Goal: Task Accomplishment & Management: Manage account settings

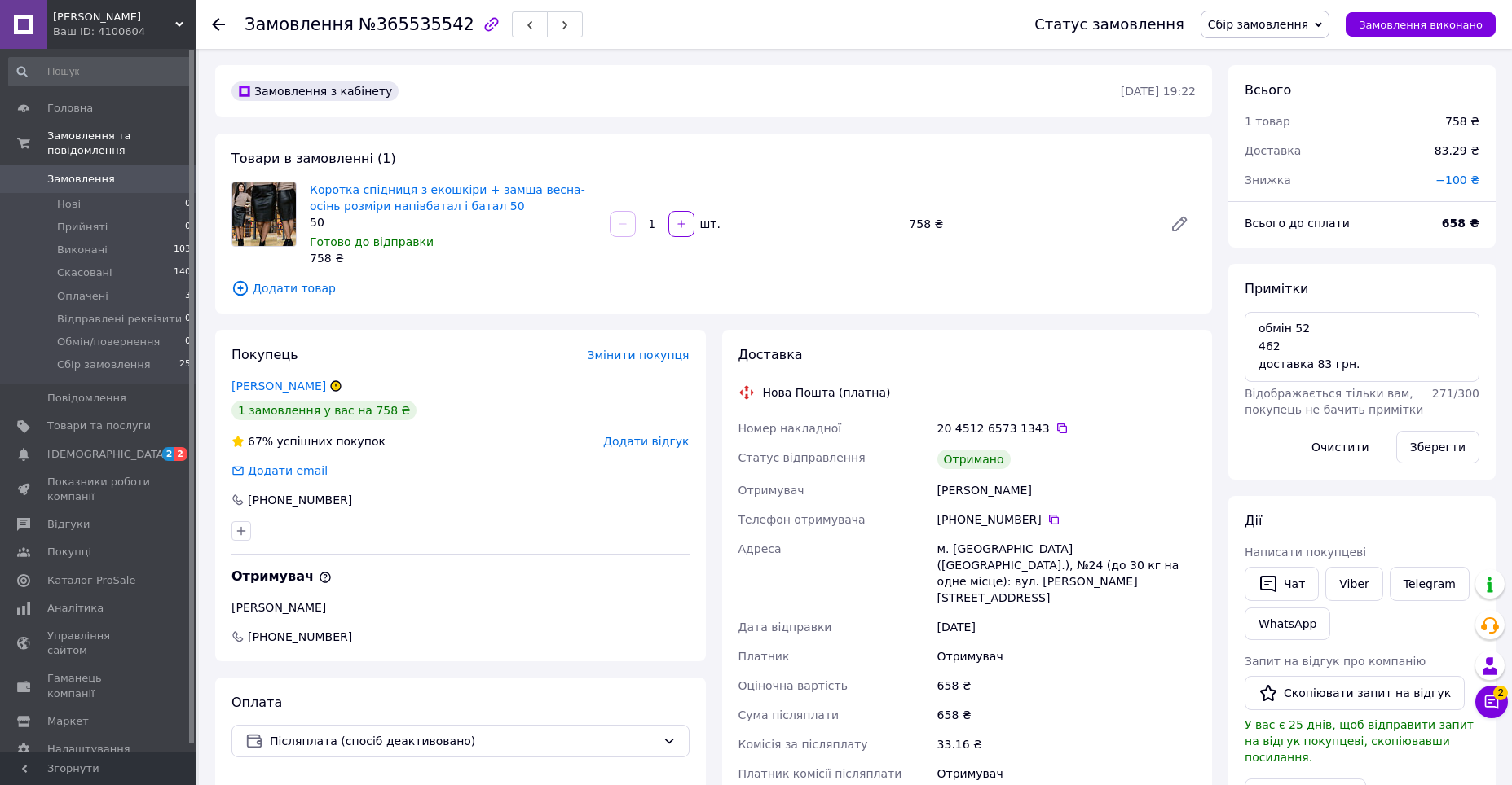
click at [215, 22] on use at bounding box center [218, 24] width 13 height 13
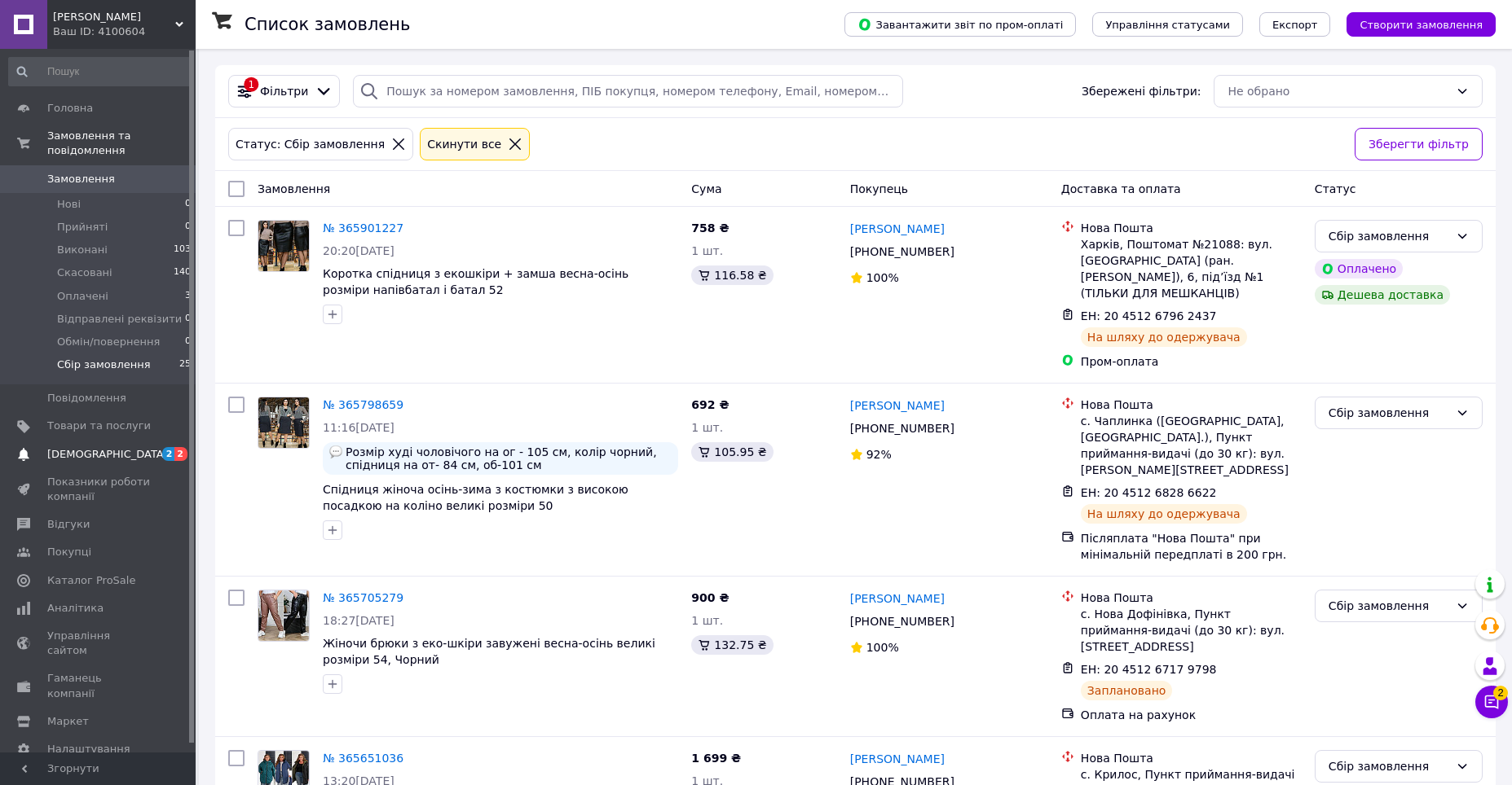
click at [83, 447] on span "[DEMOGRAPHIC_DATA]" at bounding box center [107, 454] width 120 height 15
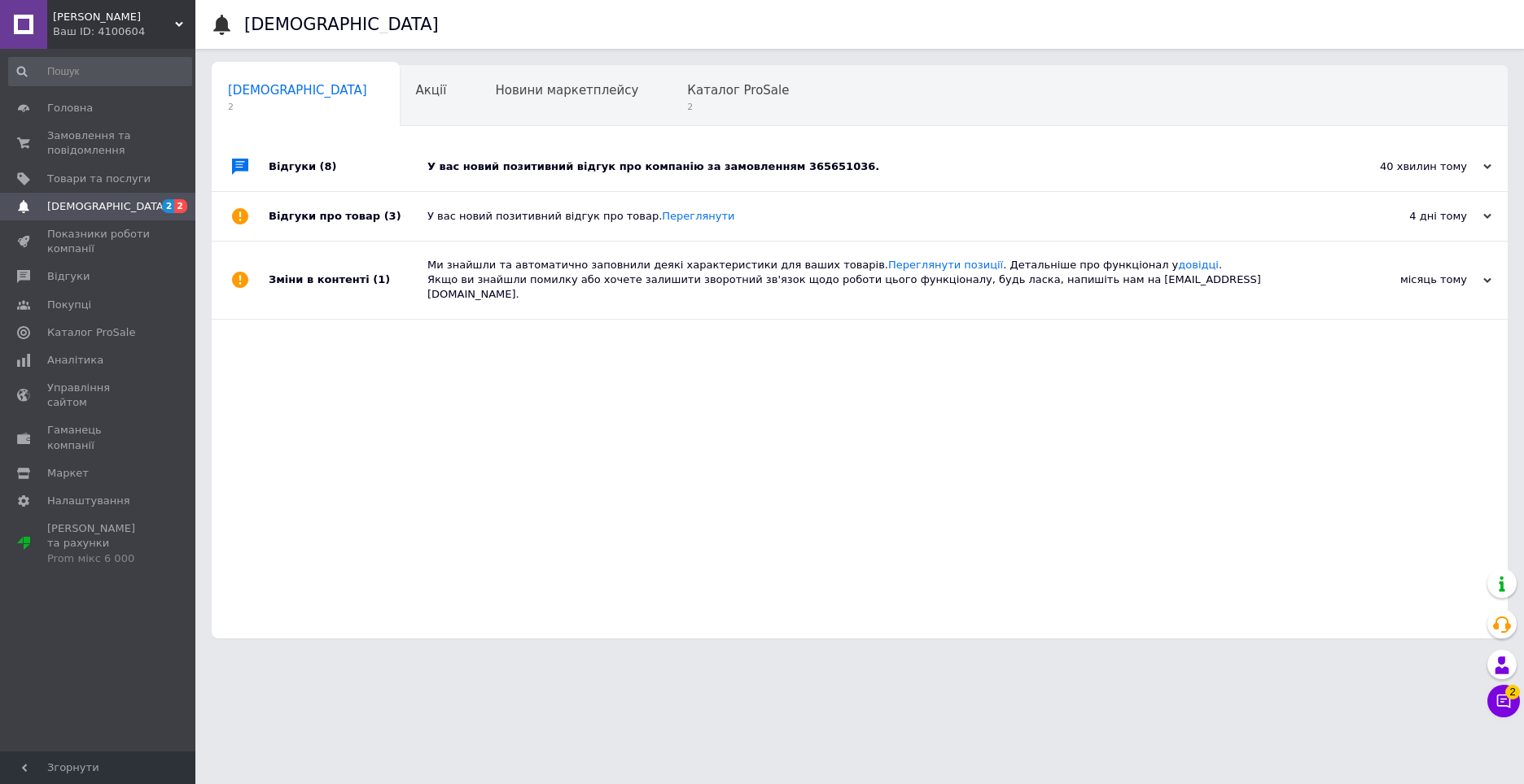
click at [909, 166] on div "У вас новий позитивний відгук про компанію за замовленням 365651036." at bounding box center [877, 166] width 901 height 15
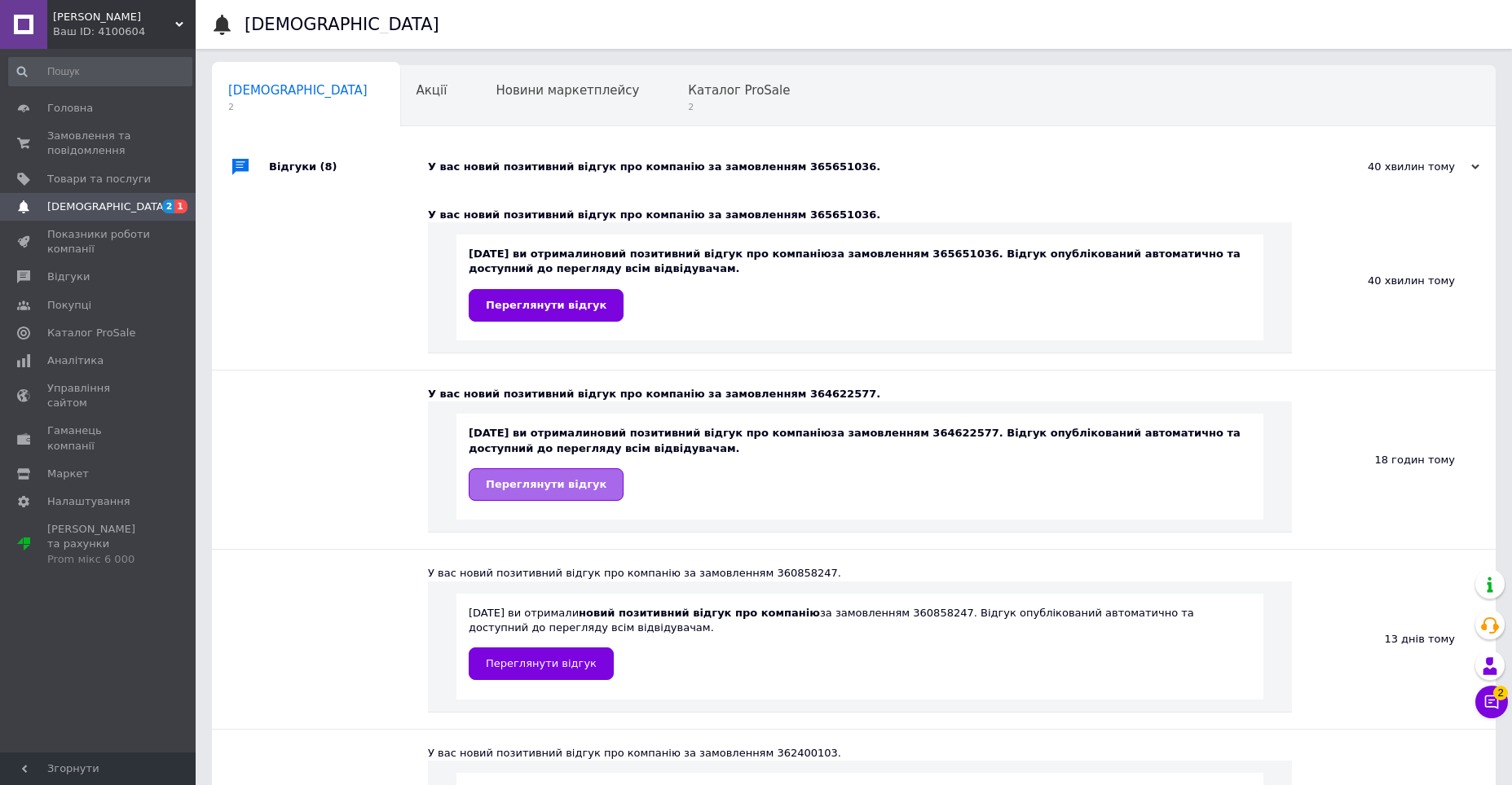
click at [567, 483] on span "Переглянути відгук" at bounding box center [545, 483] width 120 height 12
click at [565, 309] on span "Переглянути відгук" at bounding box center [545, 305] width 120 height 12
click at [672, 120] on div "Каталог ProSale 2" at bounding box center [747, 97] width 151 height 61
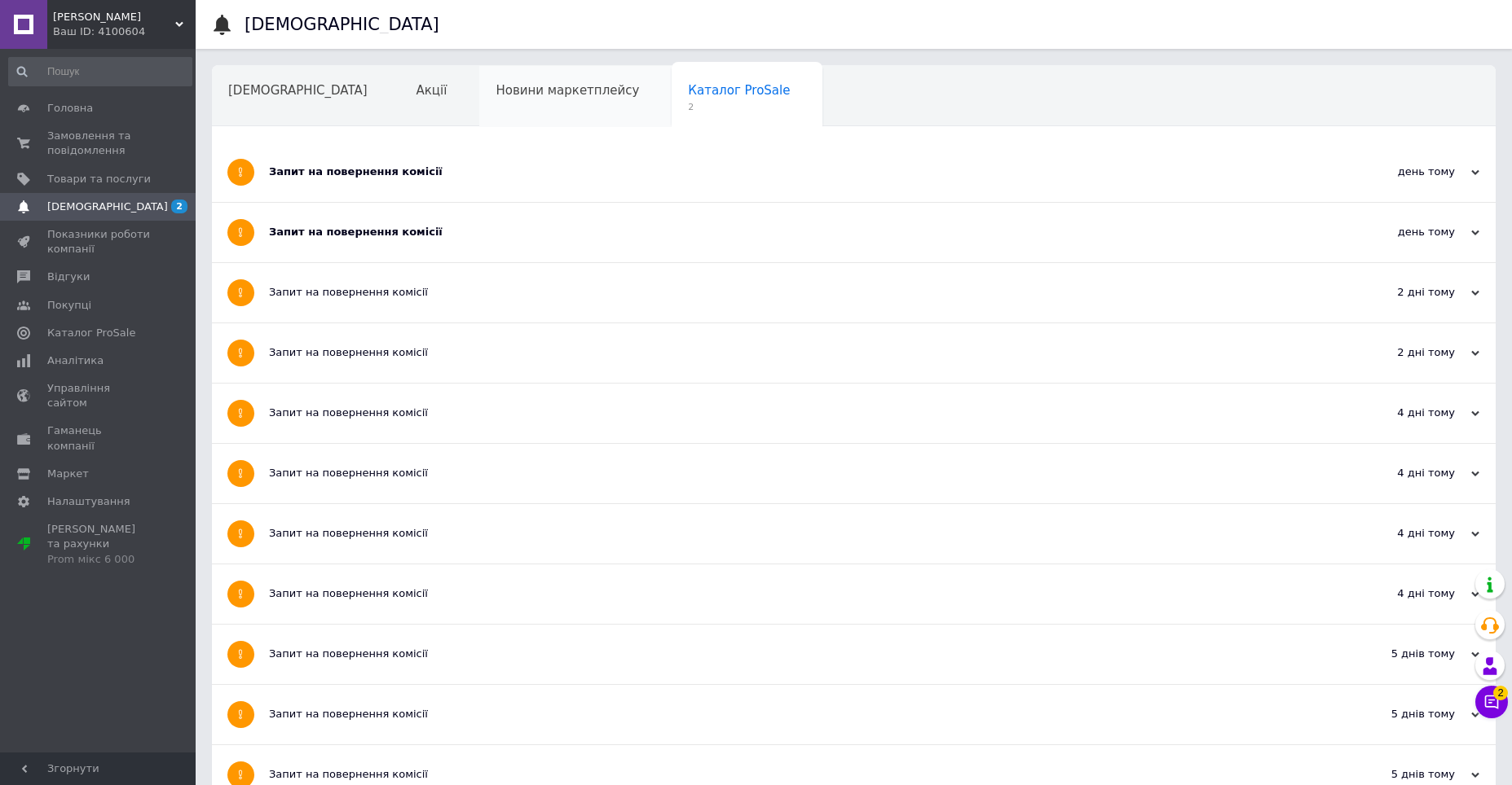
click at [496, 94] on span "Новини маркетплейсу" at bounding box center [567, 90] width 143 height 15
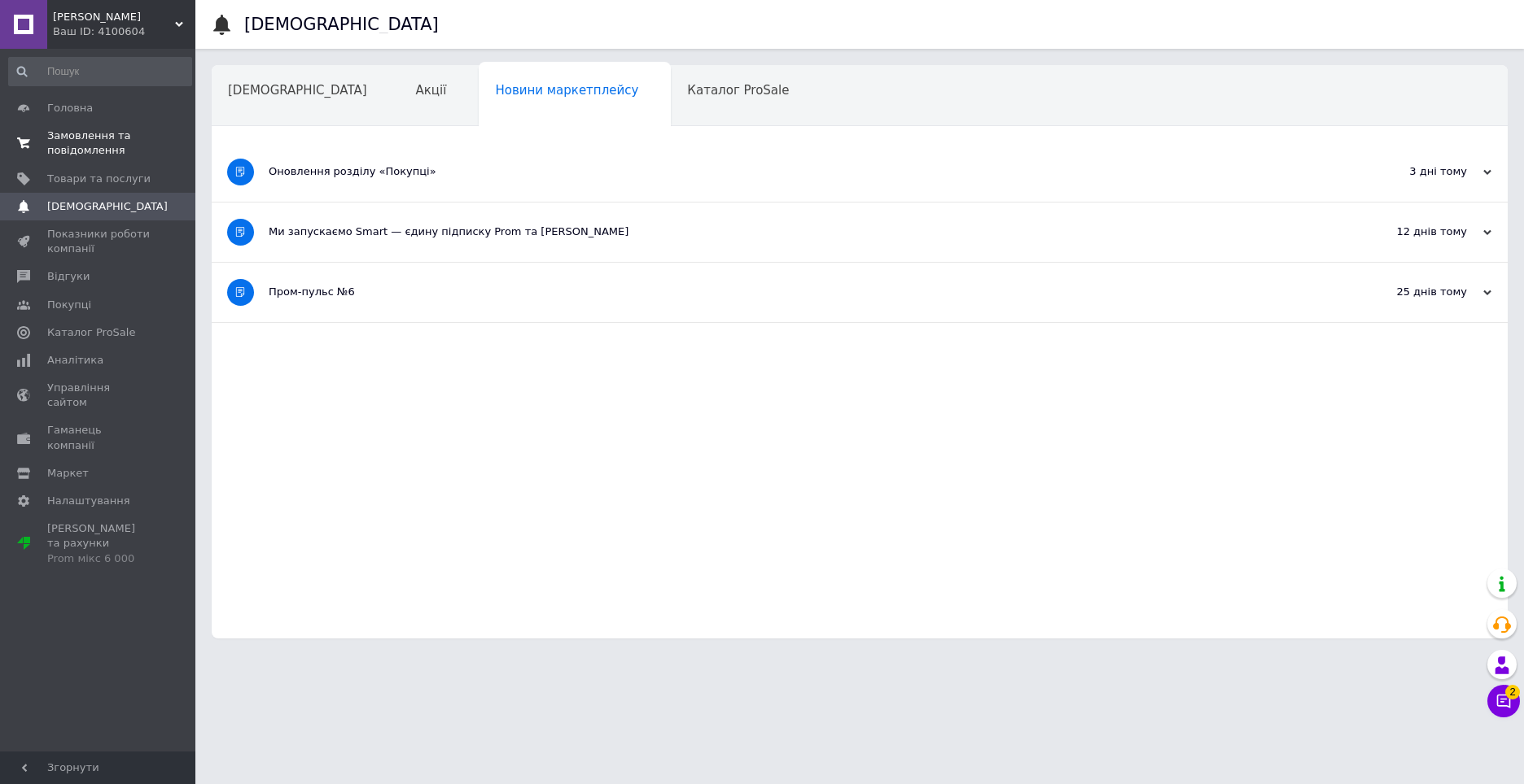
click at [81, 139] on span "Замовлення та повідомлення" at bounding box center [99, 142] width 103 height 29
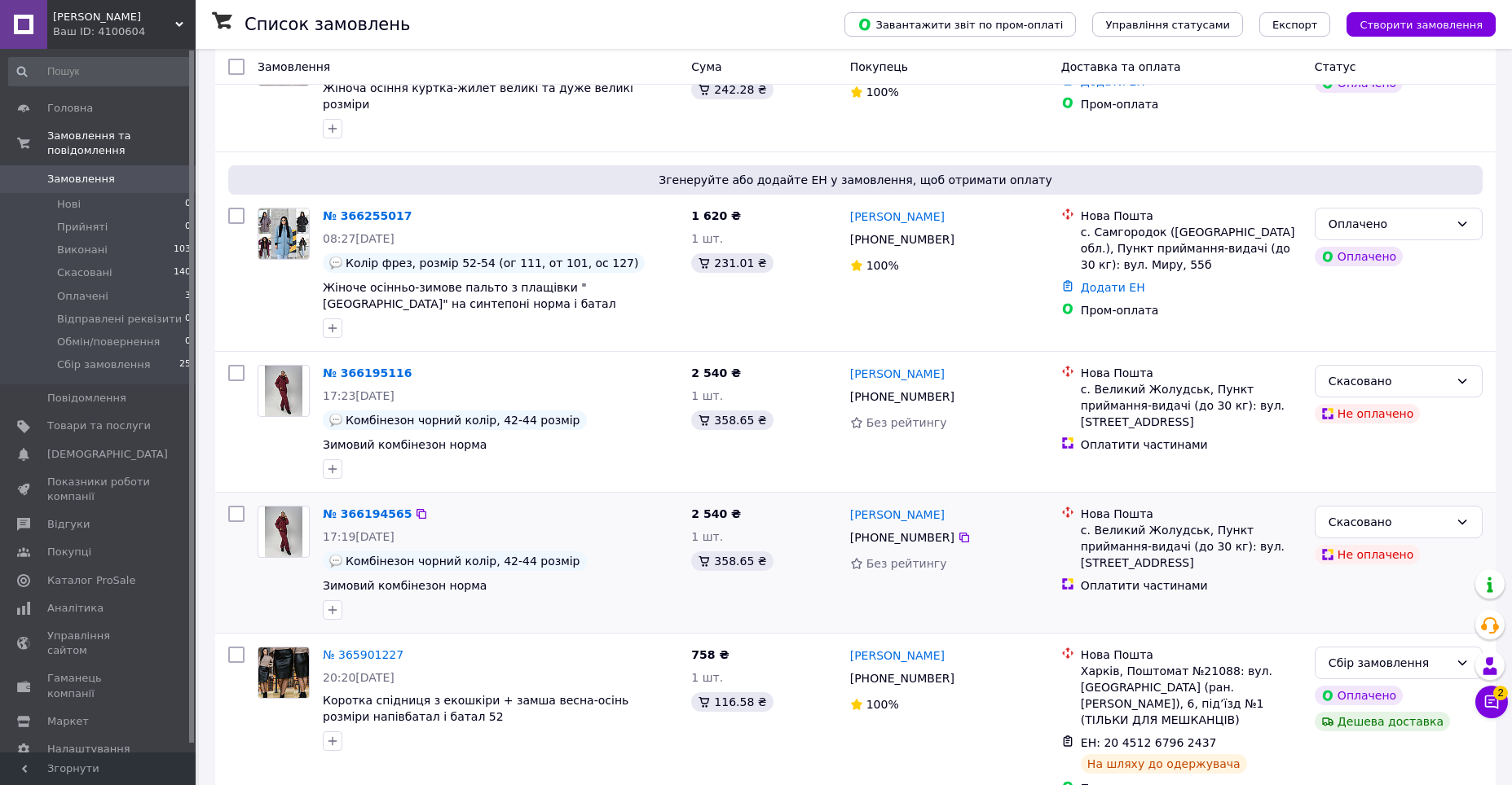
scroll to position [163, 0]
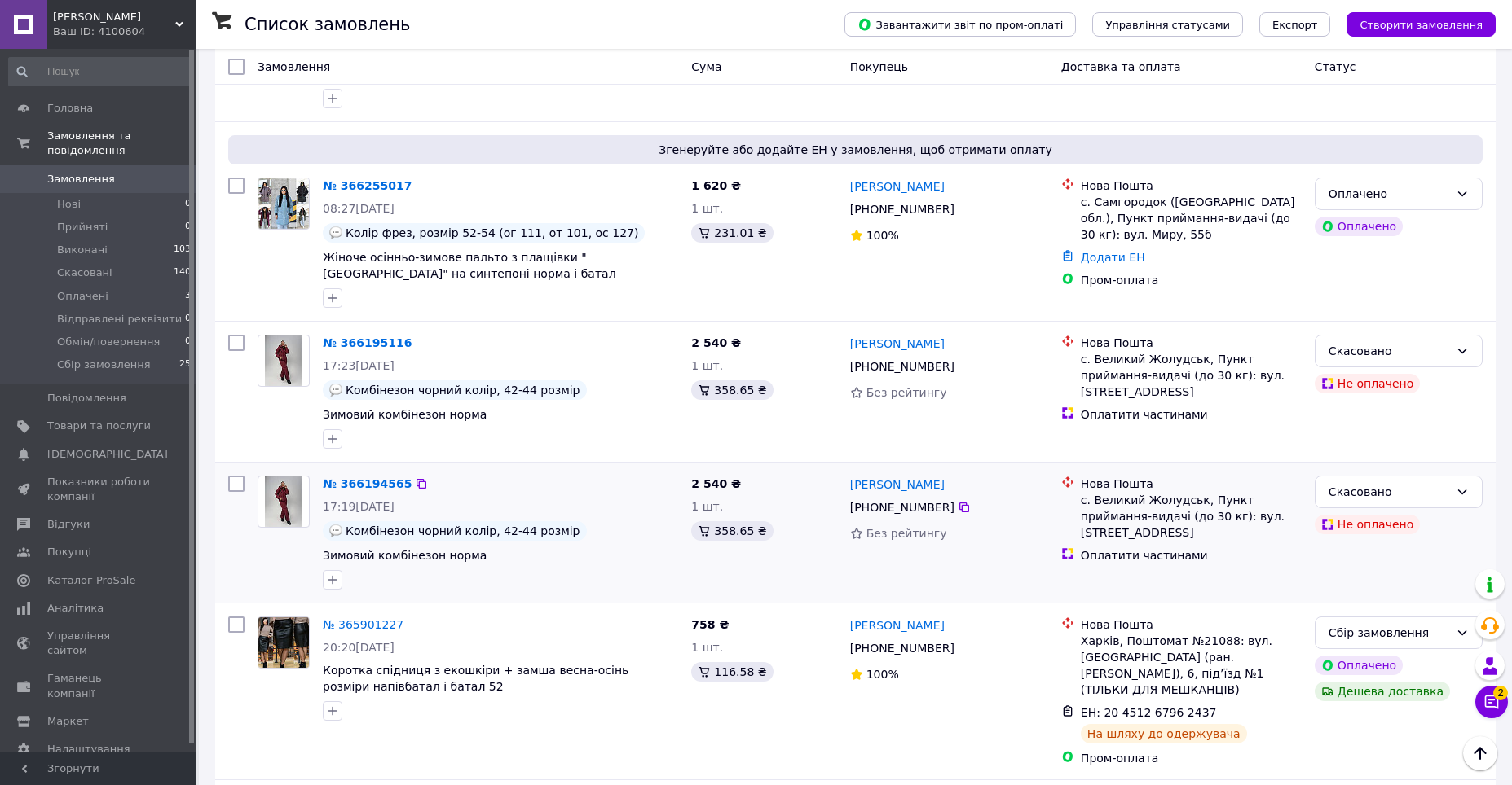
click at [360, 478] on link "№ 366194565" at bounding box center [366, 484] width 89 height 13
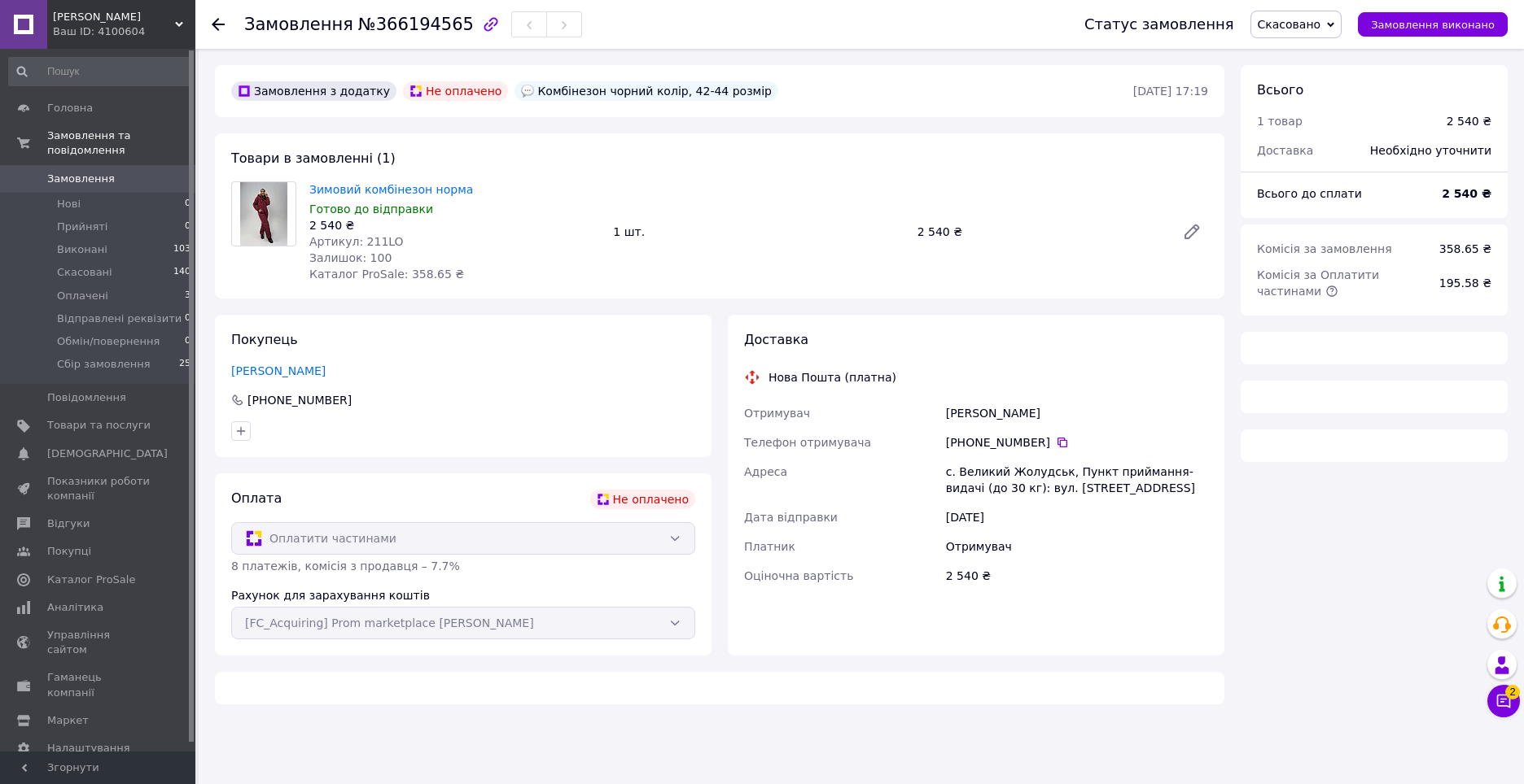
click at [218, 25] on use at bounding box center [218, 24] width 13 height 13
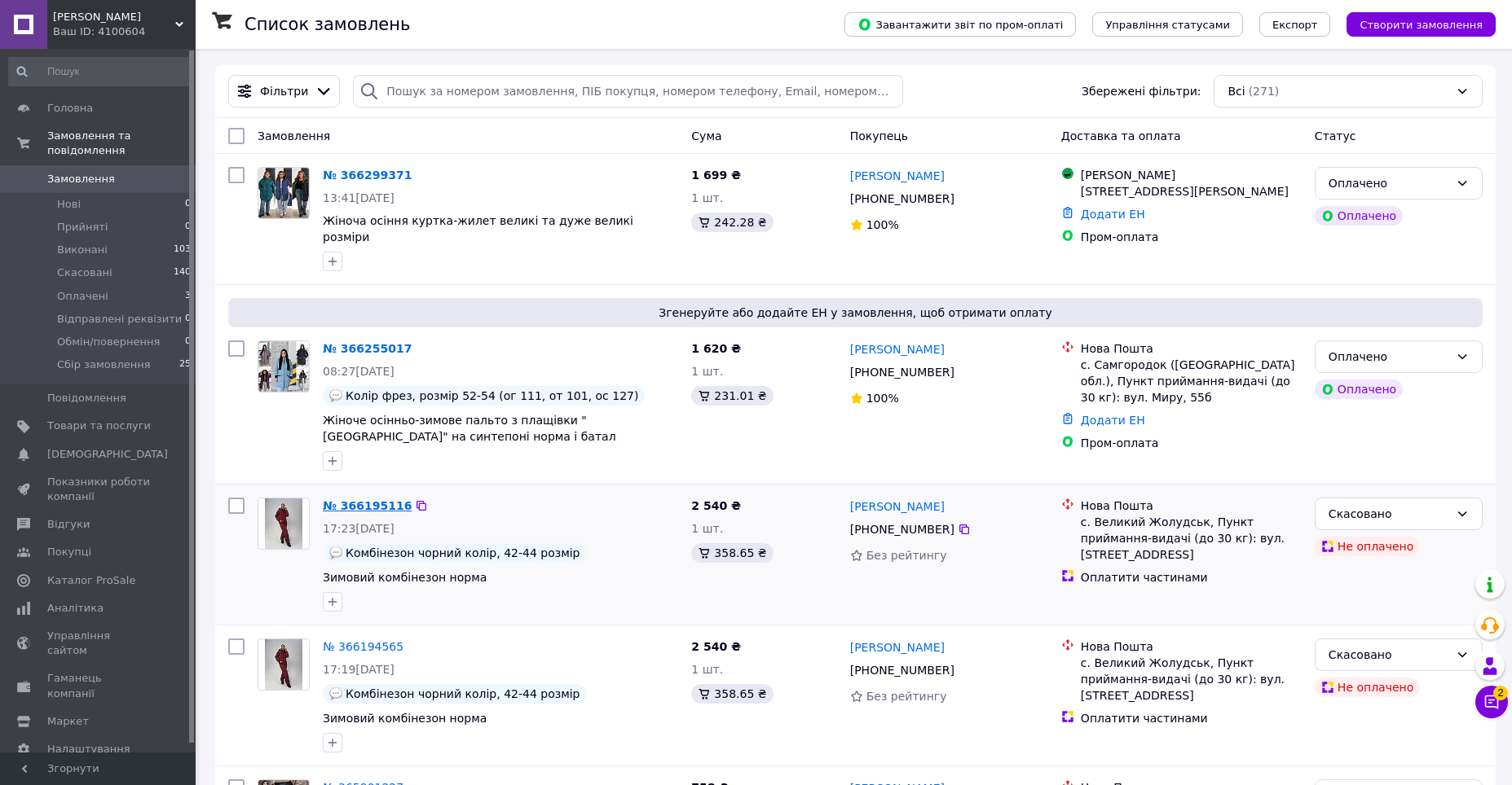
click at [372, 499] on link "№ 366195116" at bounding box center [366, 506] width 89 height 13
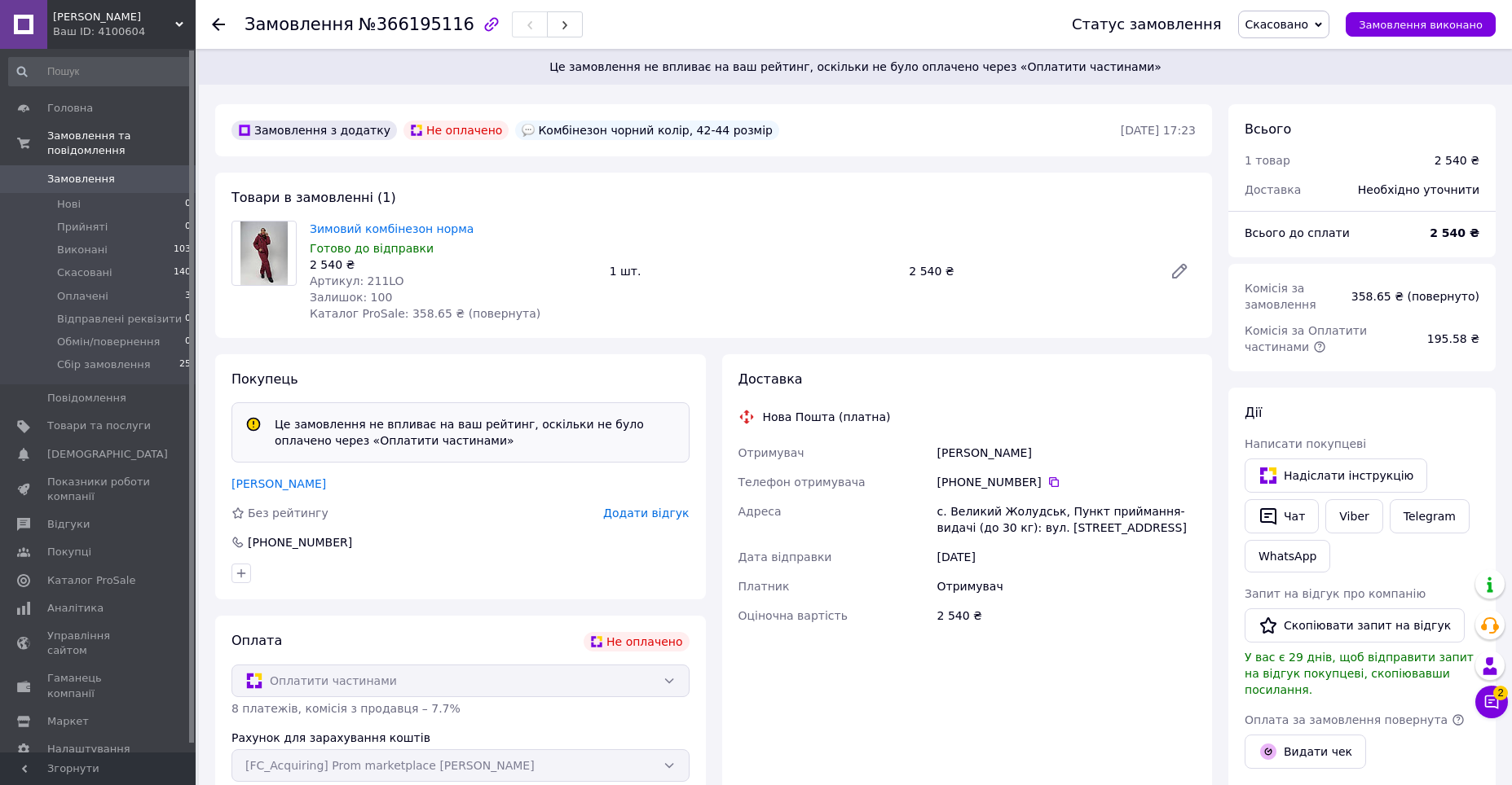
click at [216, 24] on use at bounding box center [218, 24] width 13 height 13
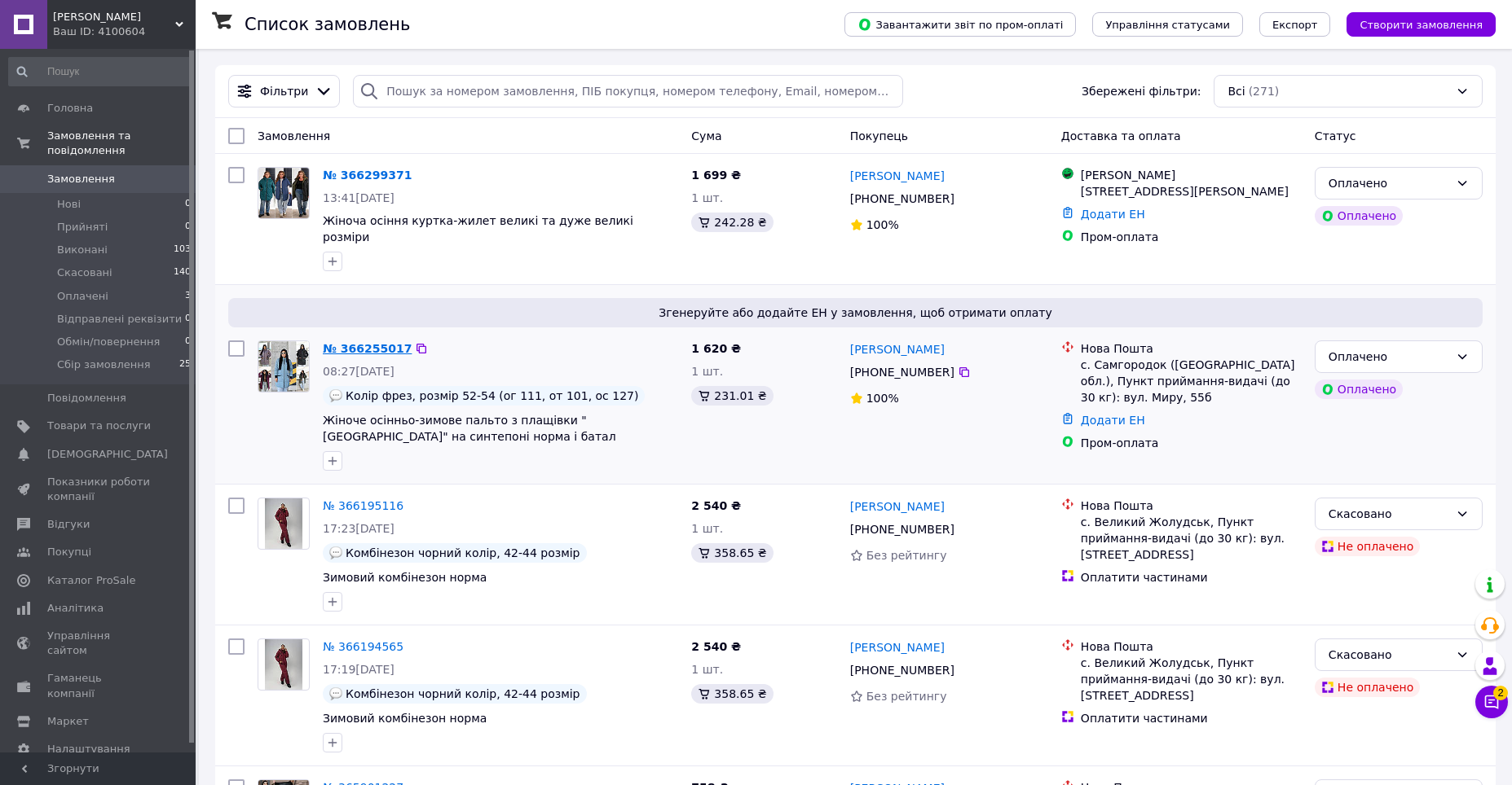
click at [364, 342] on link "№ 366255017" at bounding box center [366, 348] width 89 height 13
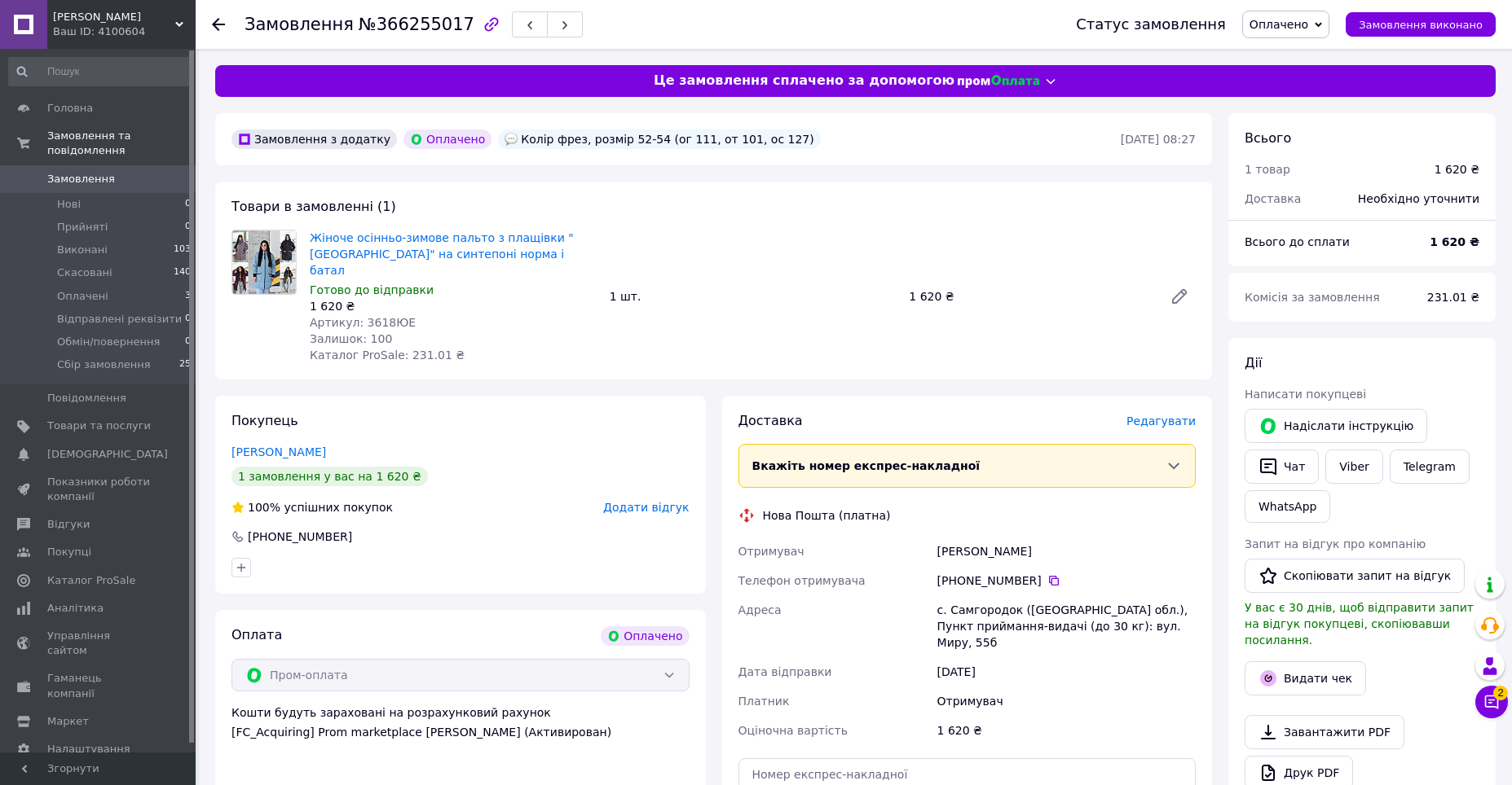
click at [1164, 414] on span "Редагувати" at bounding box center [1161, 421] width 69 height 13
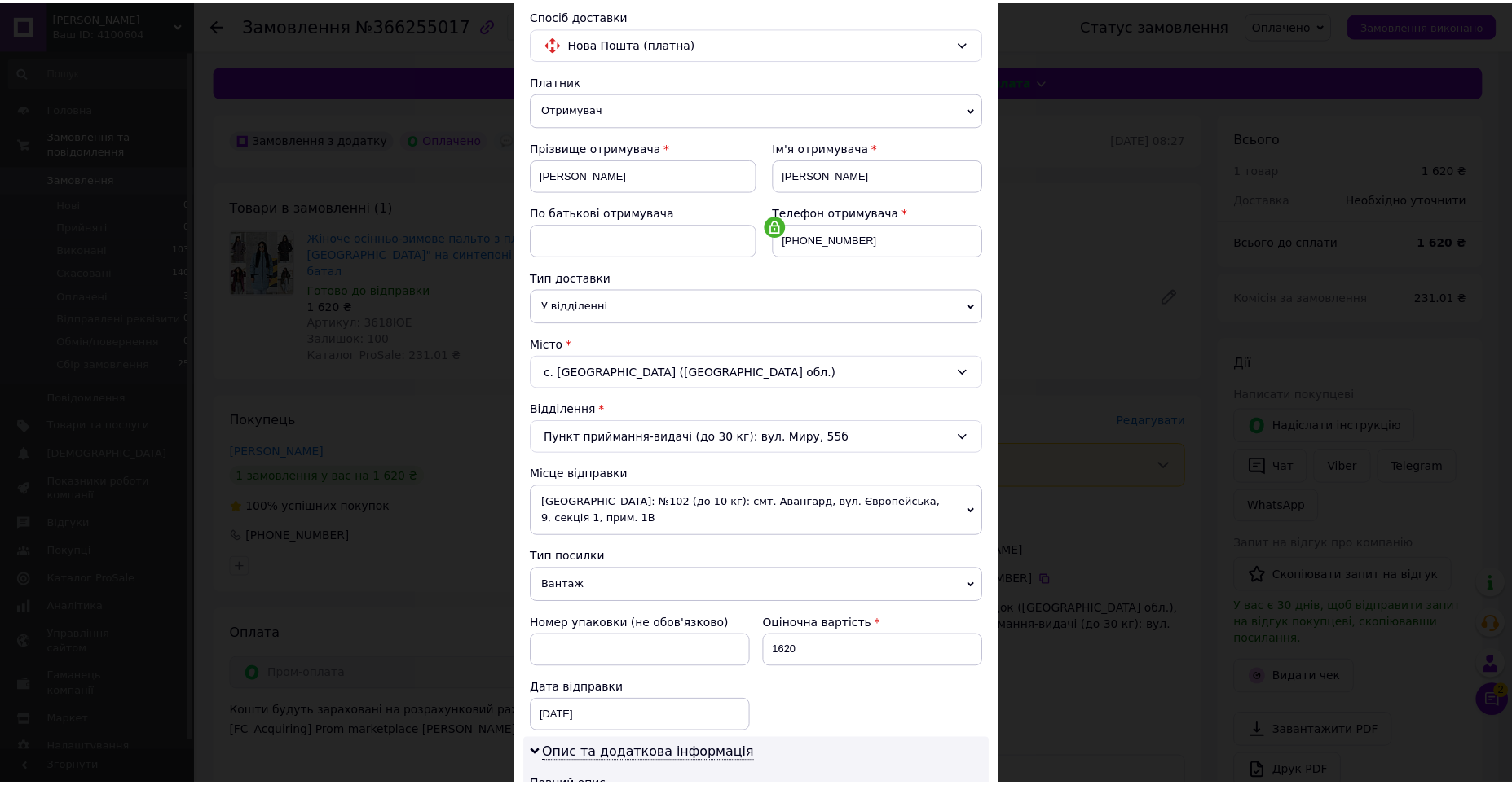
scroll to position [407, 0]
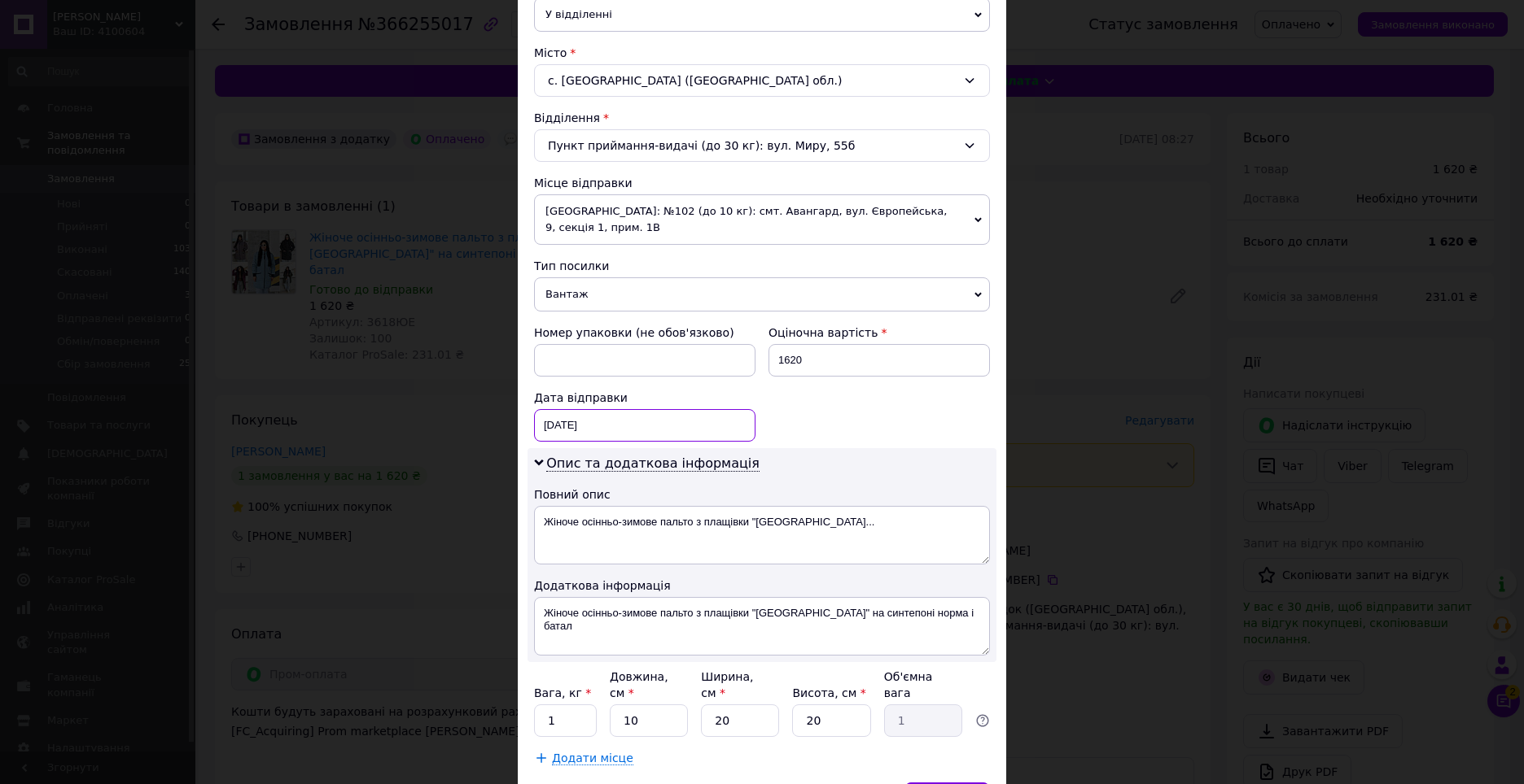
click at [614, 409] on div "[DATE] < 2025 > < Октябрь > Пн Вт Ср Чт Пт Сб Вс 29 30 1 2 3 4 5 6 7 8 9 10 11 …" at bounding box center [645, 425] width 221 height 33
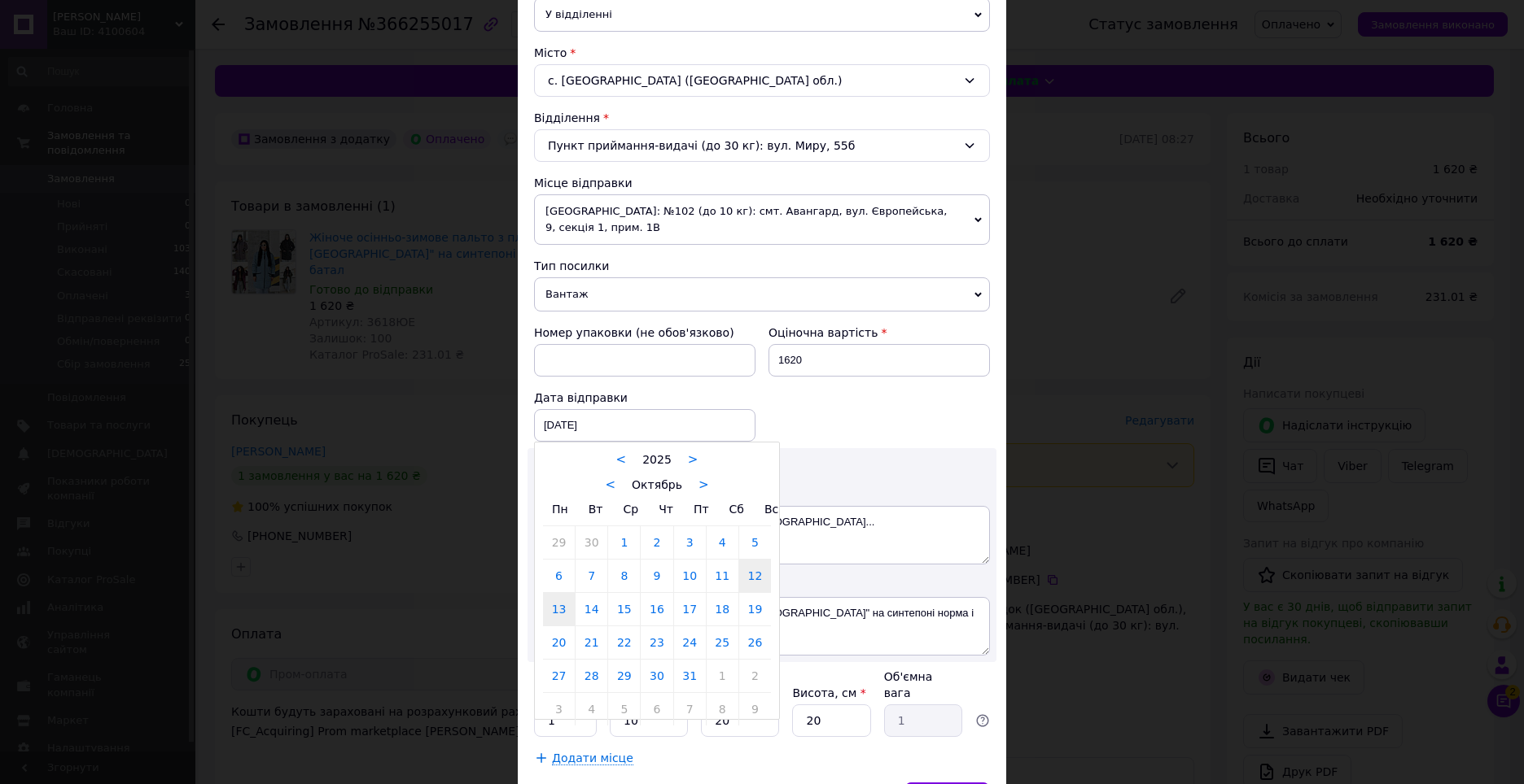
click at [552, 593] on link "13" at bounding box center [558, 609] width 32 height 33
type input "[DATE]"
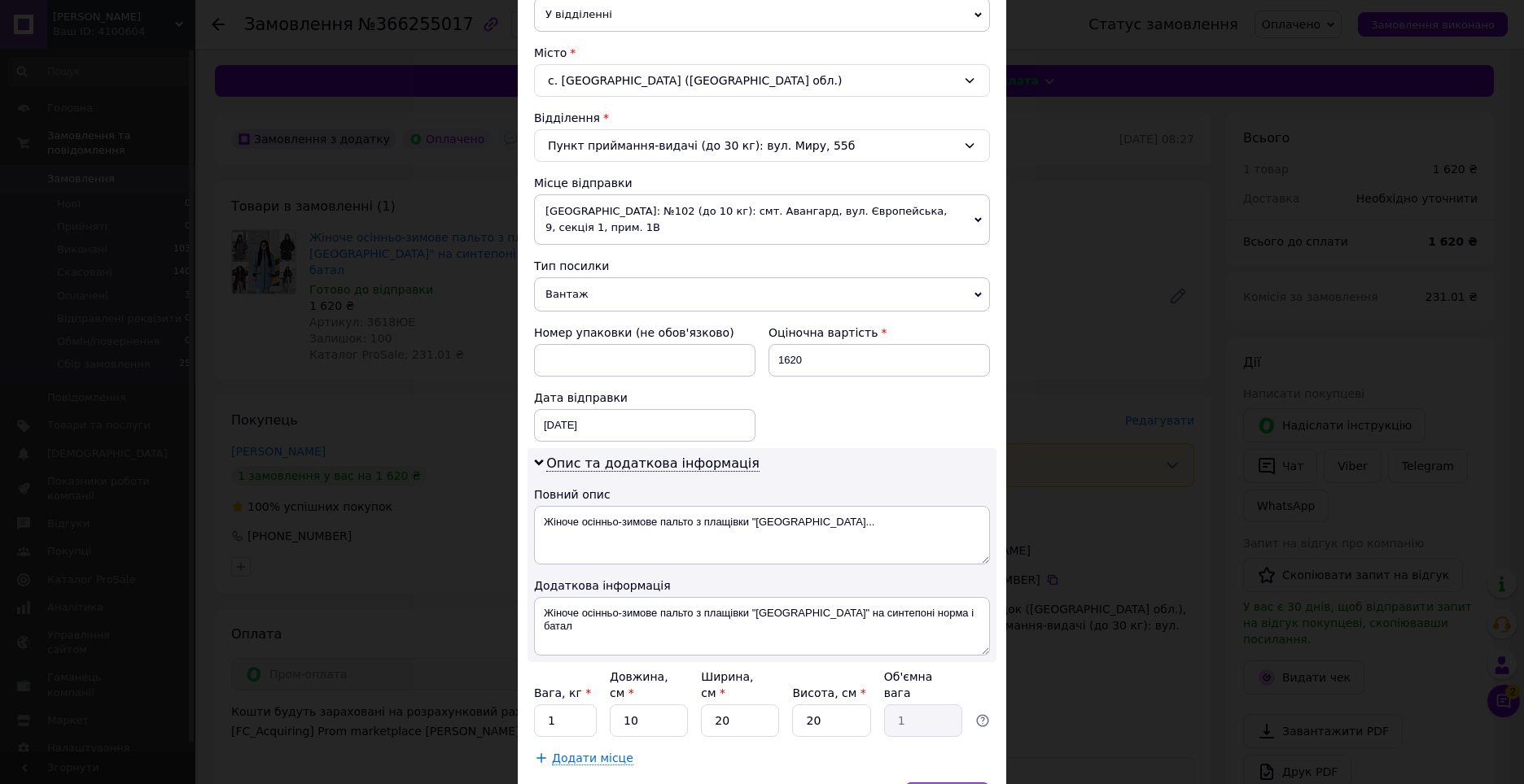
click at [949, 783] on span "Зберегти" at bounding box center [946, 798] width 51 height 12
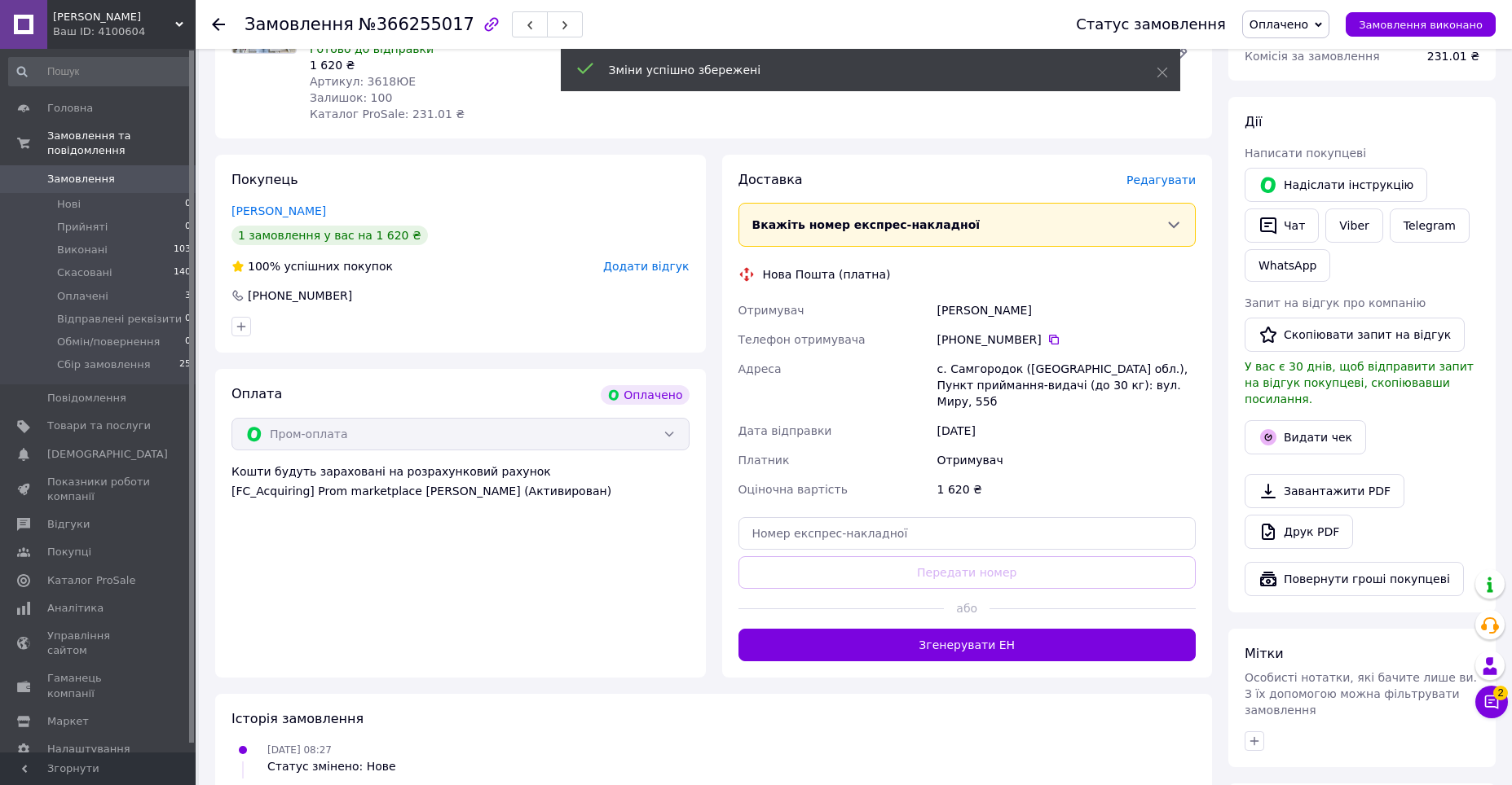
scroll to position [244, 0]
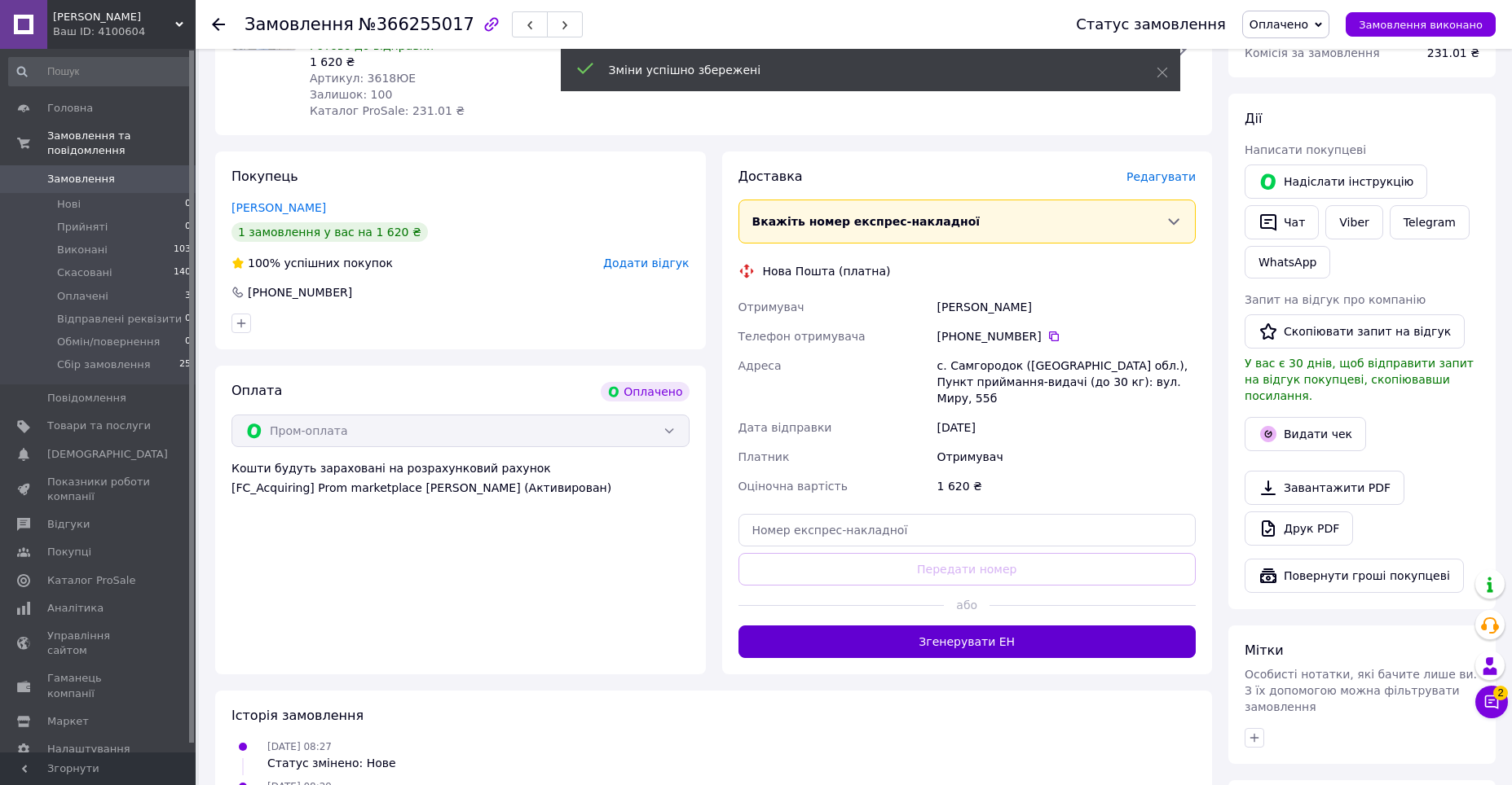
click at [938, 626] on button "Згенерувати ЕН" at bounding box center [968, 642] width 458 height 33
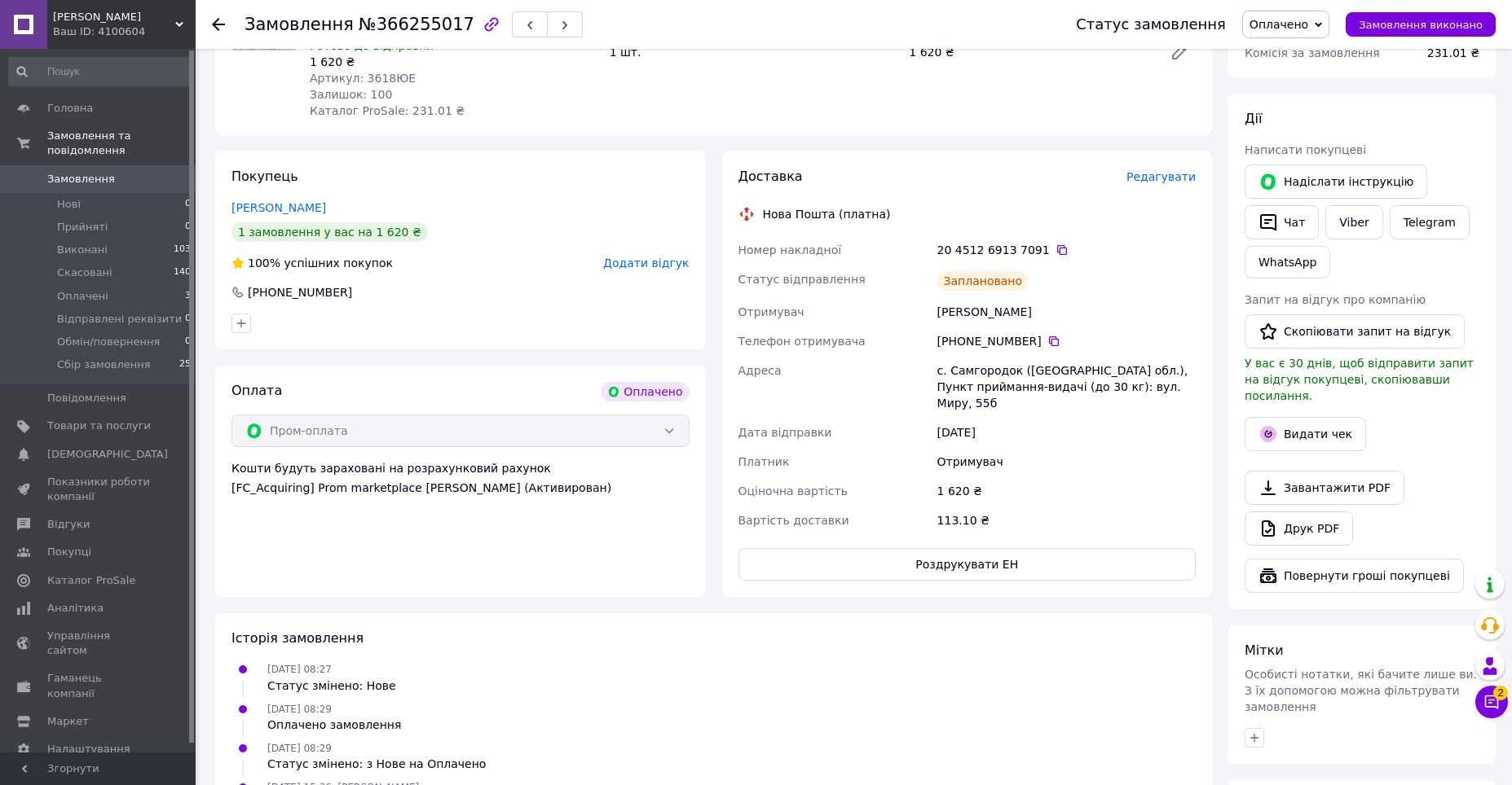
click at [216, 20] on icon at bounding box center [218, 24] width 13 height 13
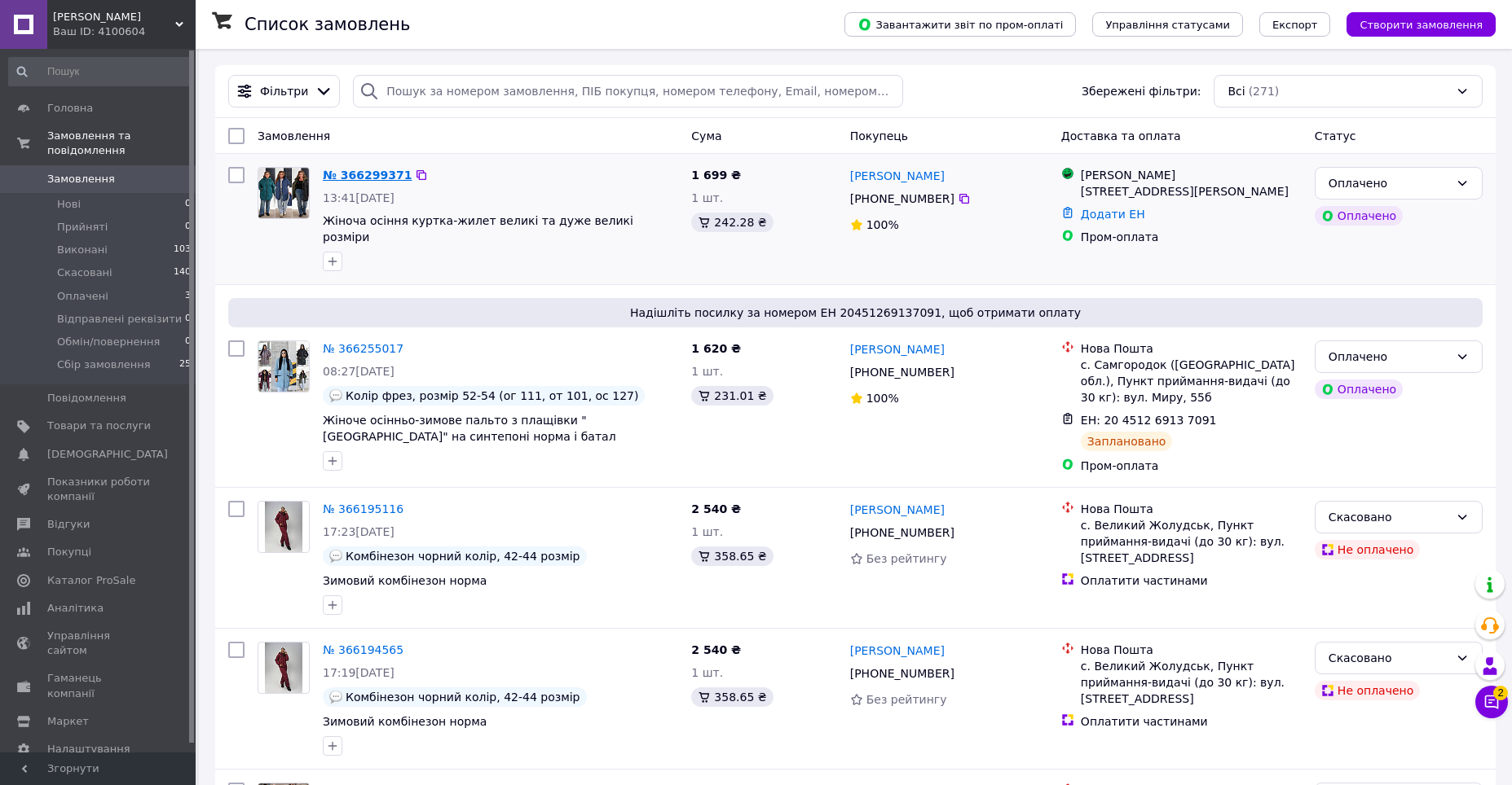
click at [363, 179] on link "№ 366299371" at bounding box center [366, 175] width 89 height 13
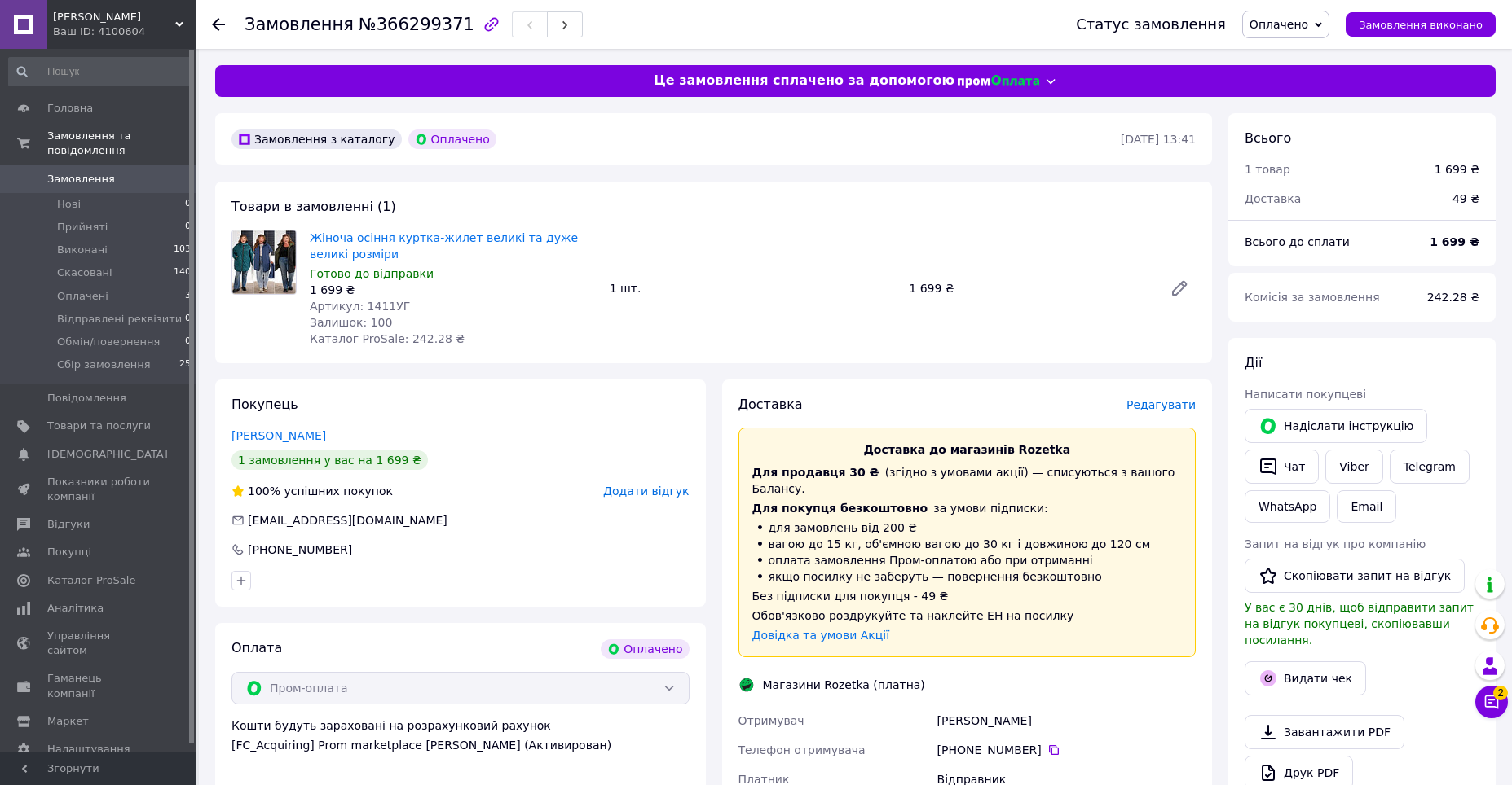
click at [1166, 408] on span "Редагувати" at bounding box center [1161, 405] width 69 height 13
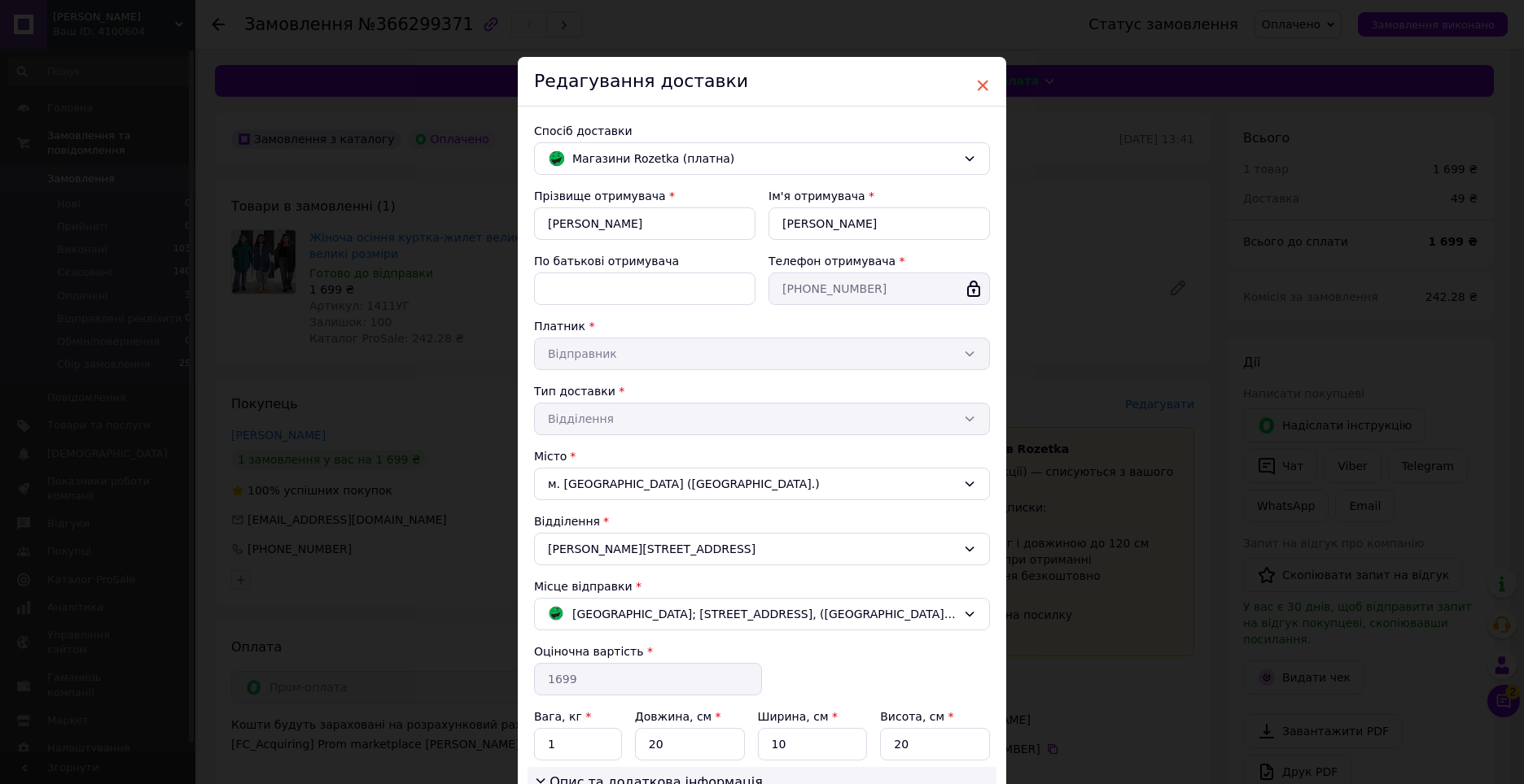
click at [975, 81] on span "×" at bounding box center [983, 86] width 15 height 28
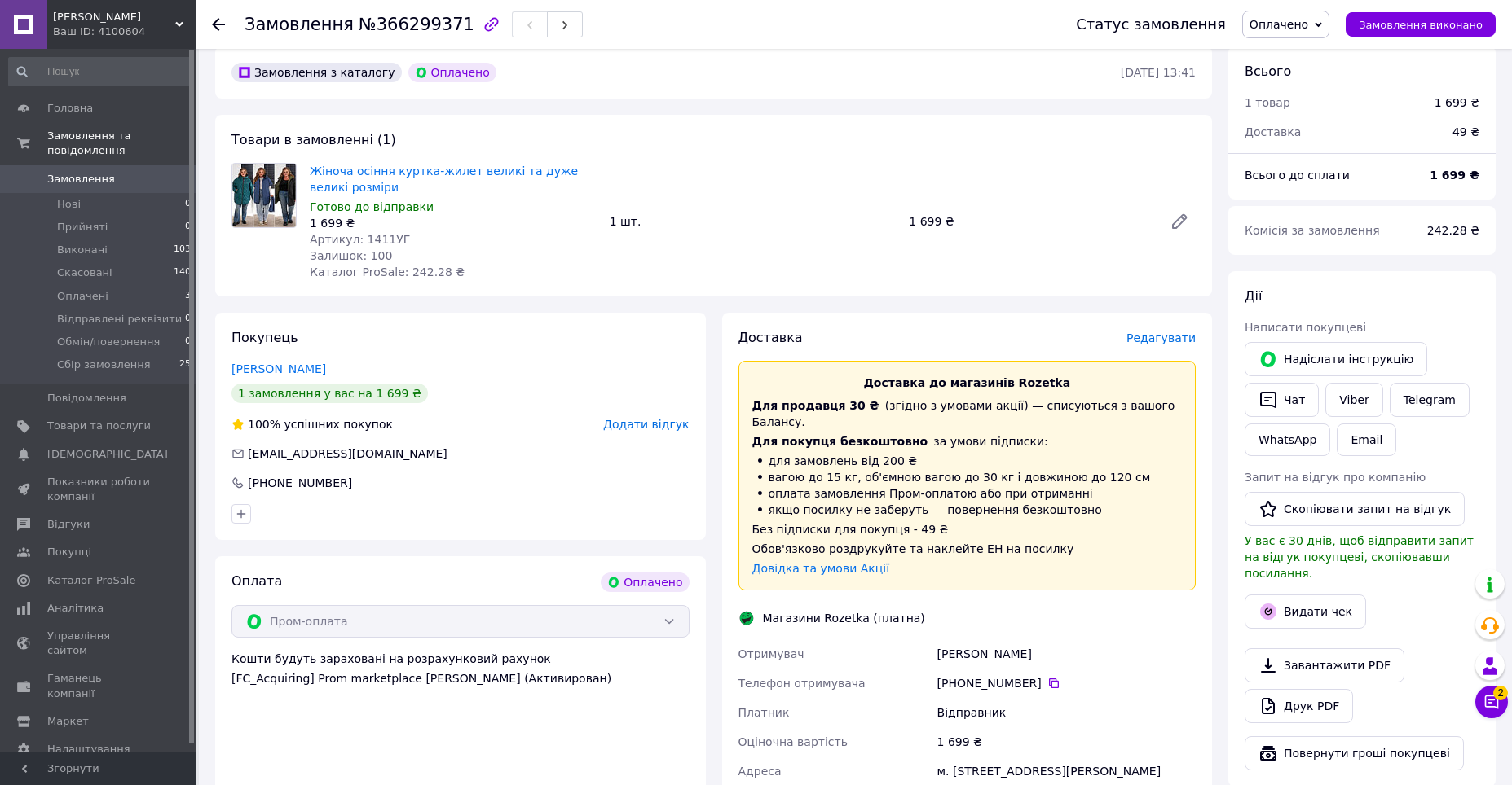
scroll to position [326, 0]
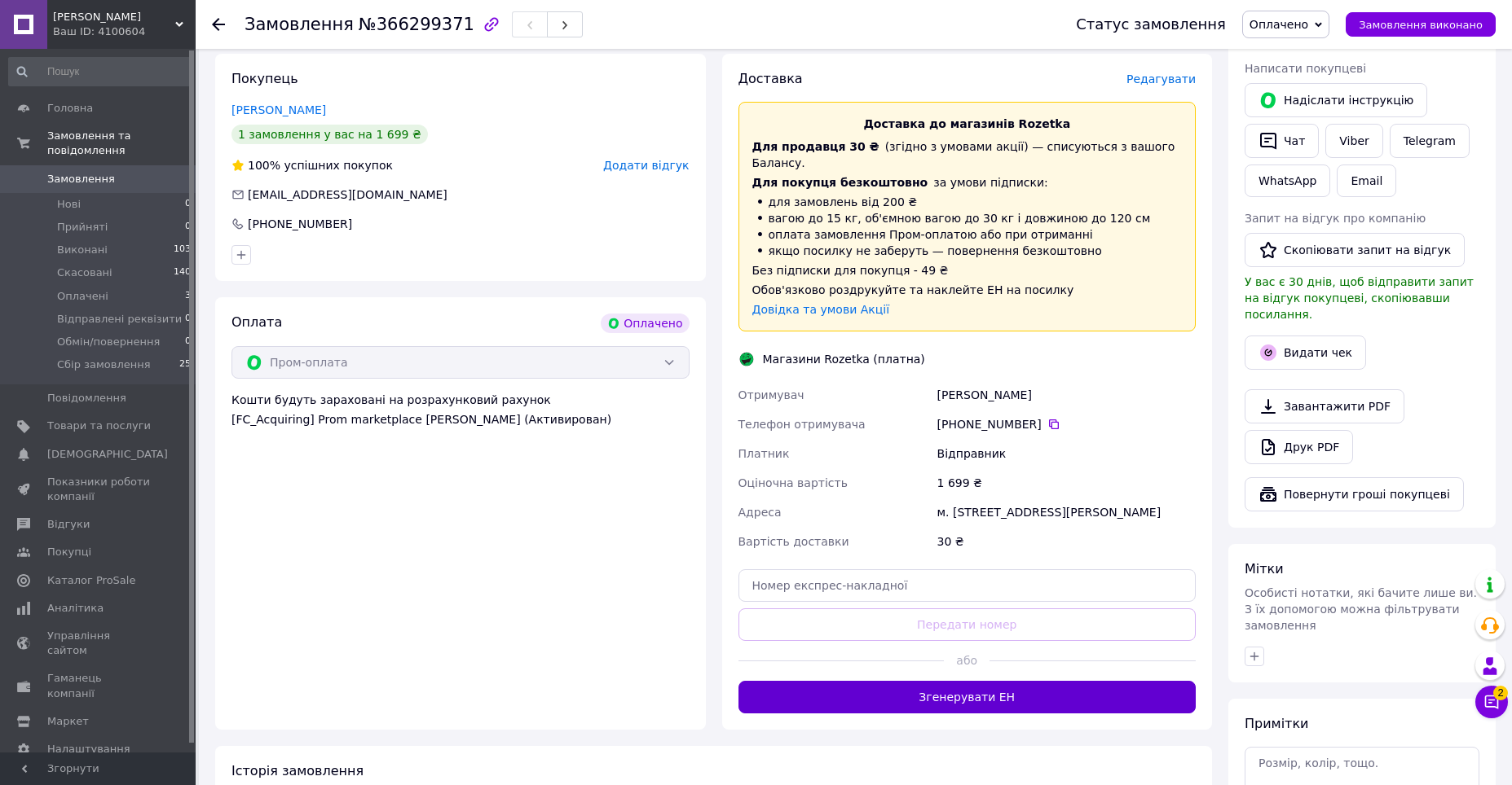
click at [941, 686] on button "Згенерувати ЕН" at bounding box center [968, 697] width 458 height 33
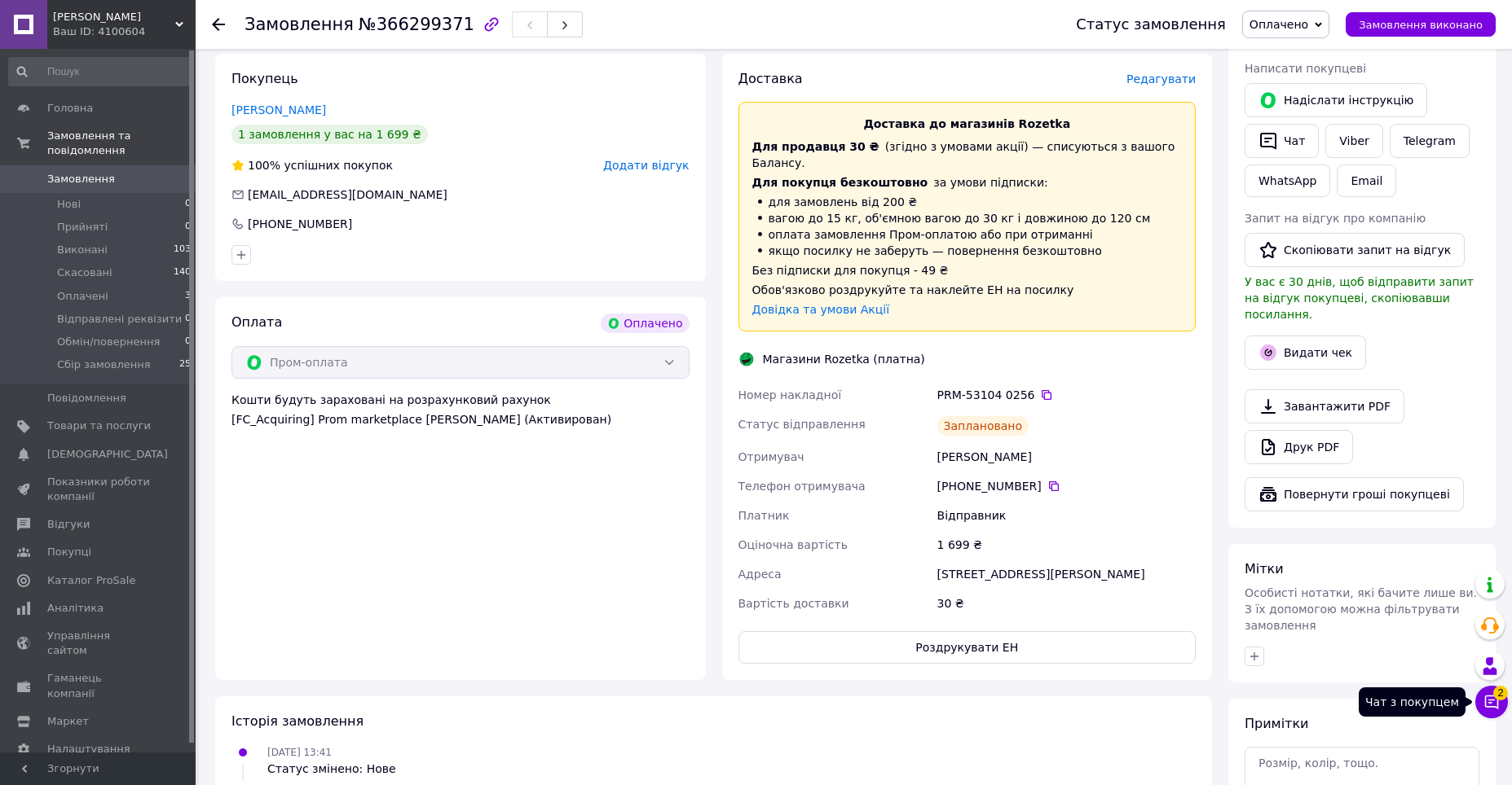
click at [1502, 700] on button "Чат з покупцем 2" at bounding box center [1491, 702] width 33 height 33
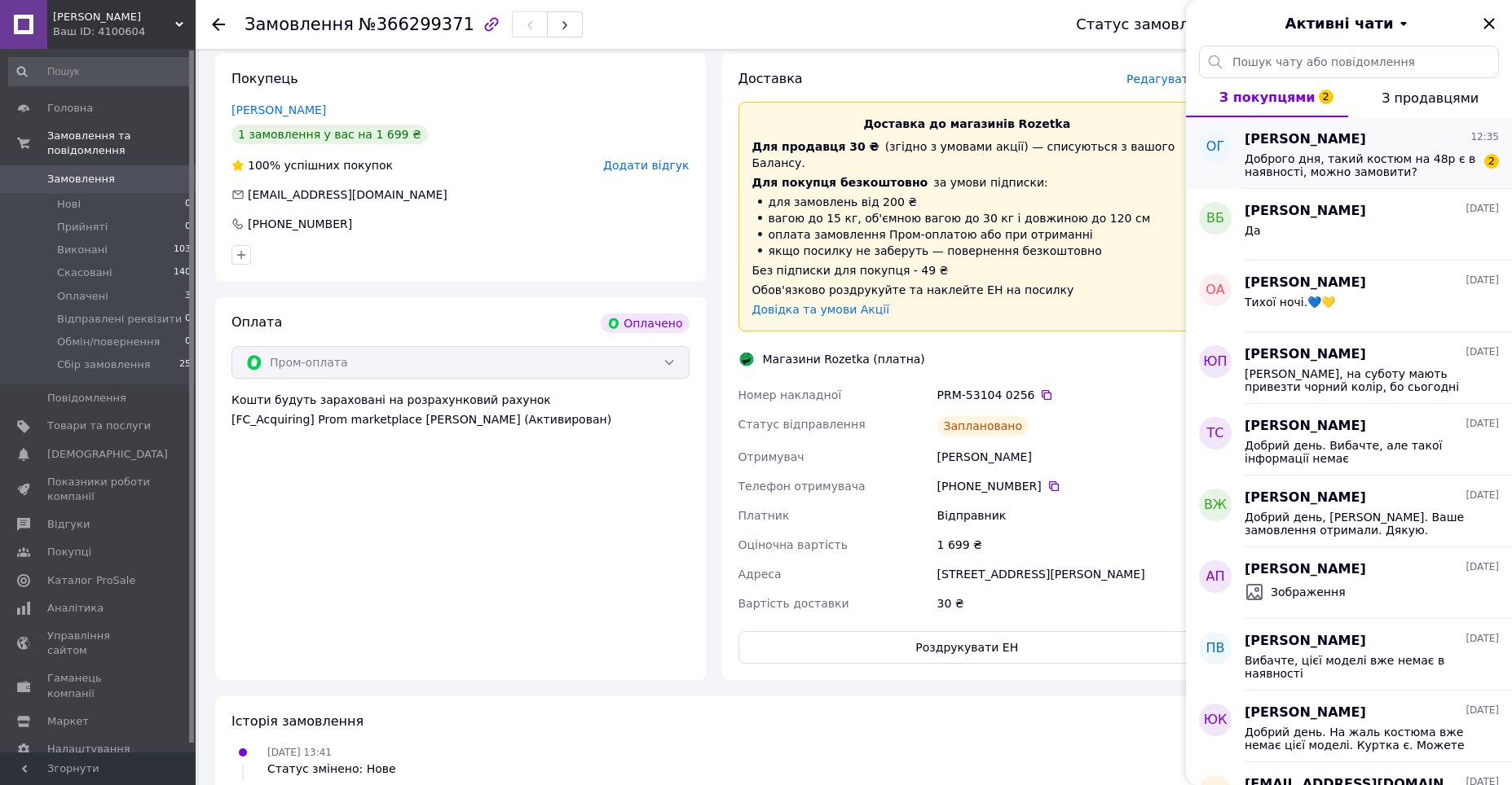
click at [1339, 153] on span "Доброго дня, такий костюм на 48р є в наявності, можно замовити?" at bounding box center [1360, 166] width 231 height 26
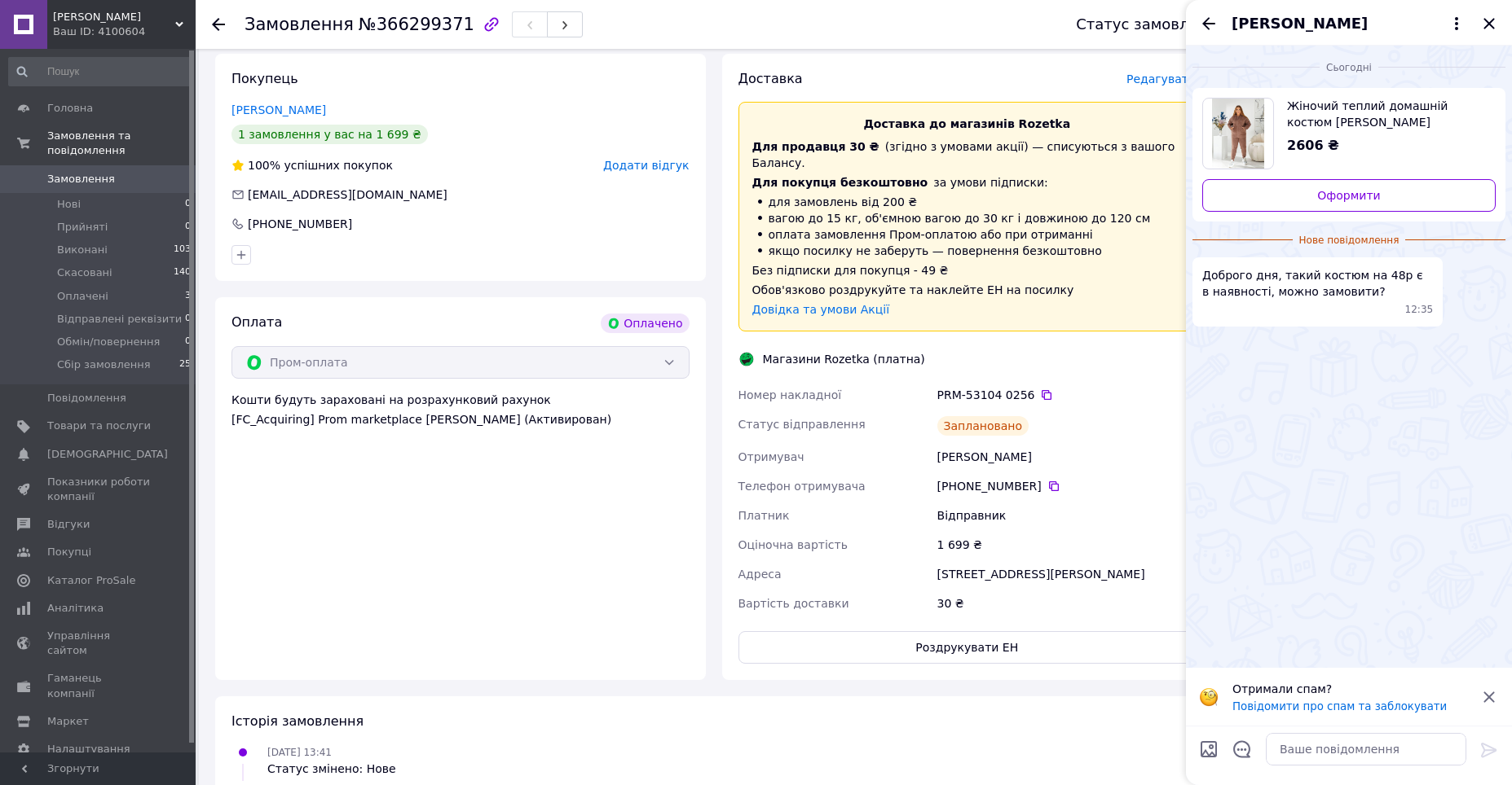
click at [1326, 103] on span "Жіночий теплий домашній костюм [PERSON_NAME]" at bounding box center [1384, 114] width 196 height 33
click at [1303, 744] on textarea at bounding box center [1365, 749] width 200 height 33
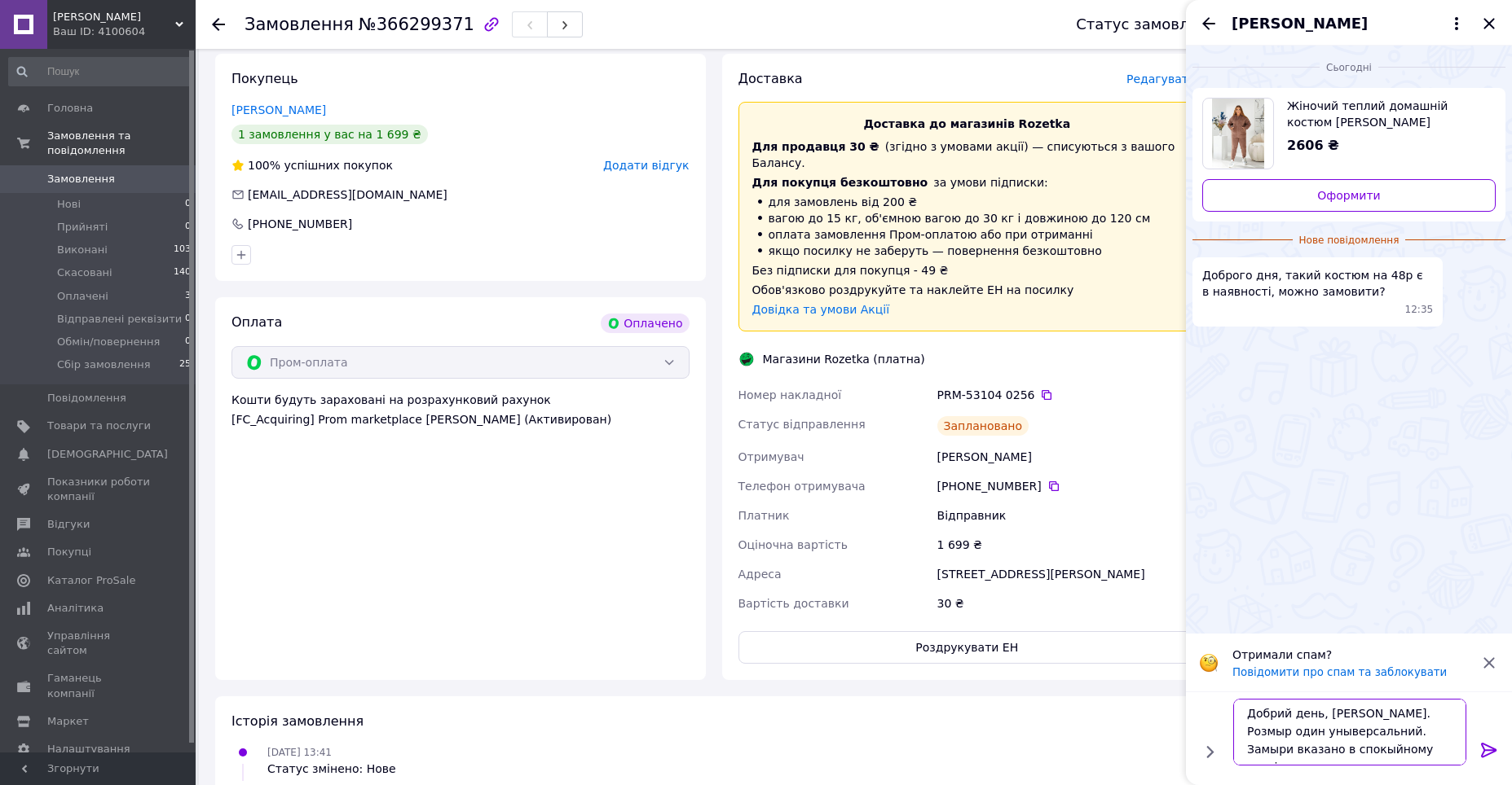
scroll to position [11, 0]
click at [1278, 720] on textarea "Добрий день, [PERSON_NAME]. Розмыр один уныверсальний. Замыри вказано в спокыйн…" at bounding box center [1349, 733] width 233 height 67
click at [1333, 727] on textarea "Добрий день, [PERSON_NAME]. Розмір один уныверсальний. Замыри вказано в спокыйн…" at bounding box center [1349, 733] width 233 height 67
click at [1421, 724] on textarea "Добрий день, [PERSON_NAME]. Розмір один універсальний. Замыри вказано в спокыйн…" at bounding box center [1349, 733] width 233 height 67
click at [1326, 741] on textarea "Добрий день, [PERSON_NAME]. Розмір один універсальний. Заміри вказано в спокыйн…" at bounding box center [1349, 733] width 233 height 67
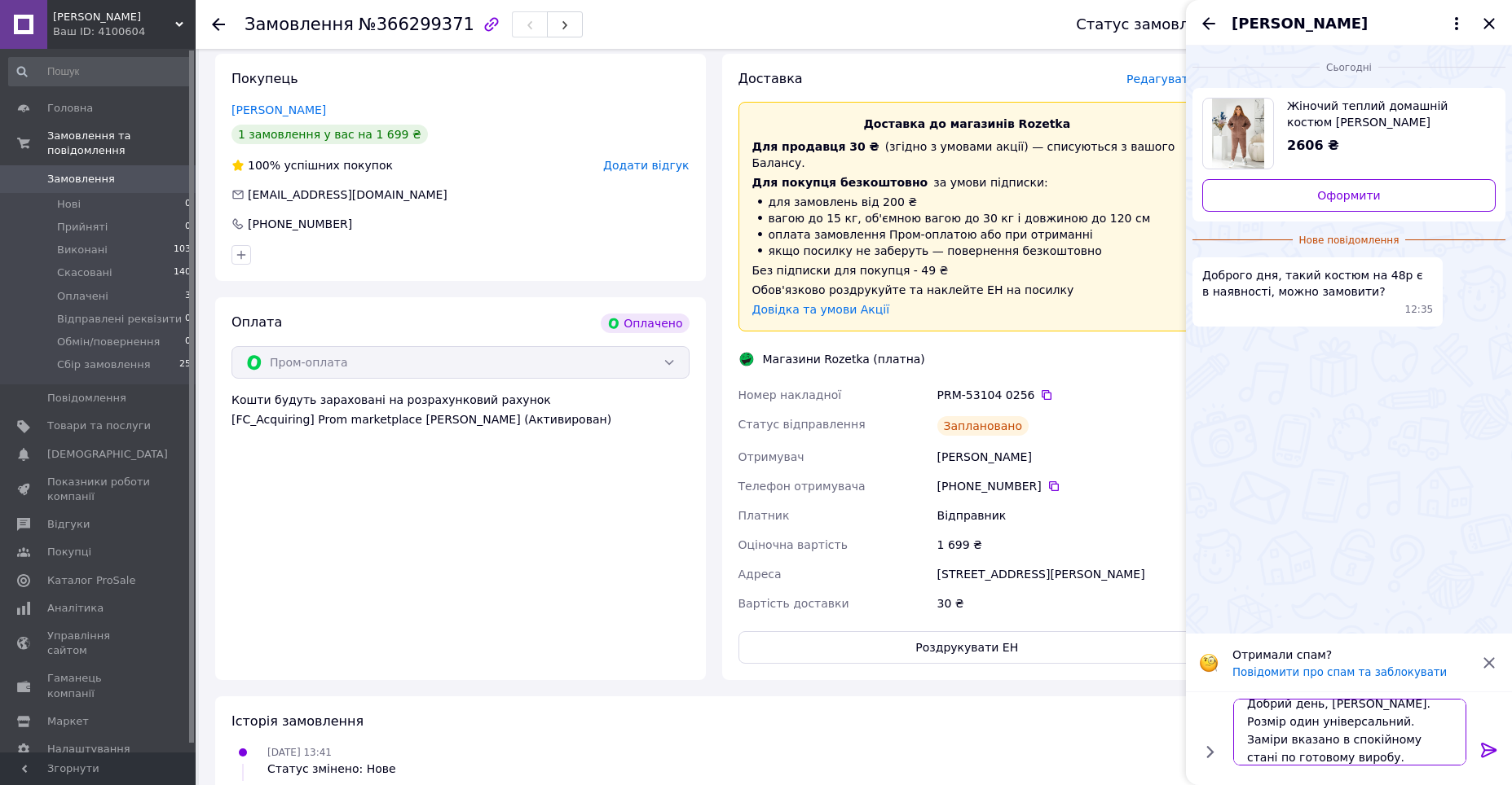
click at [1349, 759] on textarea "Добрий день, [PERSON_NAME]. Розмір один універсальний. Заміри вказано в спокійн…" at bounding box center [1349, 733] width 233 height 67
paste textarea "Розміри: 50 - 58 ➡️Колір: синій, бежевий, мокко, зелений, чорний, баклажан ➡️До…"
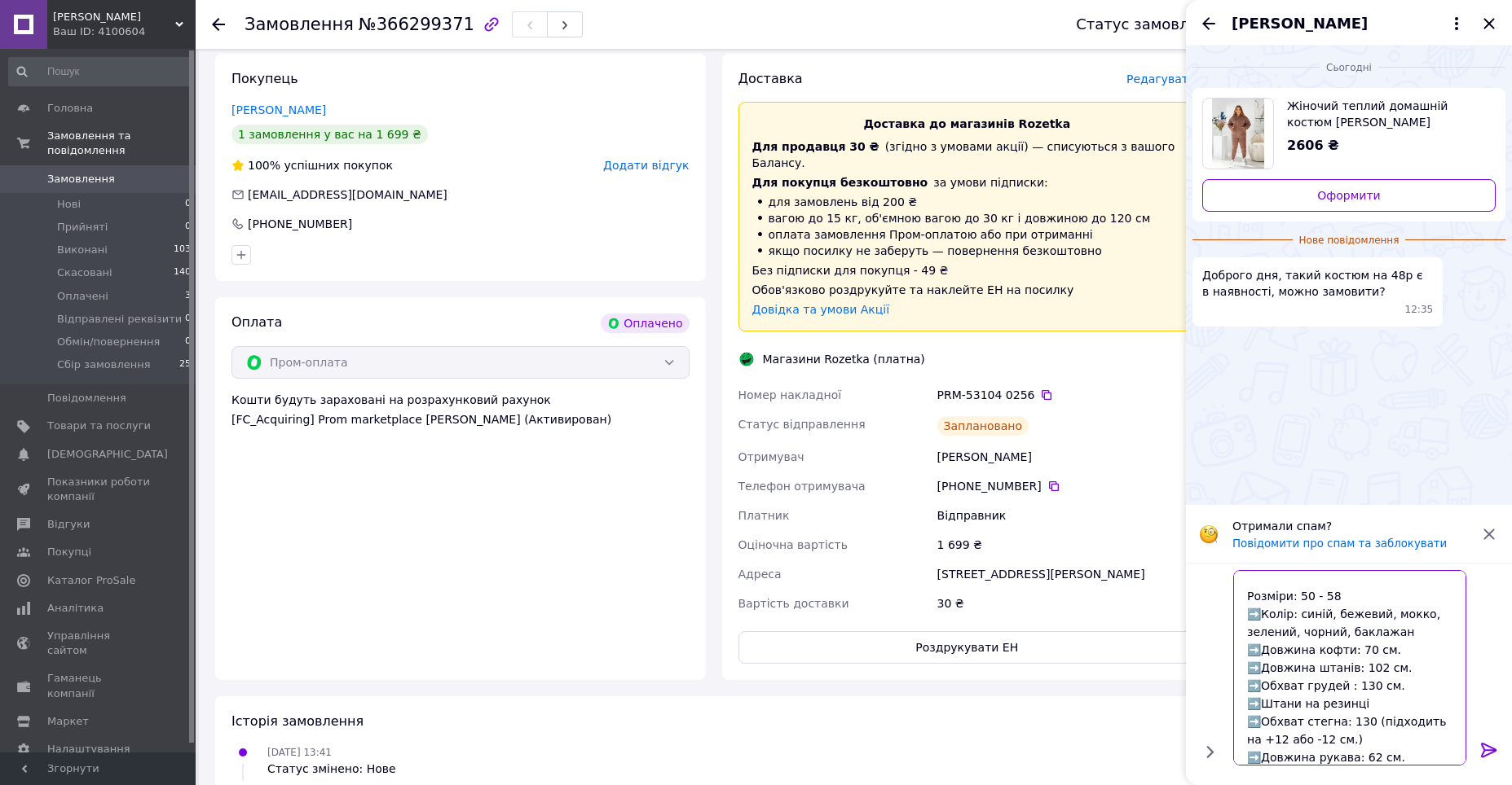
type textarea "Добрий день, [PERSON_NAME]. Розмір один універсальний. Заміри вказано в спокійн…"
click at [1486, 751] on icon at bounding box center [1489, 750] width 20 height 20
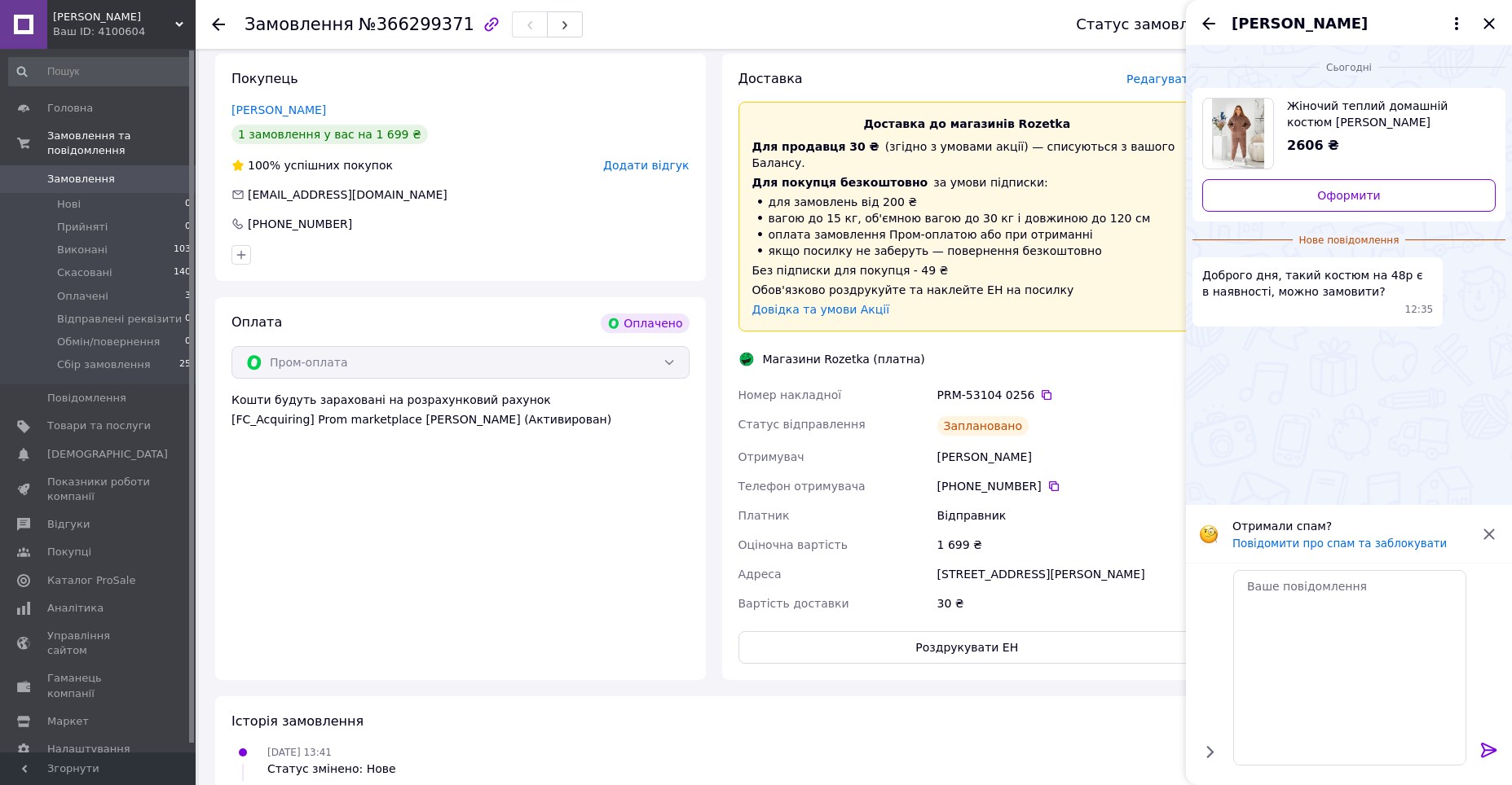
scroll to position [0, 0]
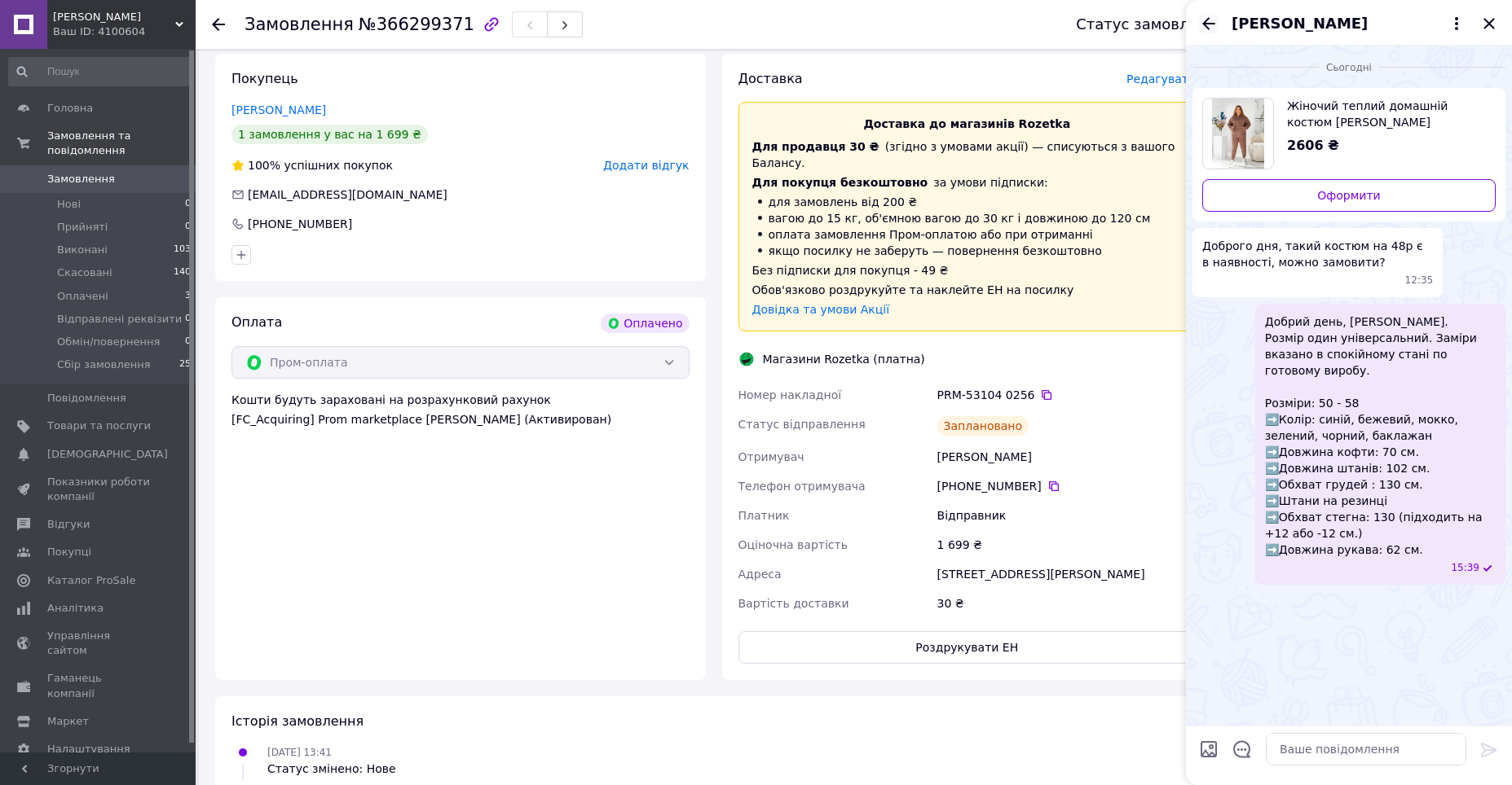
click at [1213, 27] on icon "Назад" at bounding box center [1208, 23] width 20 height 20
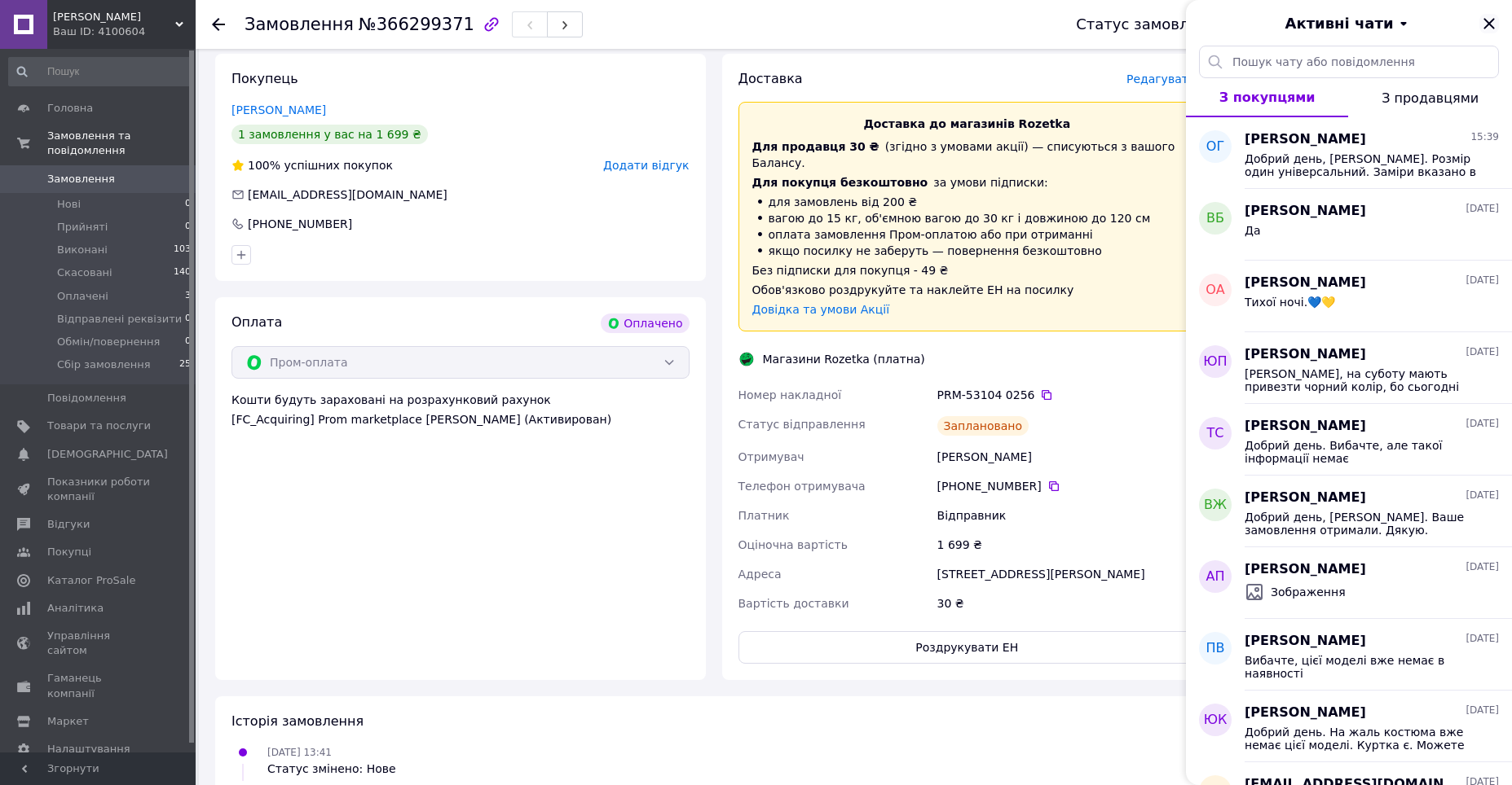
click at [1492, 20] on icon "Закрити" at bounding box center [1488, 22] width 10 height 10
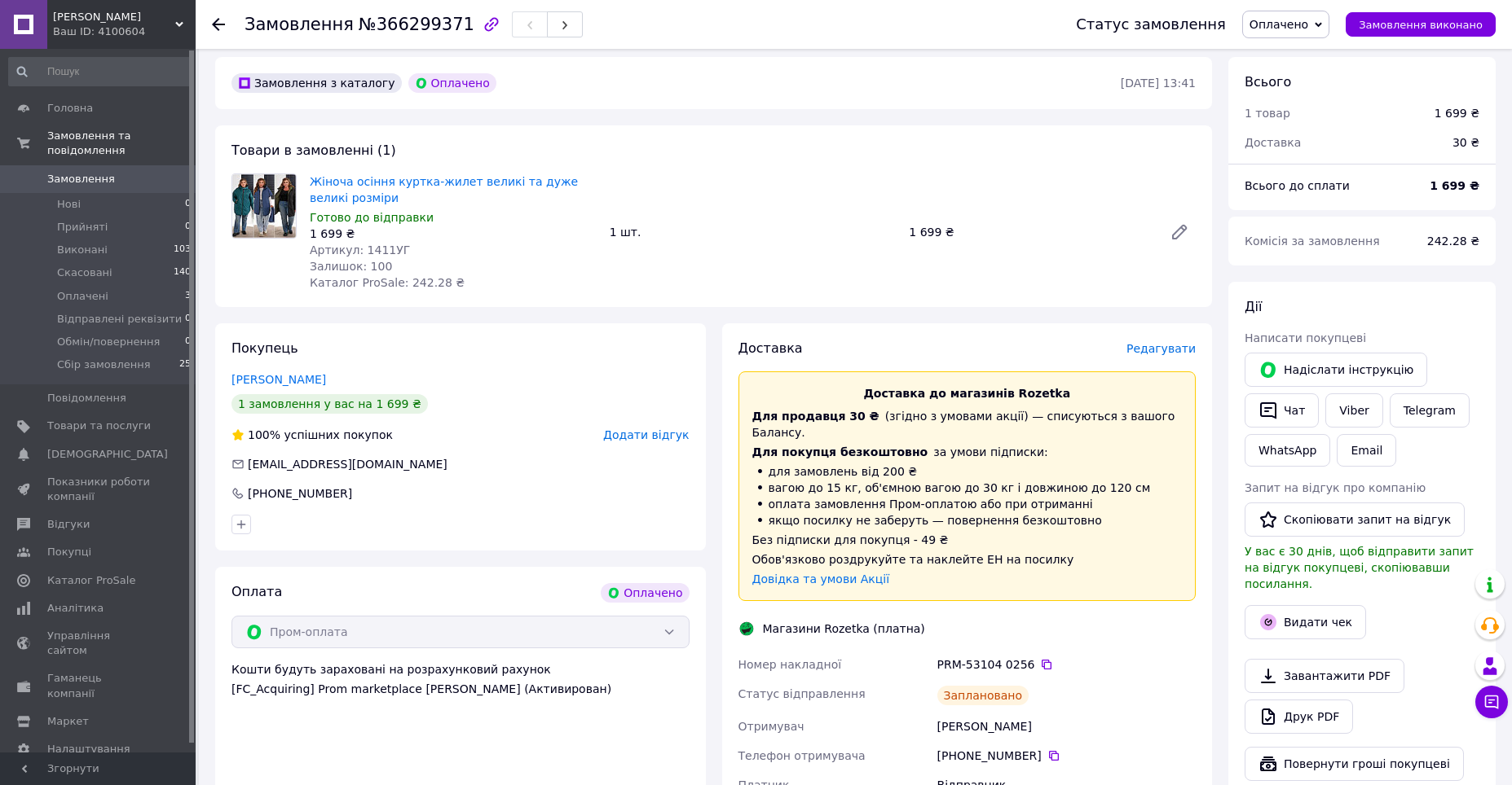
scroll to position [163, 0]
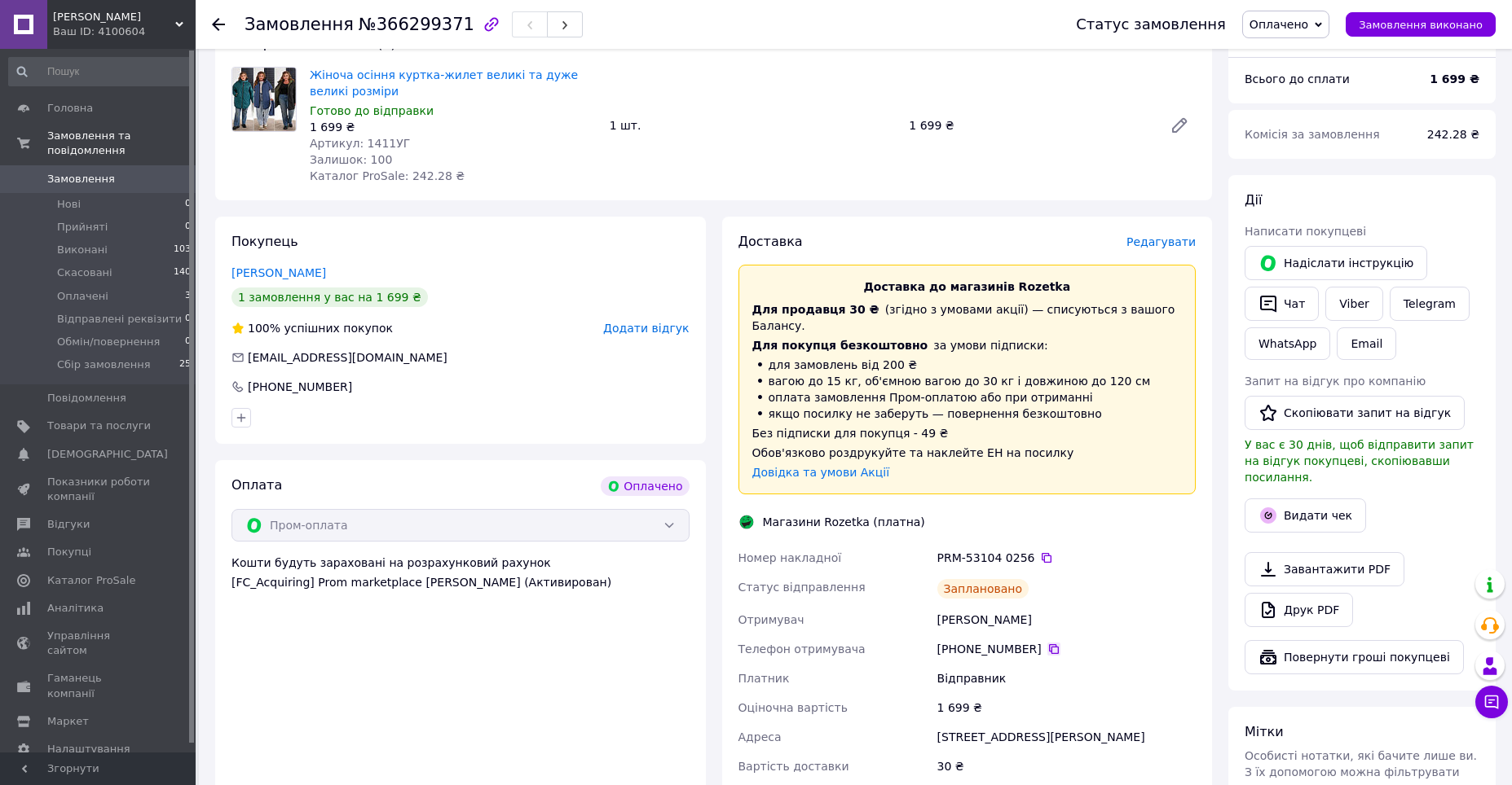
click at [1047, 643] on icon at bounding box center [1054, 649] width 13 height 13
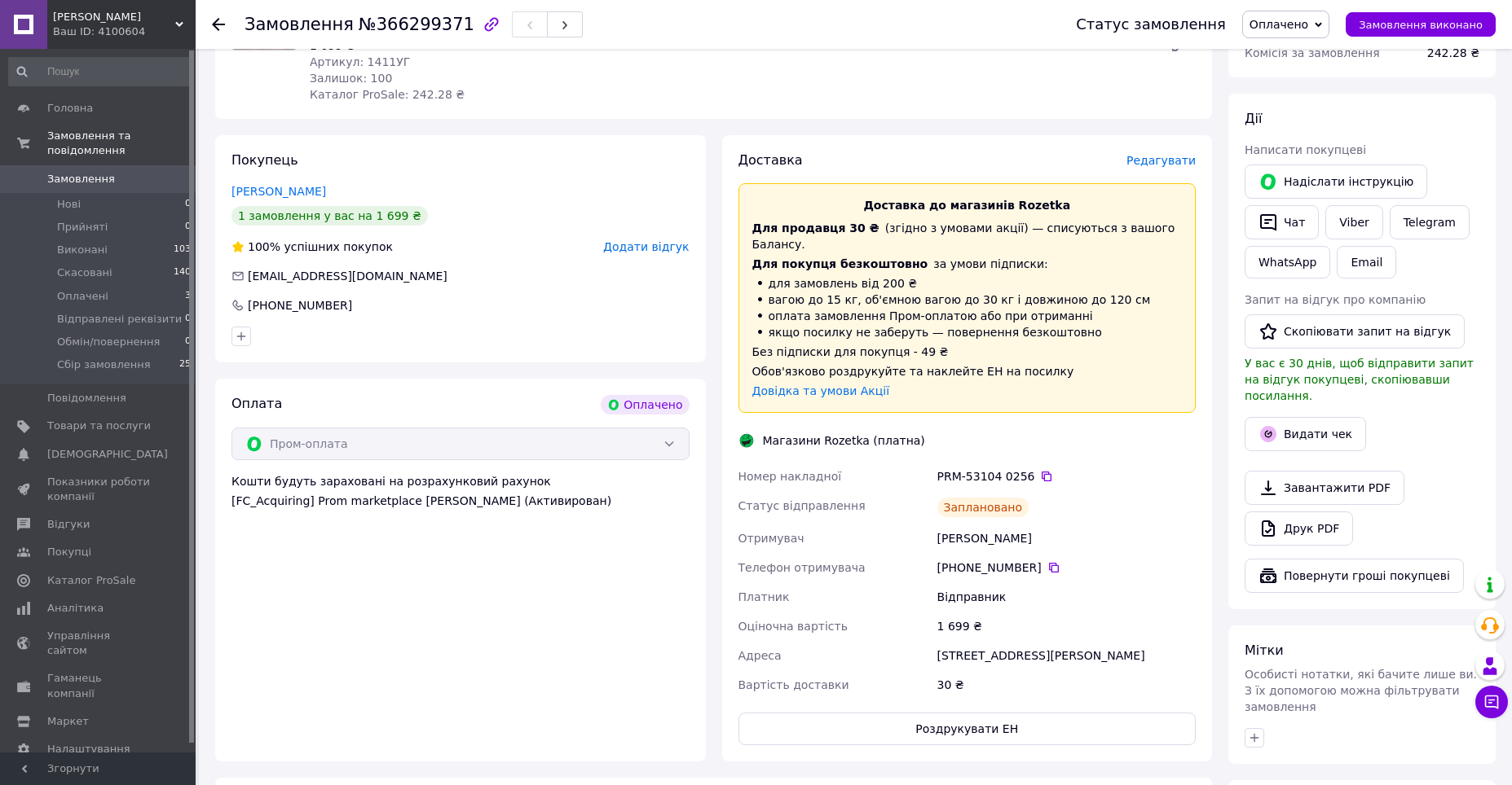
scroll to position [0, 0]
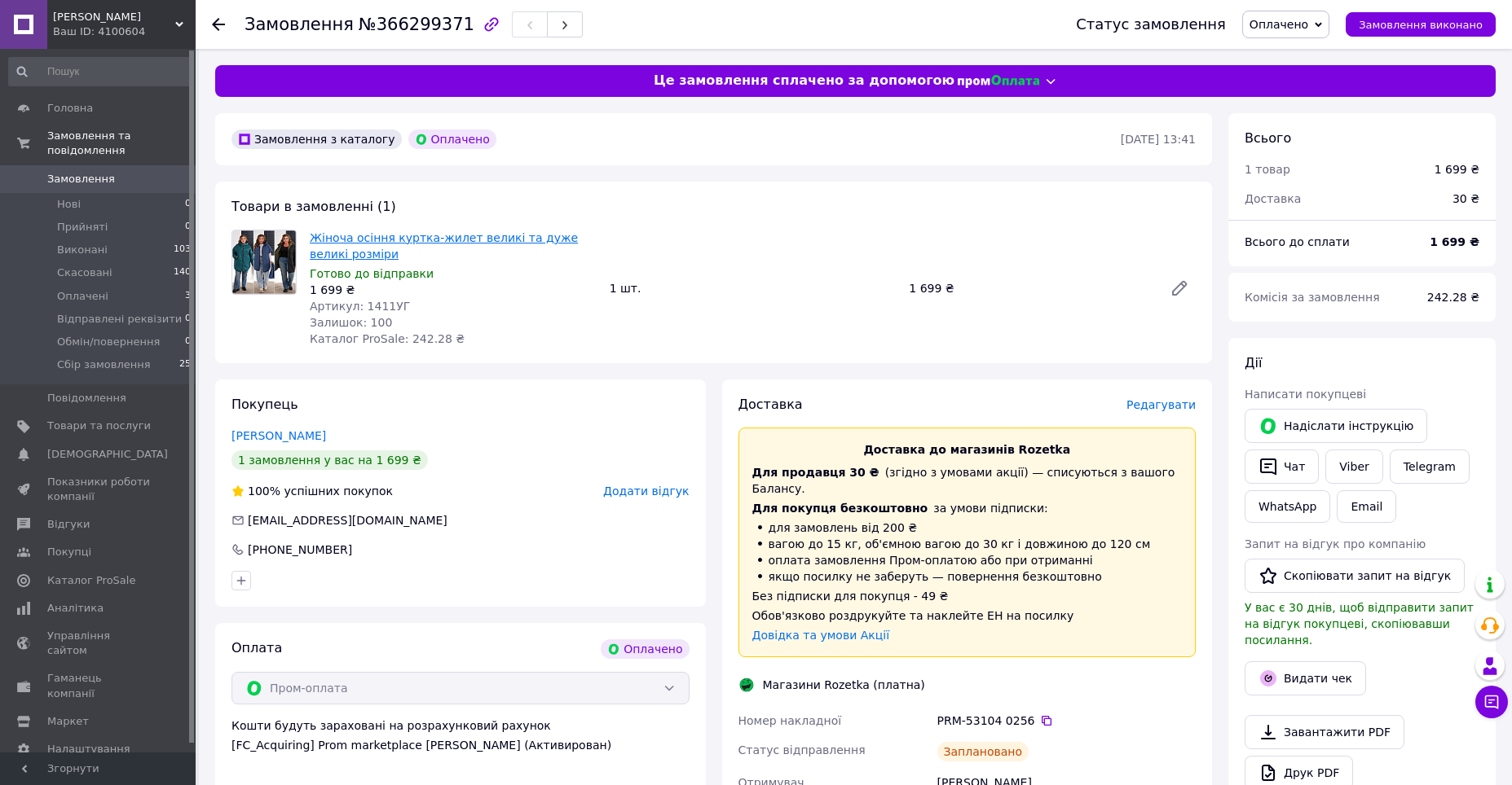
click at [479, 243] on link "Жіноча осіння куртка-жилет великі та дуже великі розміри" at bounding box center [443, 245] width 268 height 29
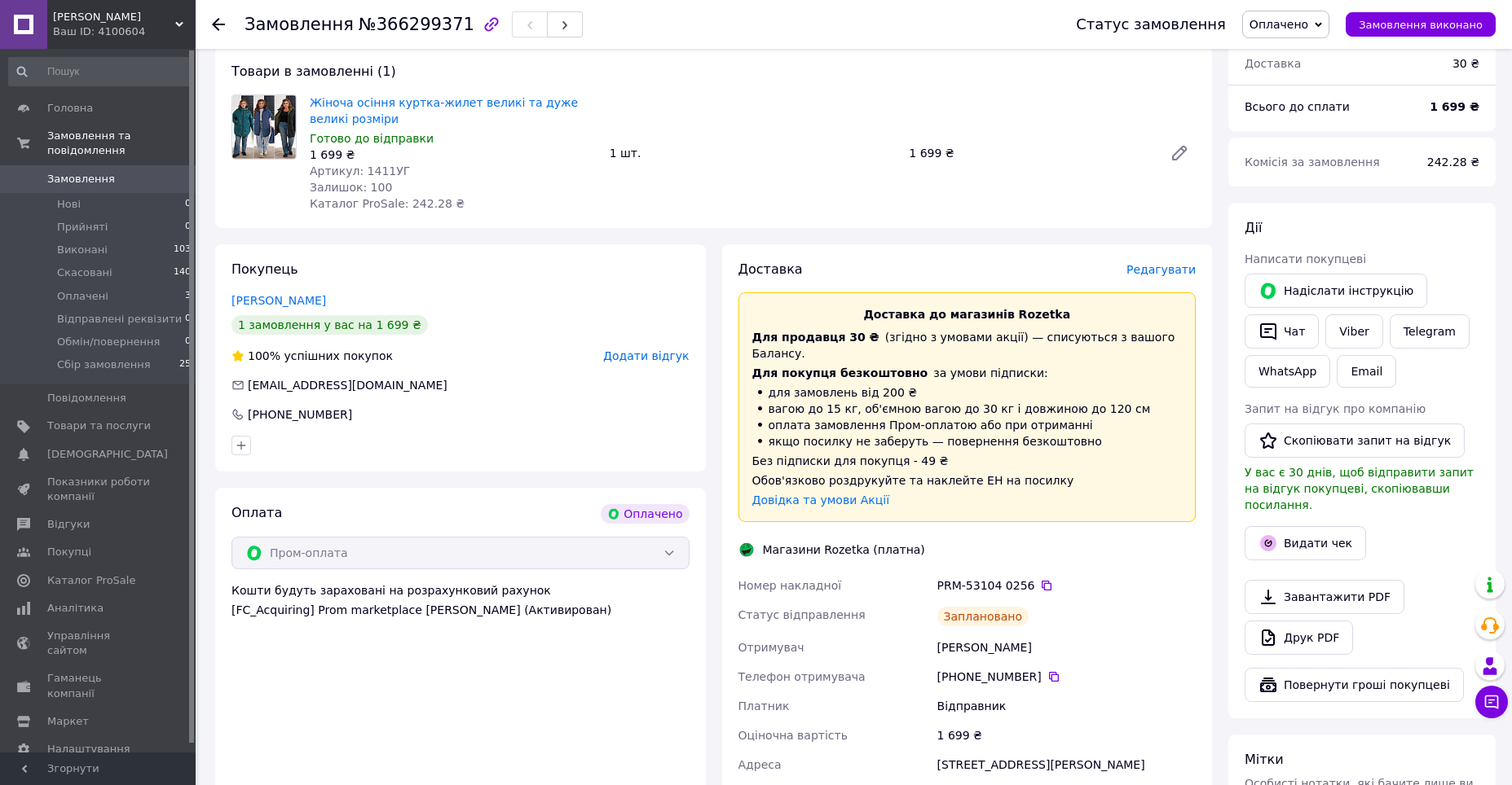
scroll to position [163, 0]
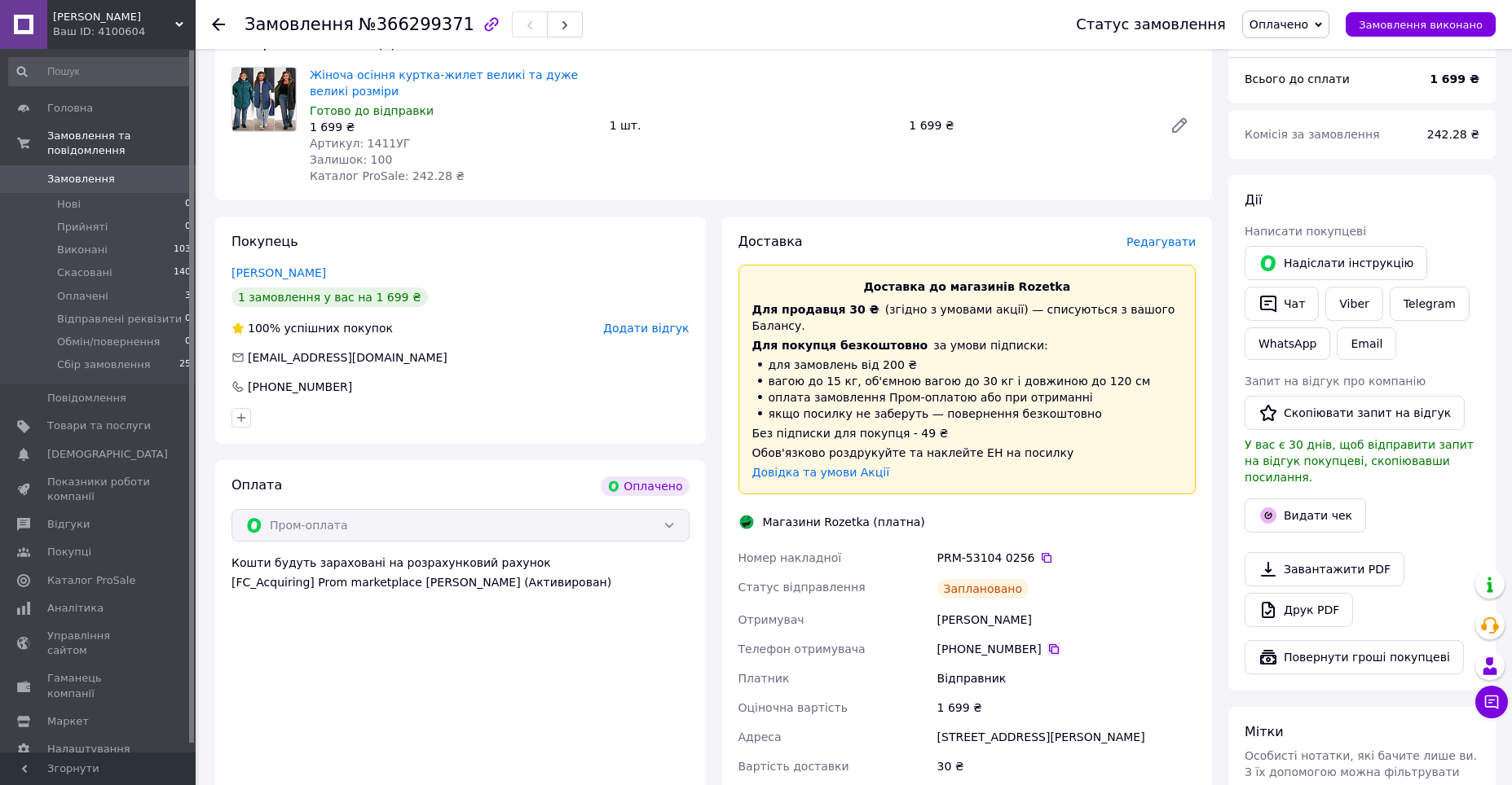
click at [1048, 643] on icon at bounding box center [1054, 649] width 13 height 13
click at [215, 27] on use at bounding box center [218, 24] width 13 height 13
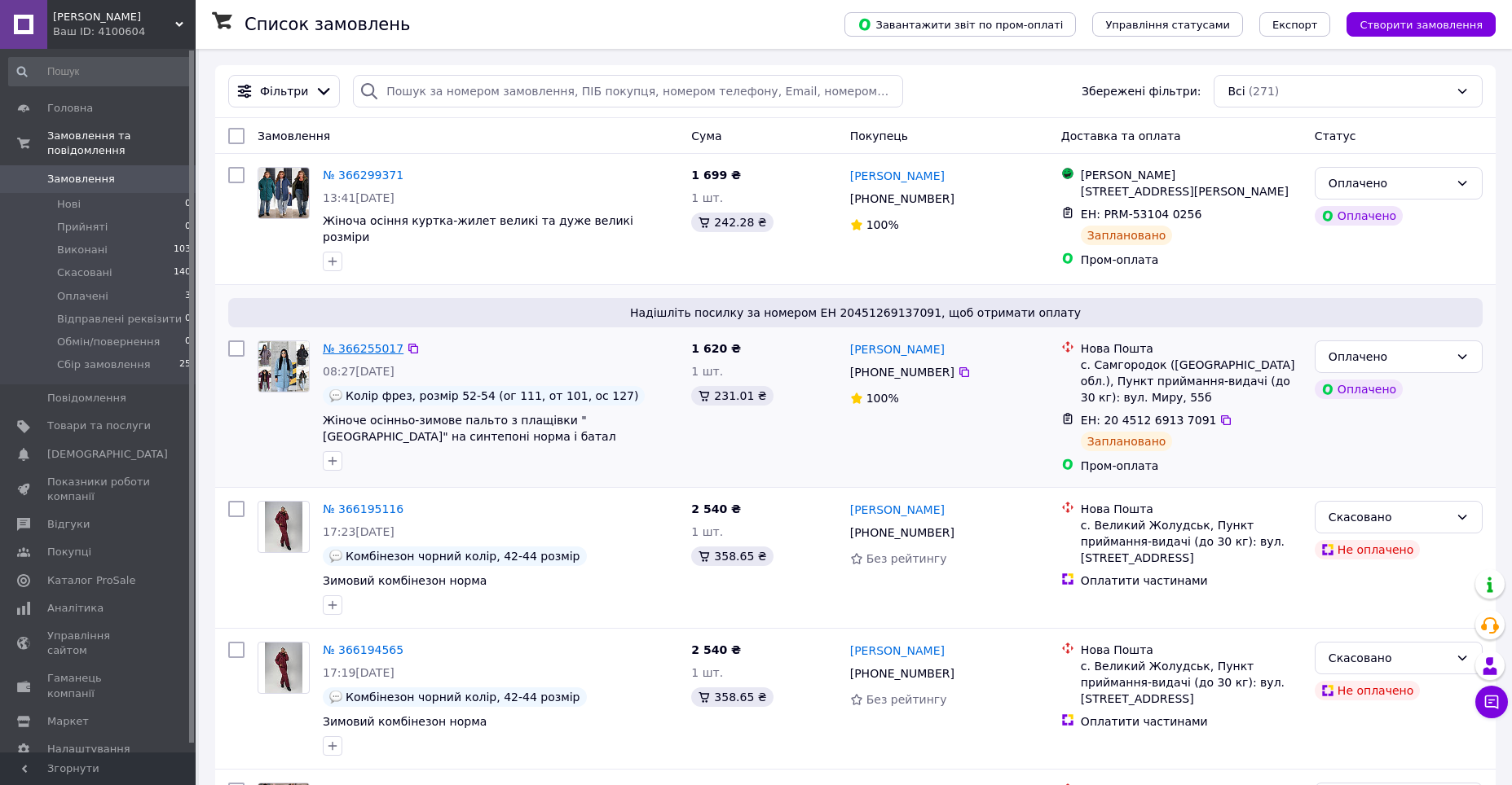
click at [381, 355] on link "№ 366255017" at bounding box center [362, 348] width 81 height 13
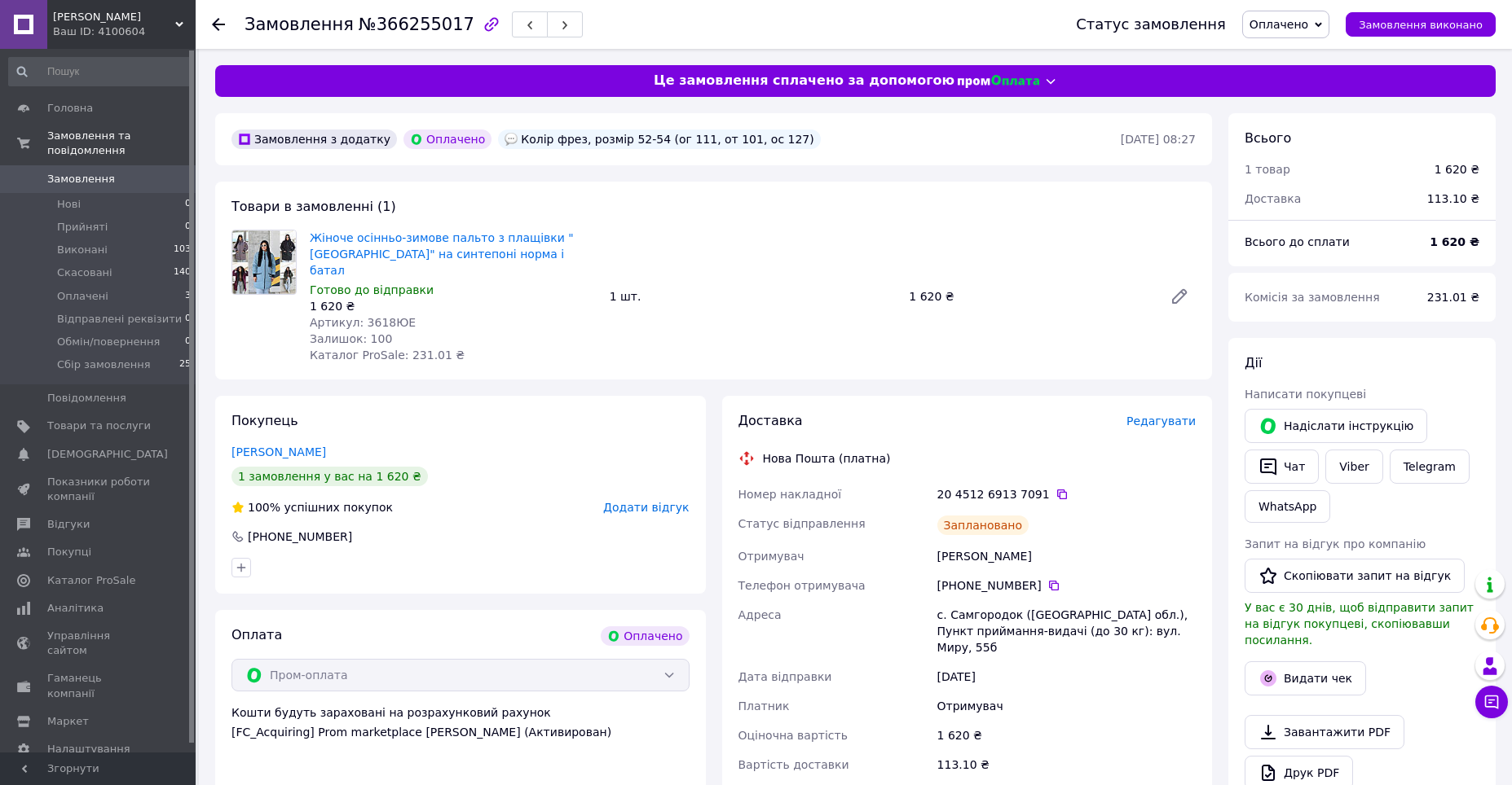
click at [218, 21] on icon at bounding box center [218, 24] width 13 height 13
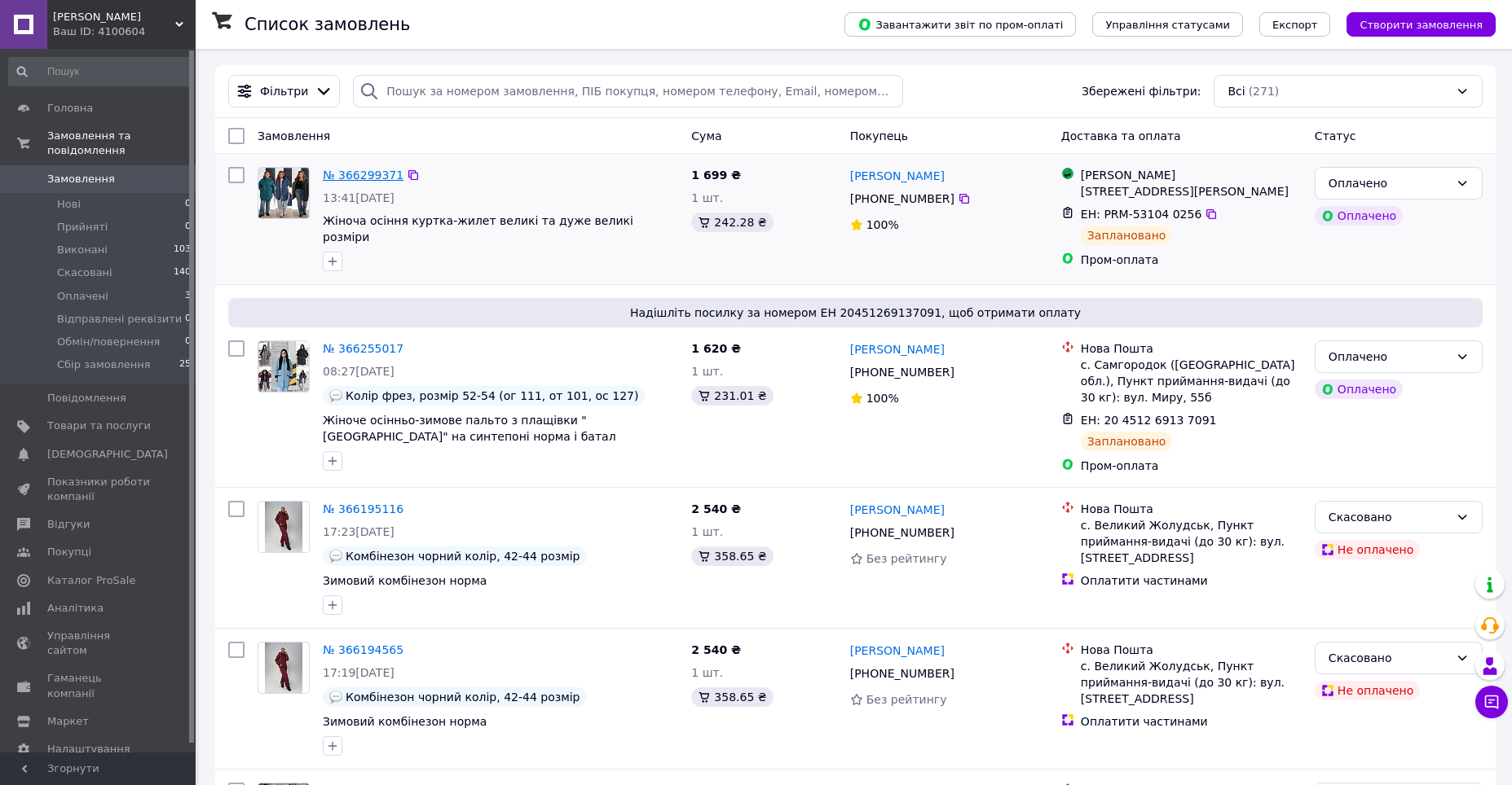
click at [362, 178] on link "№ 366299371" at bounding box center [362, 175] width 81 height 13
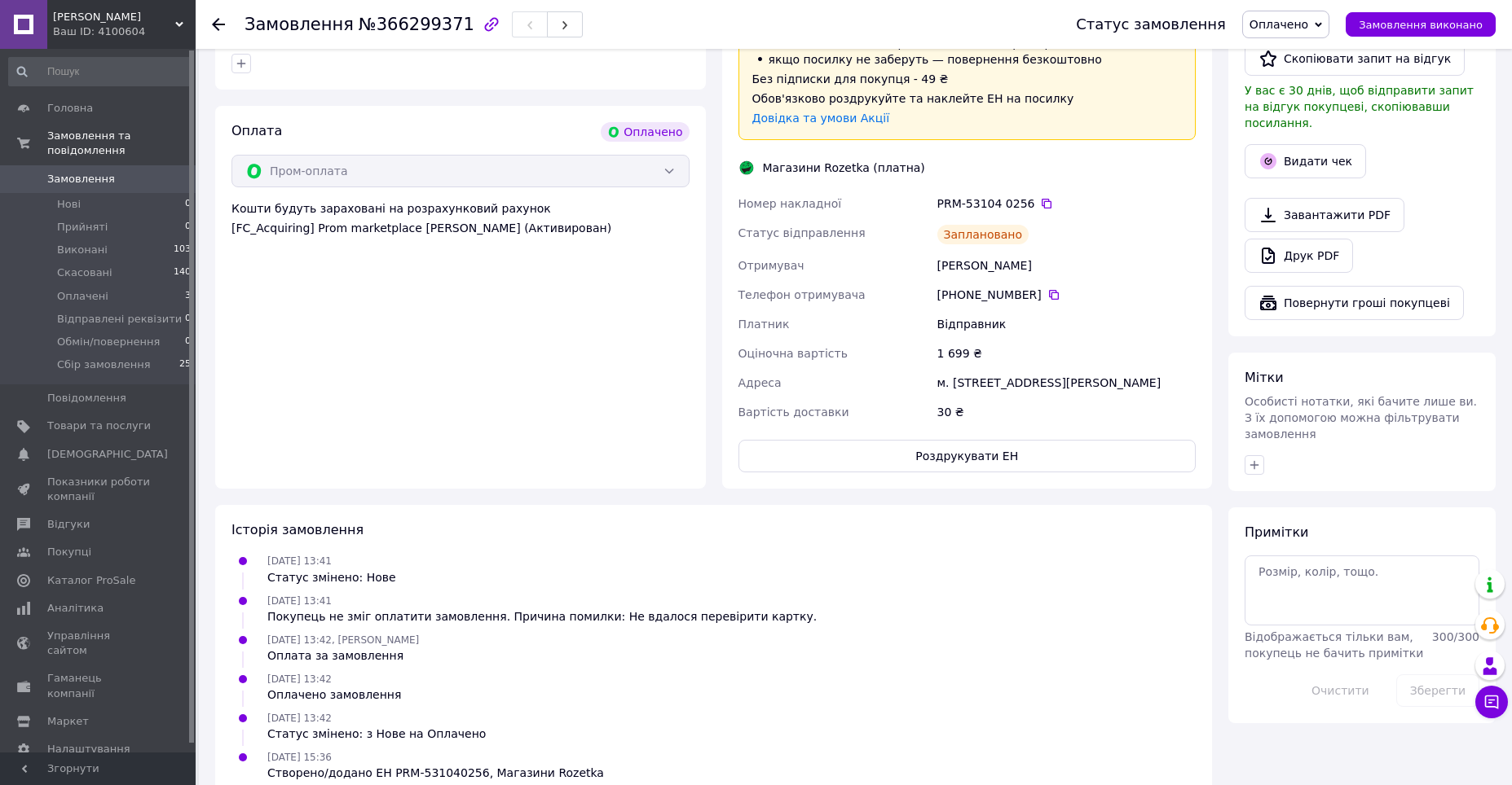
scroll to position [545, 0]
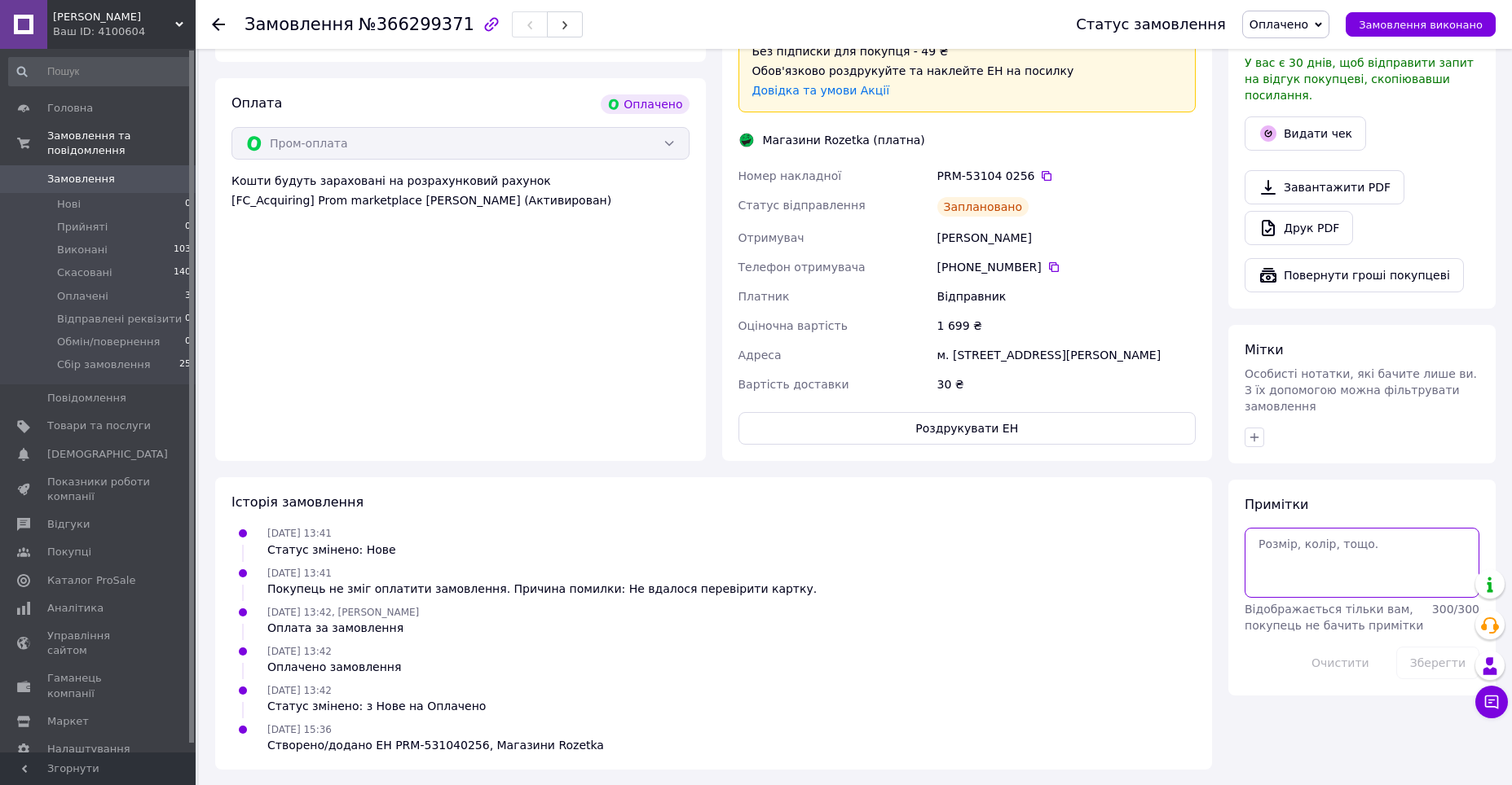
click at [1323, 528] on textarea at bounding box center [1362, 562] width 235 height 70
paste textarea "чорний 56-58"
type textarea "чорний 56-58"
click at [1425, 647] on button "Зберегти" at bounding box center [1437, 663] width 83 height 33
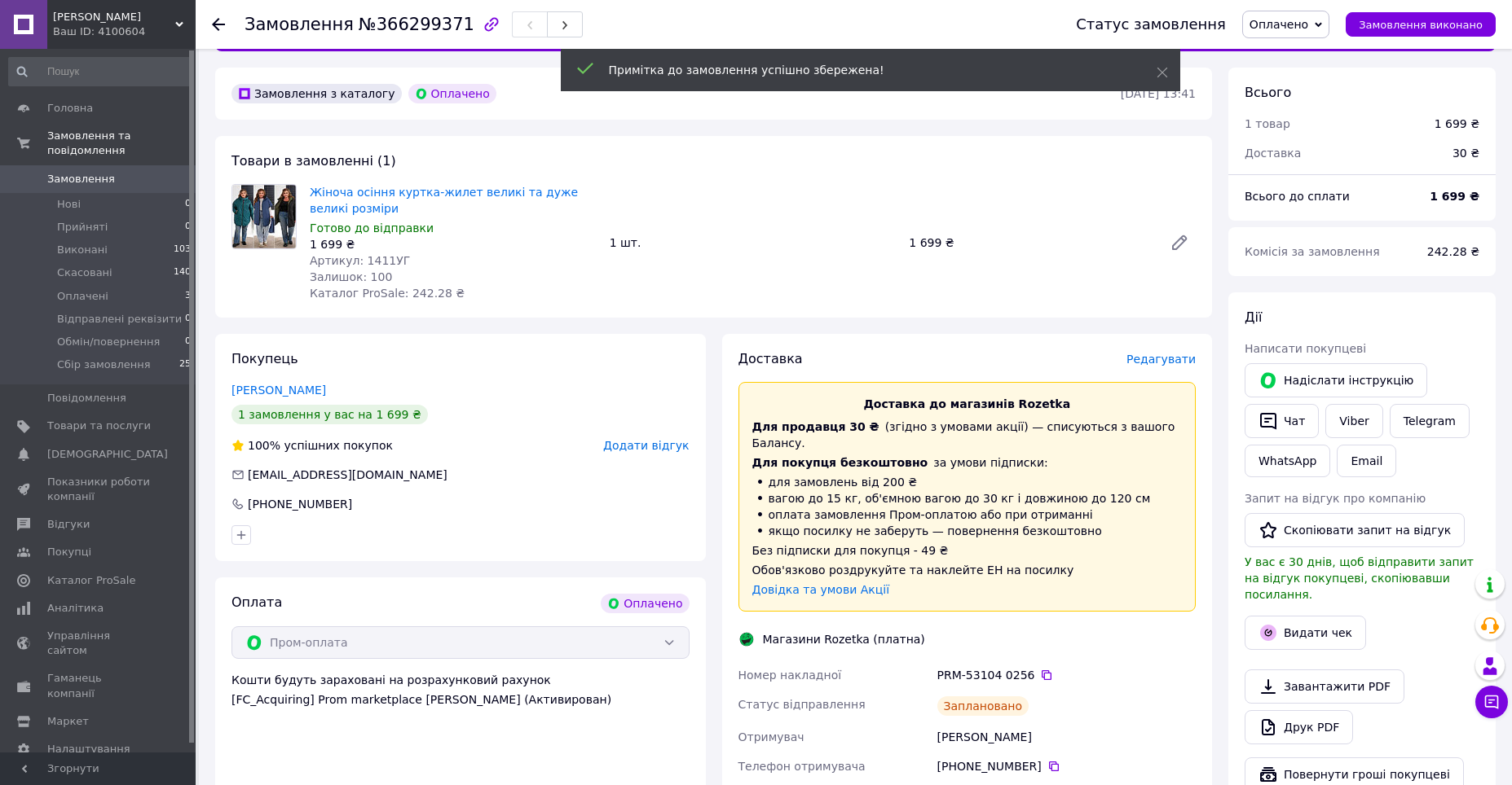
scroll to position [0, 0]
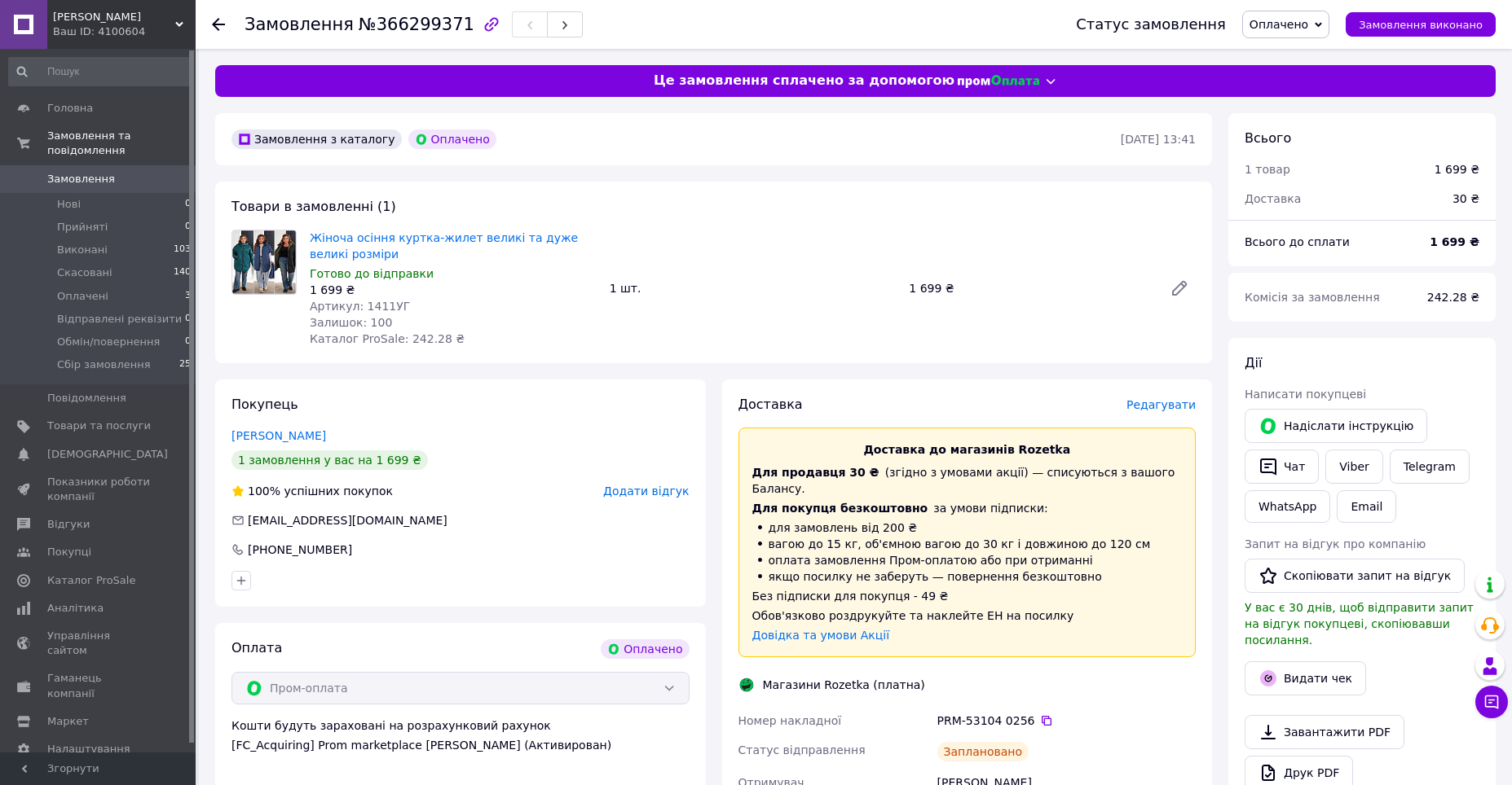
click at [218, 29] on icon at bounding box center [218, 24] width 13 height 13
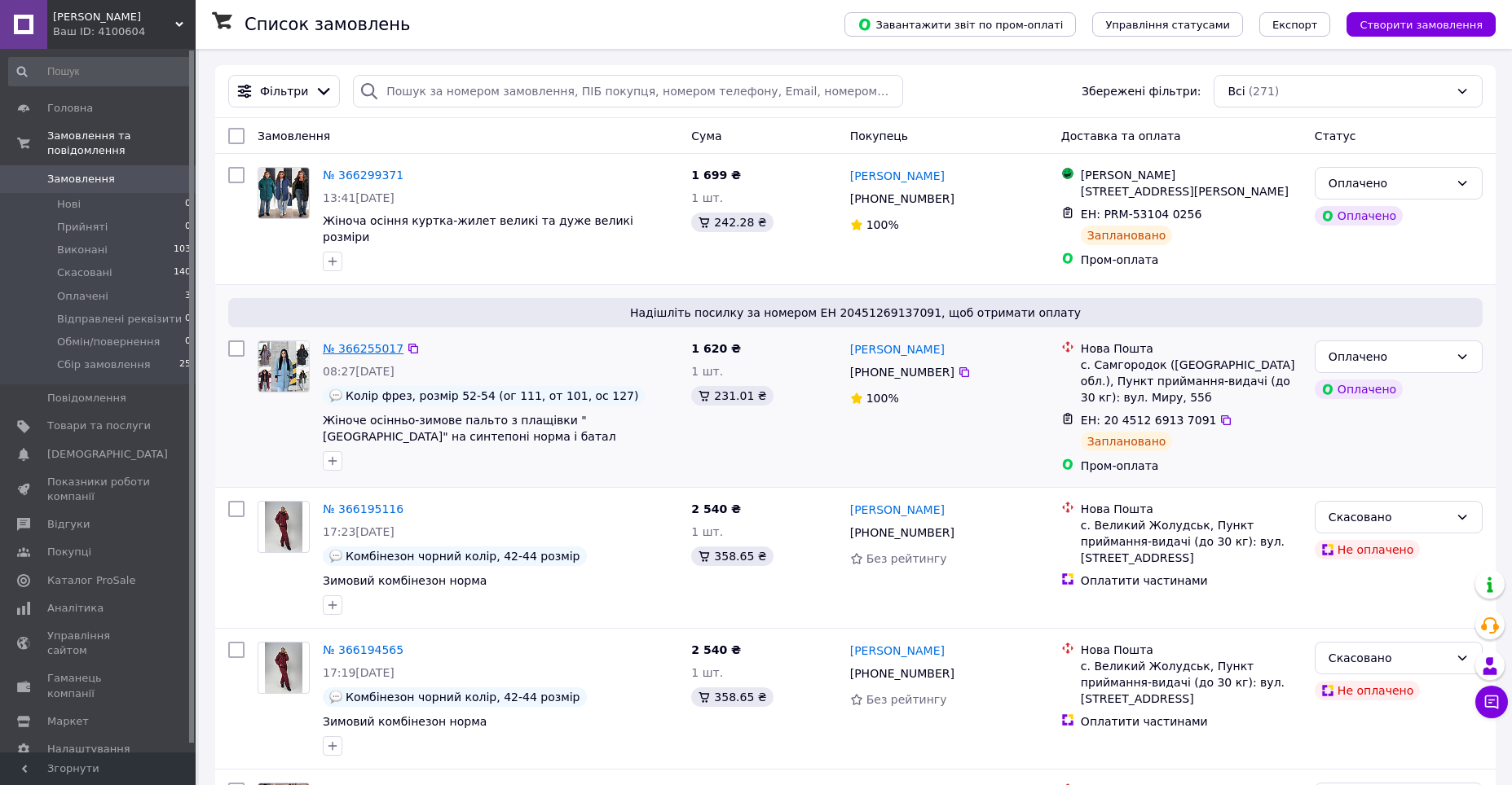
click at [351, 355] on link "№ 366255017" at bounding box center [362, 348] width 81 height 13
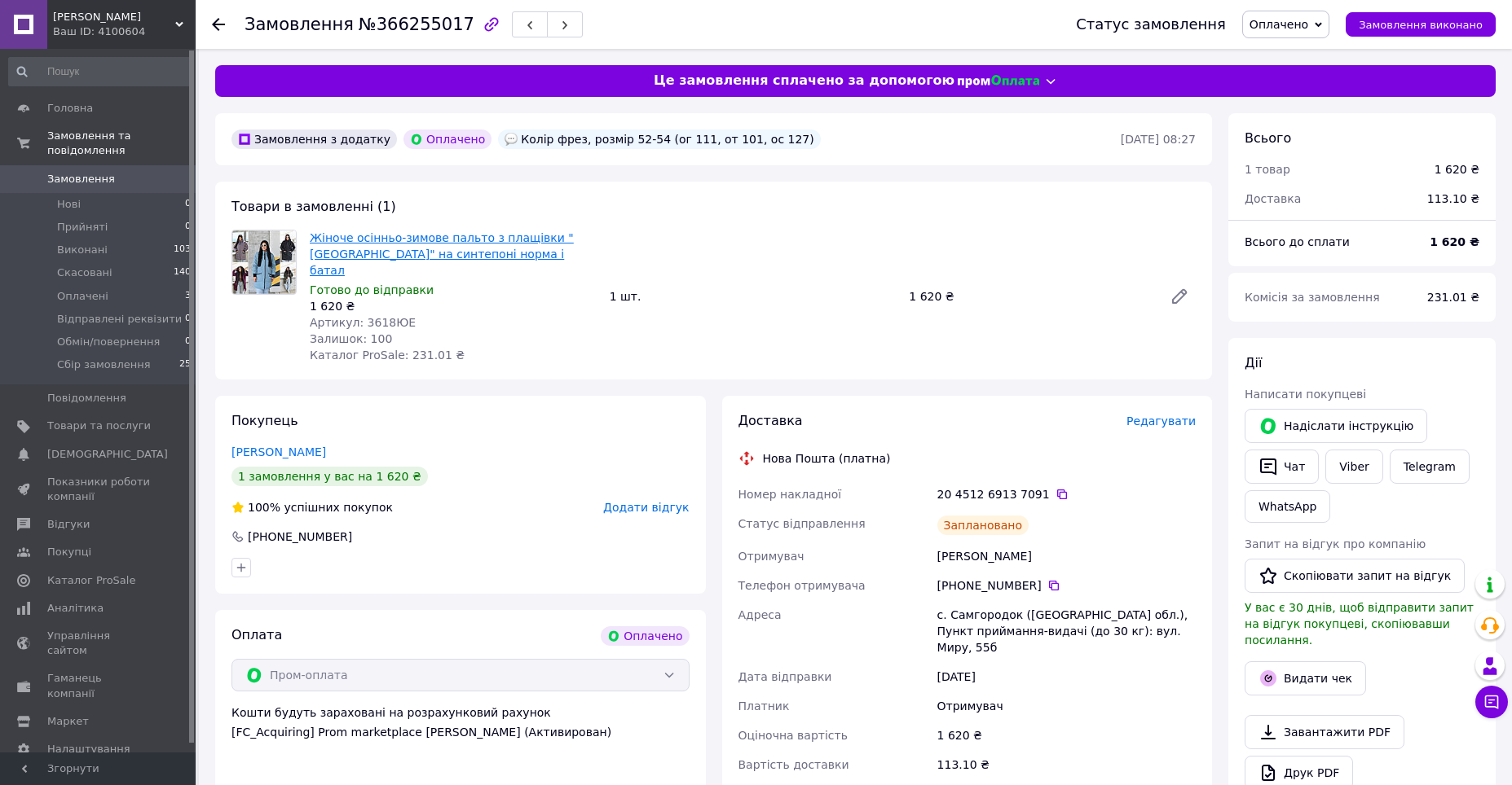
click at [388, 235] on link "Жіноче осінньо-зимове пальто з плащівки "[GEOGRAPHIC_DATA]" на синтепоні норма …" at bounding box center [441, 253] width 264 height 46
click at [1049, 581] on icon at bounding box center [1054, 586] width 9 height 9
click at [171, 285] on li "Оплачені 3" at bounding box center [100, 296] width 200 height 22
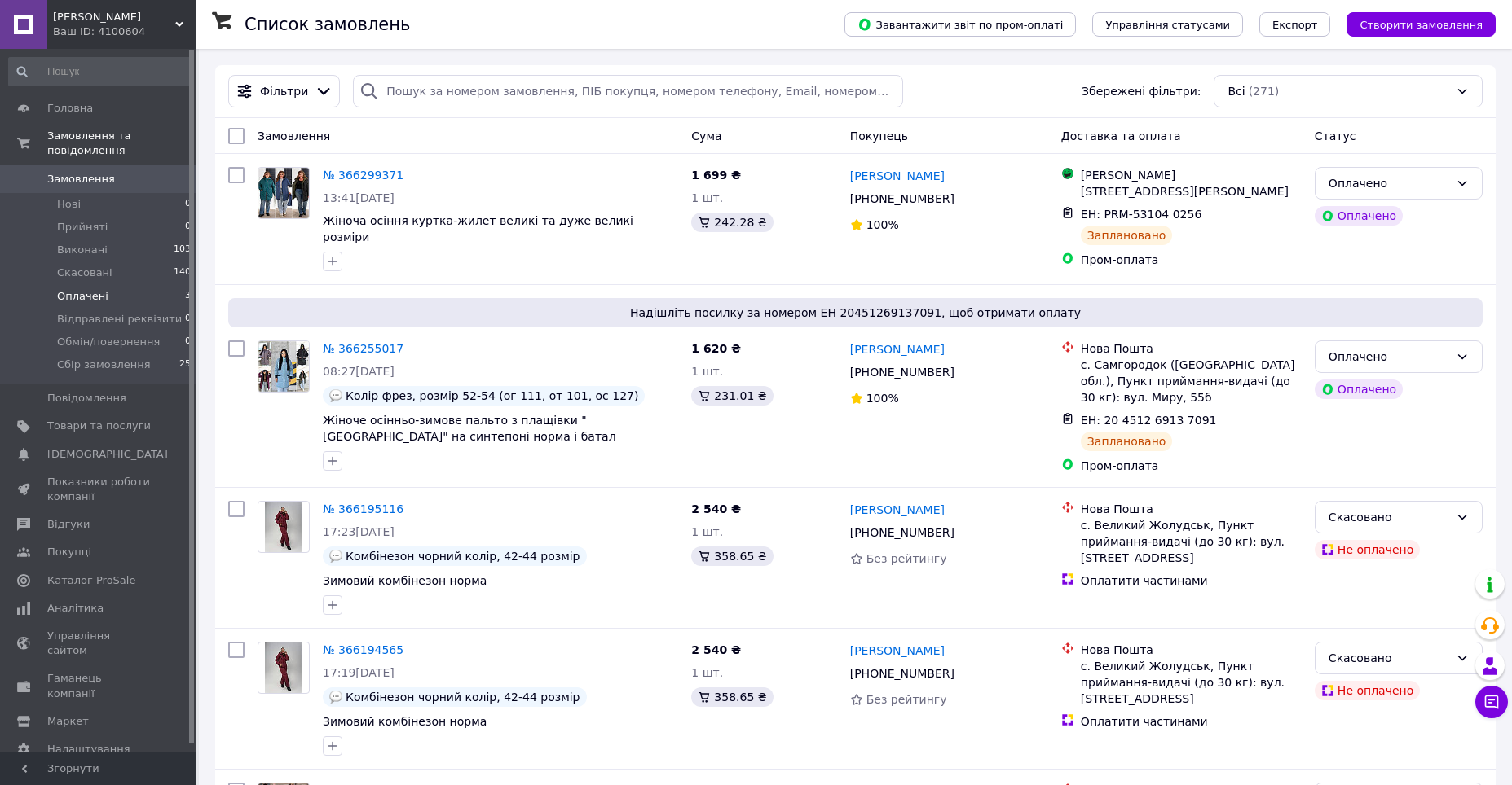
click at [177, 285] on li "Оплачені 3" at bounding box center [100, 296] width 200 height 22
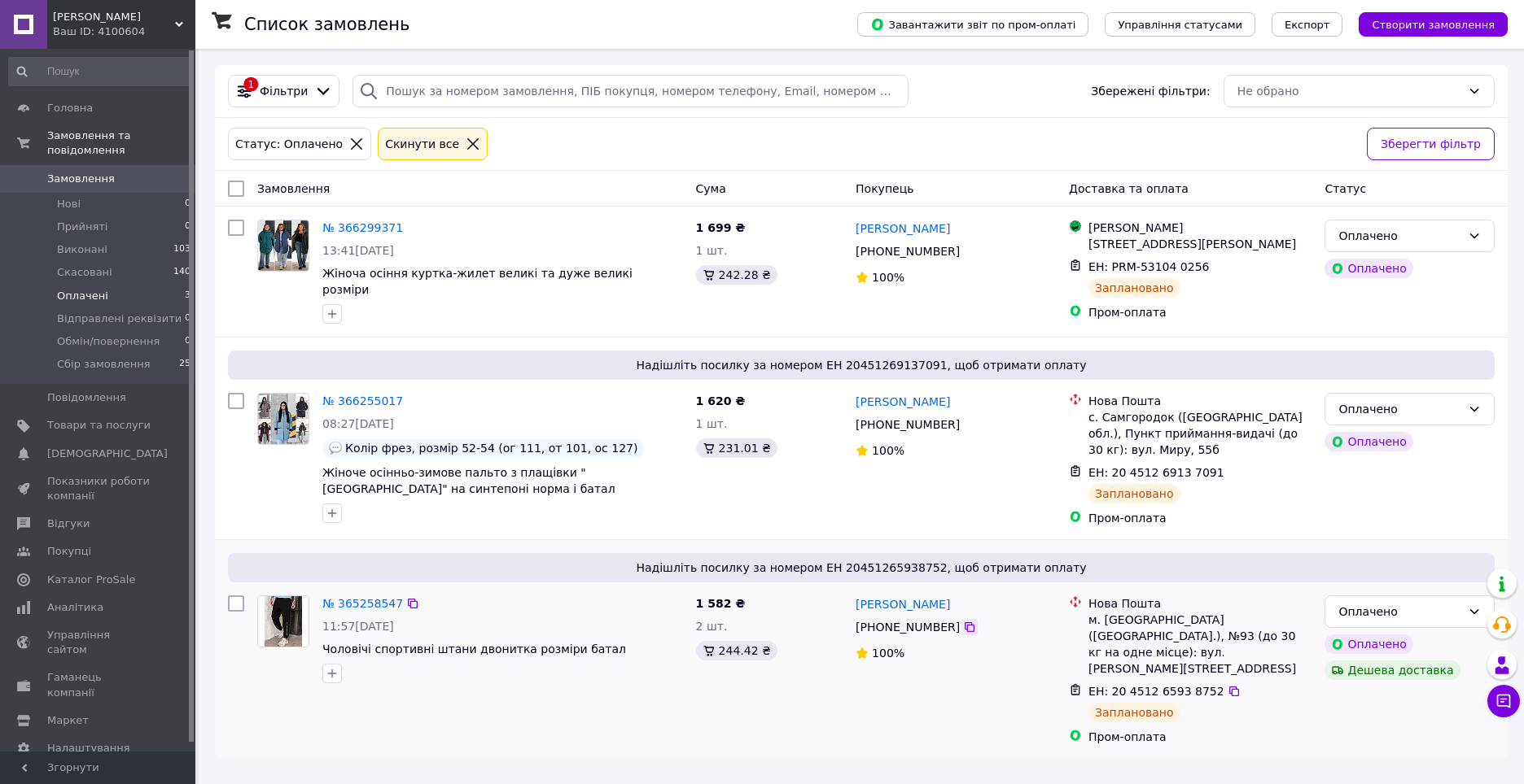
click at [965, 632] on icon at bounding box center [969, 627] width 9 height 9
click at [375, 610] on link "№ 365258547" at bounding box center [362, 604] width 81 height 13
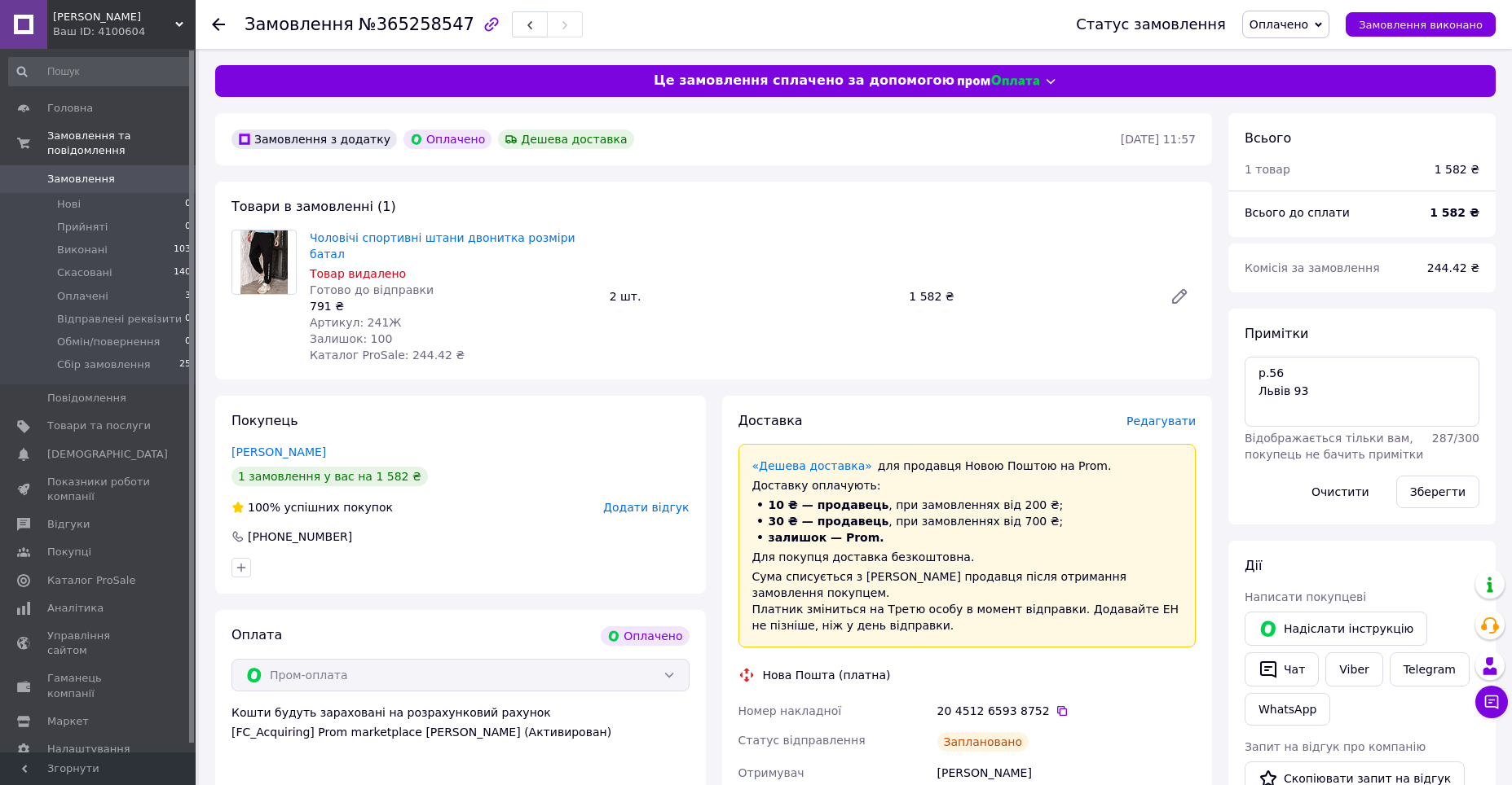
scroll to position [39, 0]
click at [1295, 651] on div "Чат" at bounding box center [1281, 670] width 81 height 41
click at [1290, 670] on button "Чат" at bounding box center [1282, 670] width 75 height 34
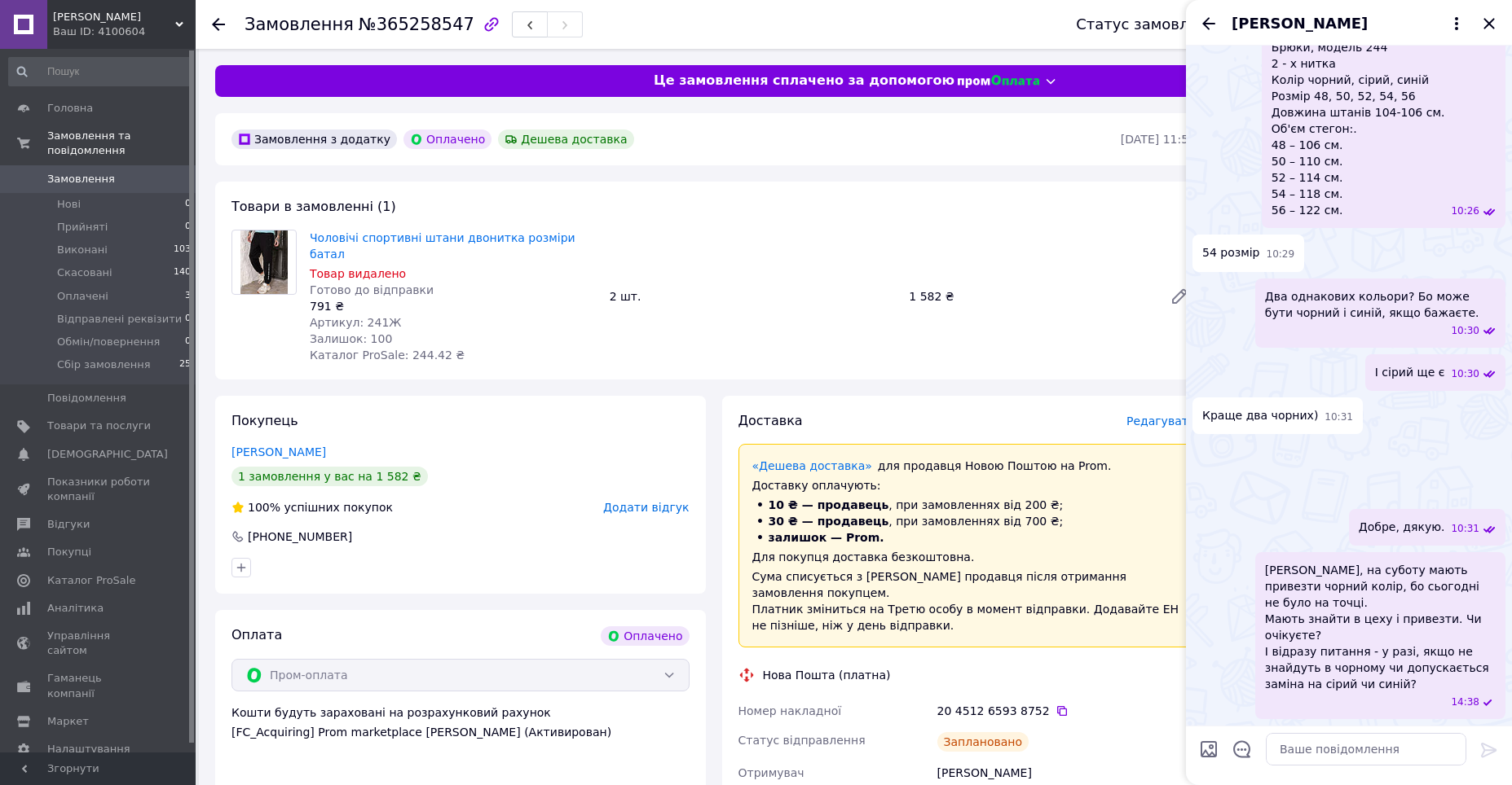
scroll to position [2701, 0]
click at [1492, 466] on img at bounding box center [1499, 472] width 13 height 13
click at [1492, 489] on img at bounding box center [1499, 495] width 13 height 13
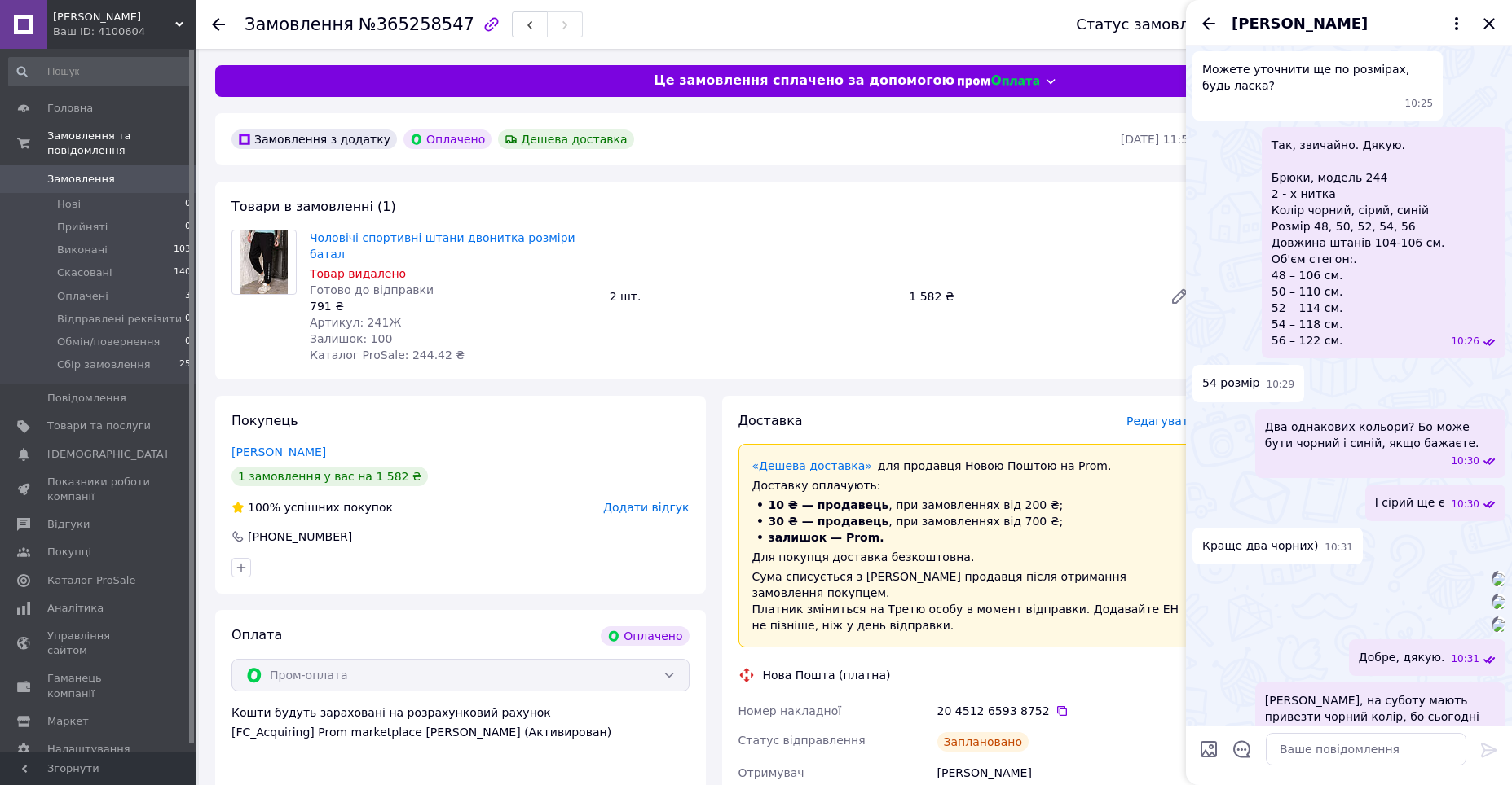
scroll to position [991, 0]
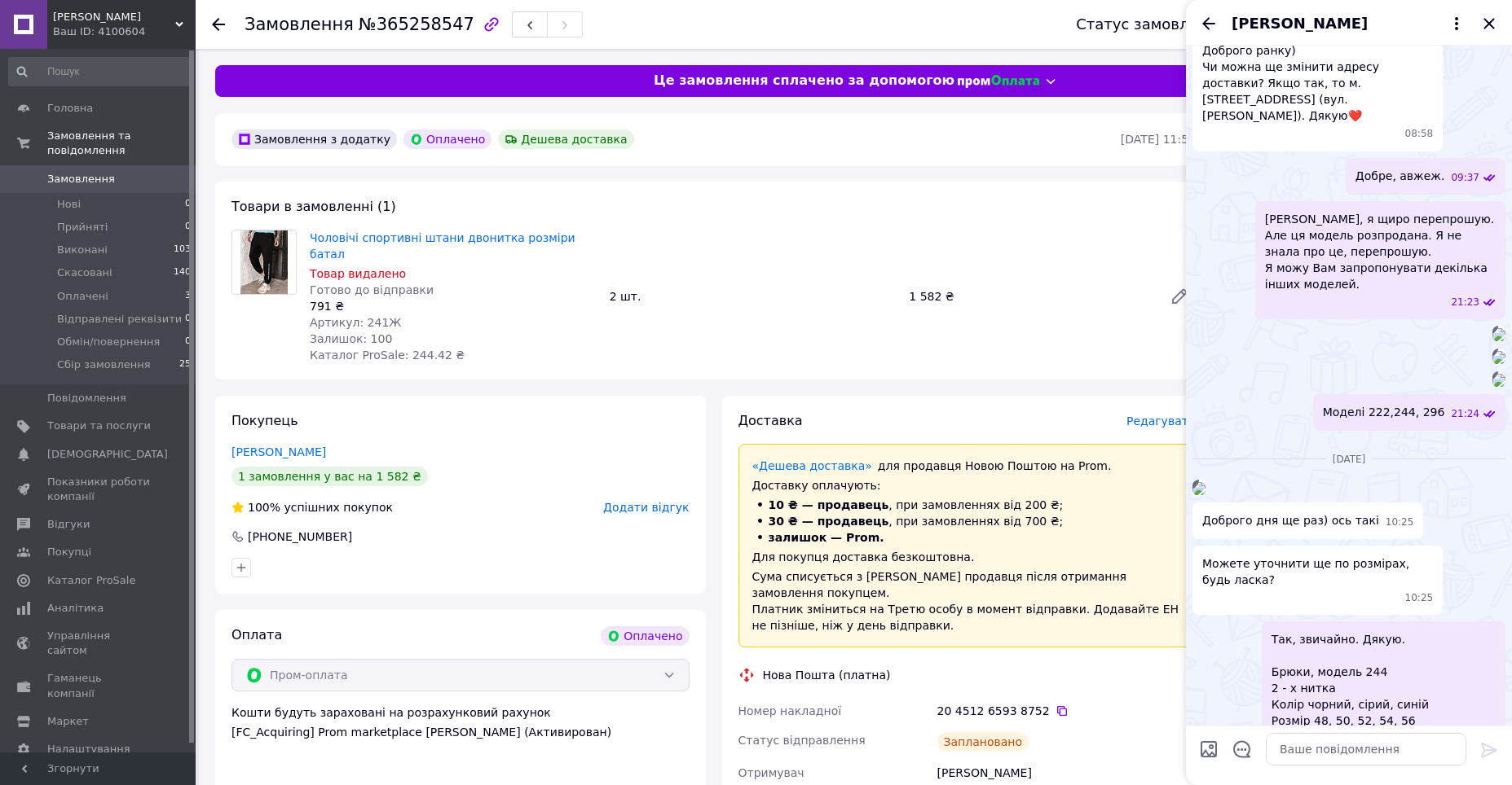
scroll to position [502, 0]
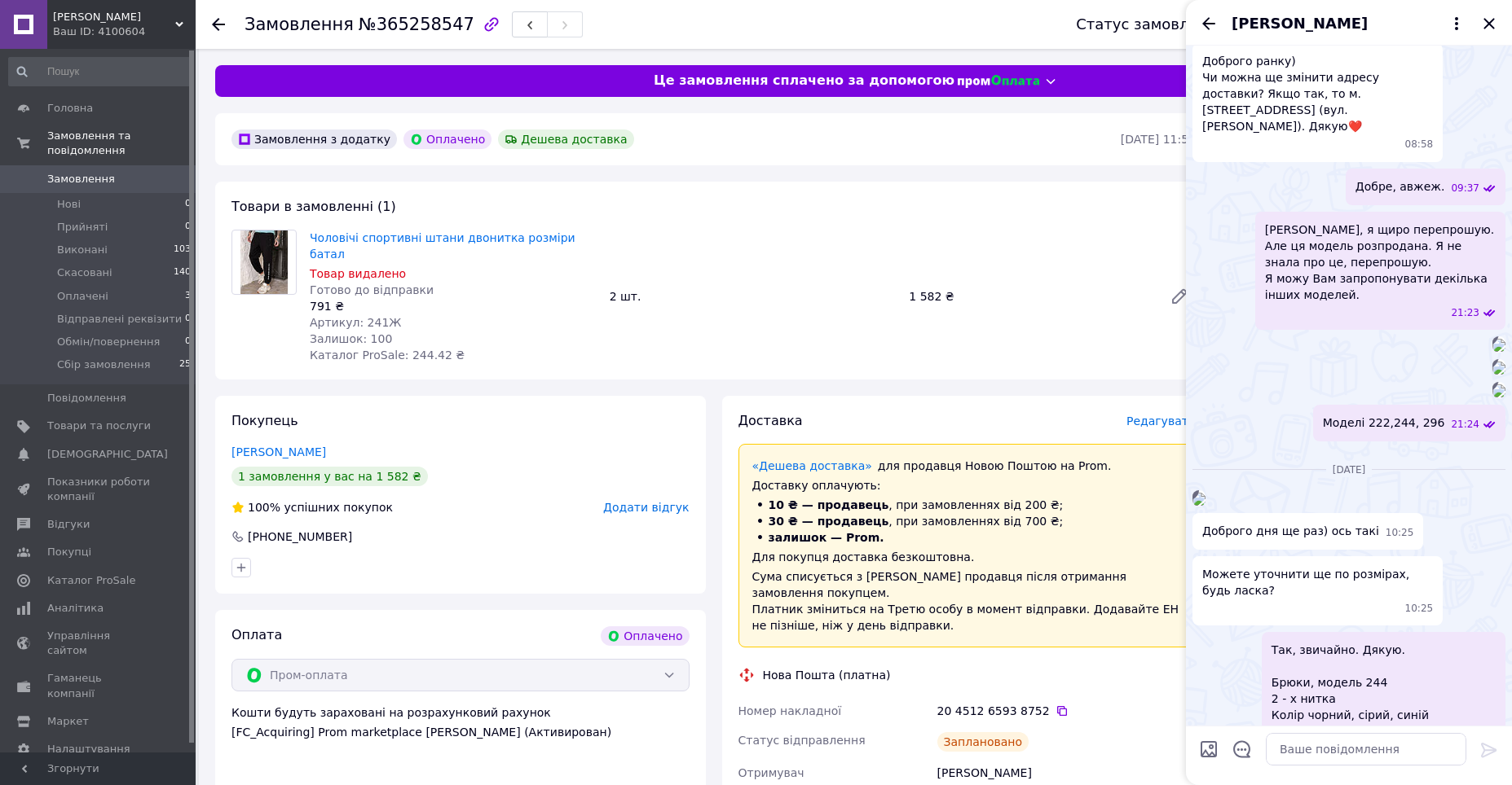
click at [1492, 352] on img at bounding box center [1499, 345] width 13 height 13
click at [1486, 25] on icon "Закрити" at bounding box center [1489, 23] width 20 height 20
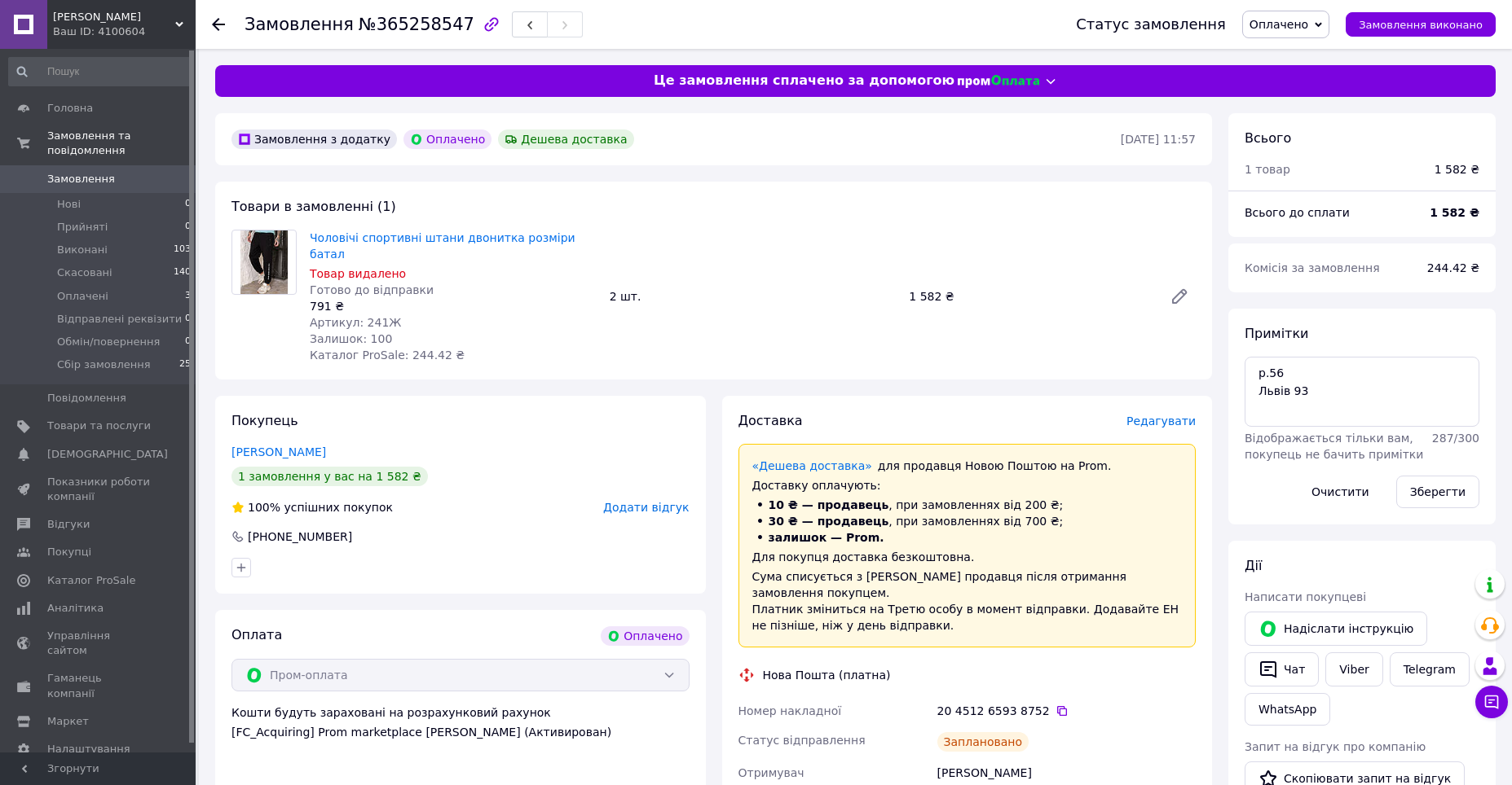
click at [221, 22] on icon at bounding box center [218, 24] width 13 height 13
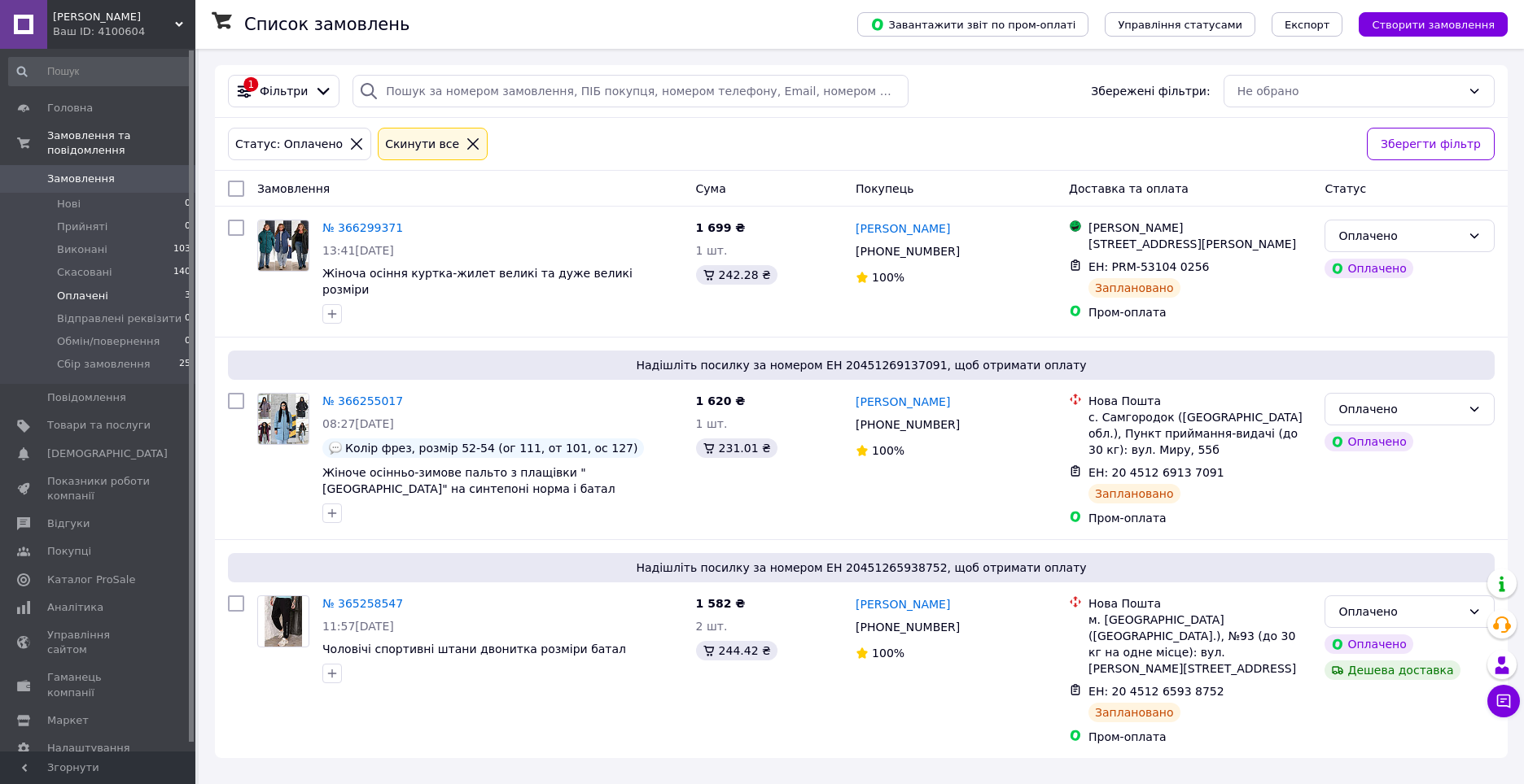
click at [467, 143] on icon at bounding box center [473, 144] width 11 height 11
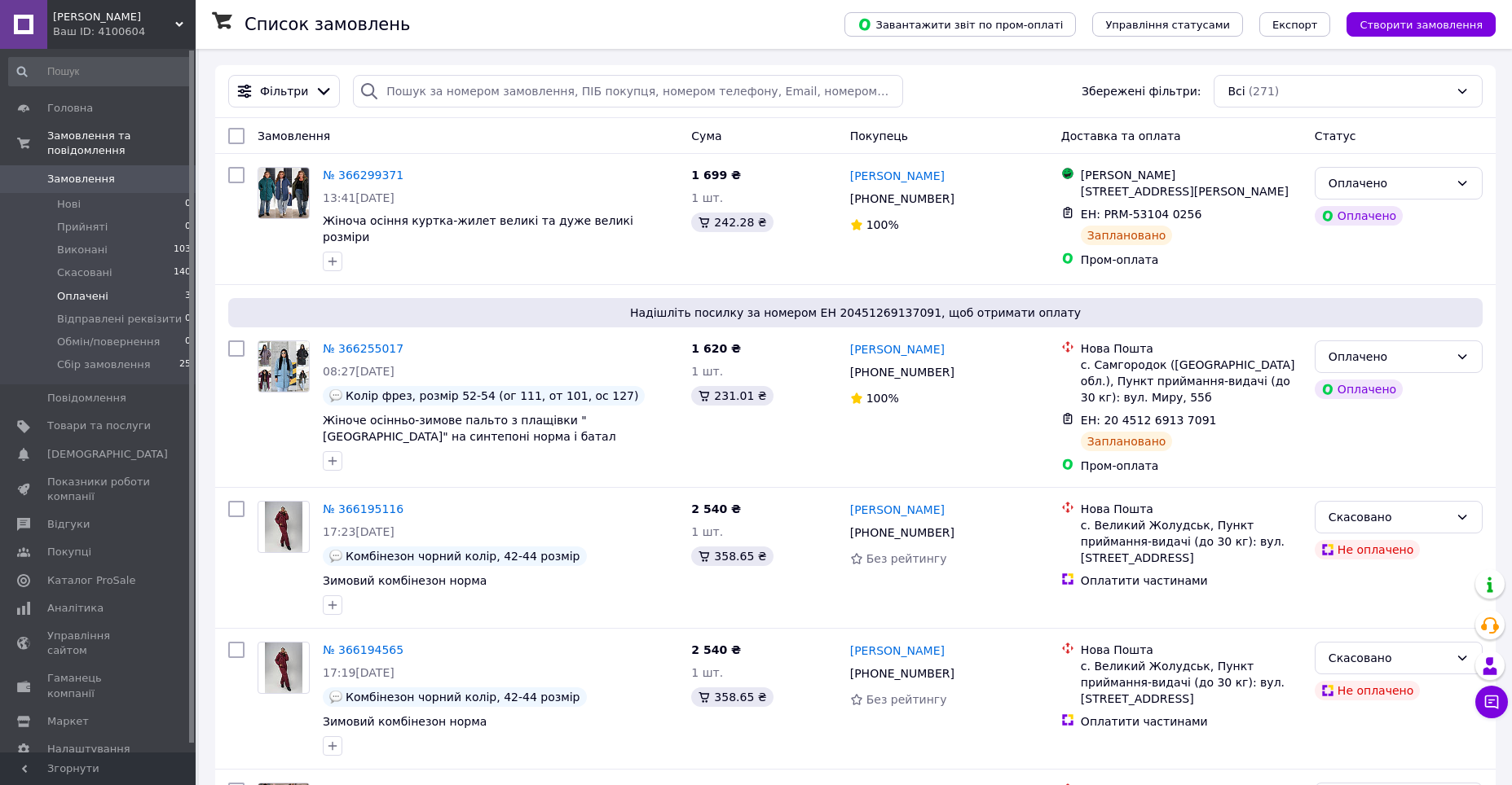
click at [166, 285] on li "Оплачені 3" at bounding box center [100, 296] width 200 height 22
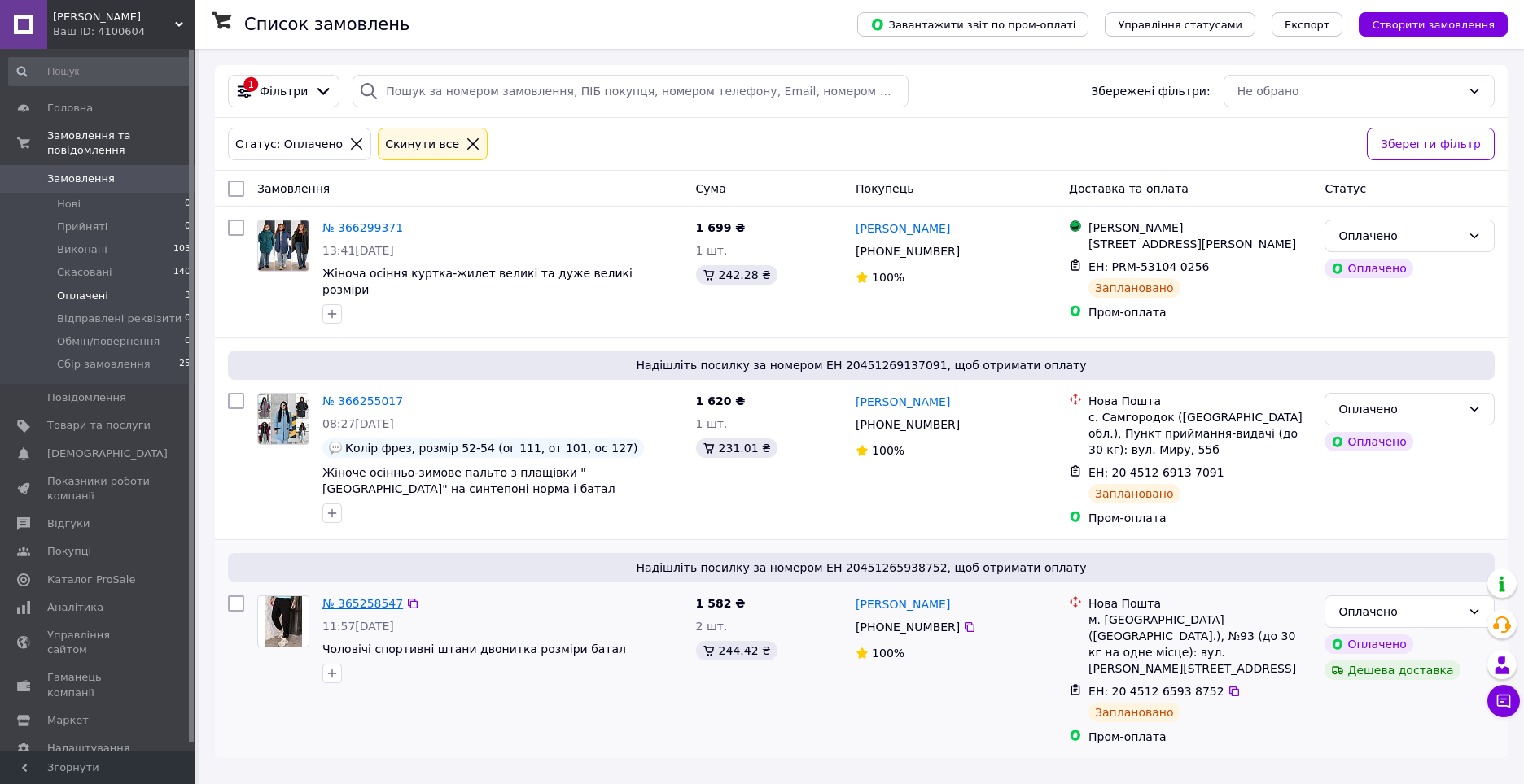
click at [372, 610] on link "№ 365258547" at bounding box center [362, 604] width 81 height 13
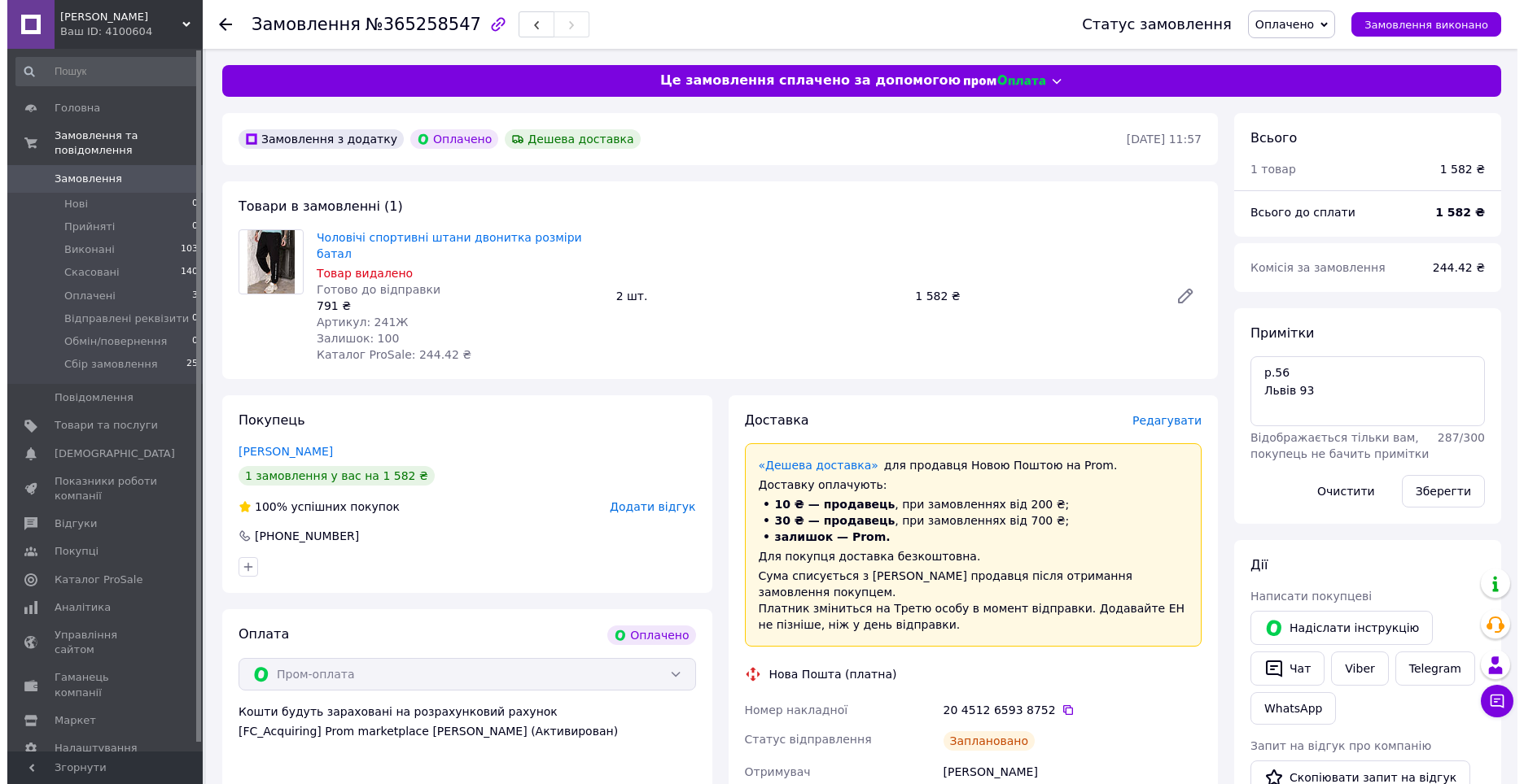
scroll to position [39, 0]
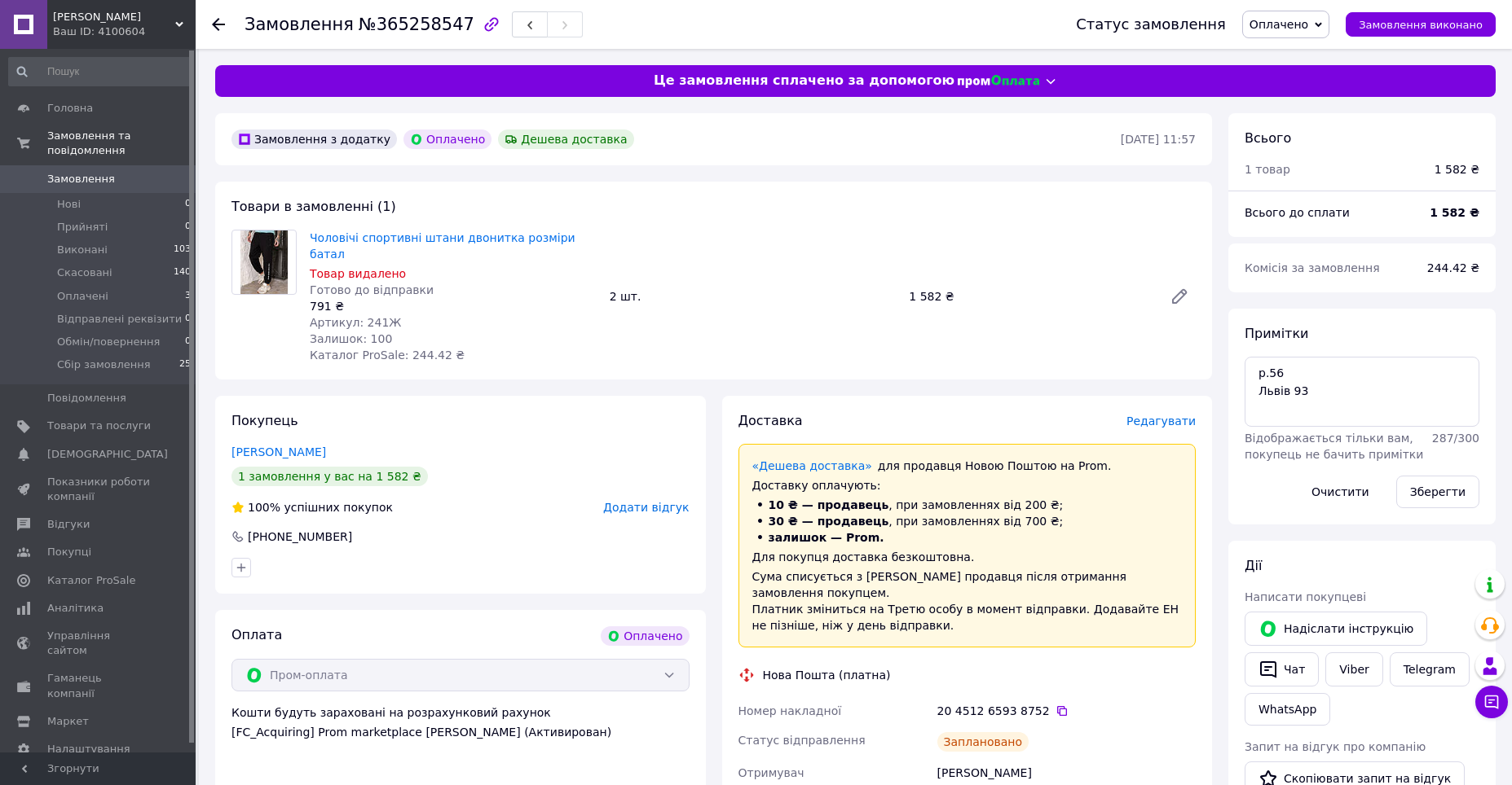
click at [1151, 414] on span "Редагувати" at bounding box center [1161, 421] width 69 height 13
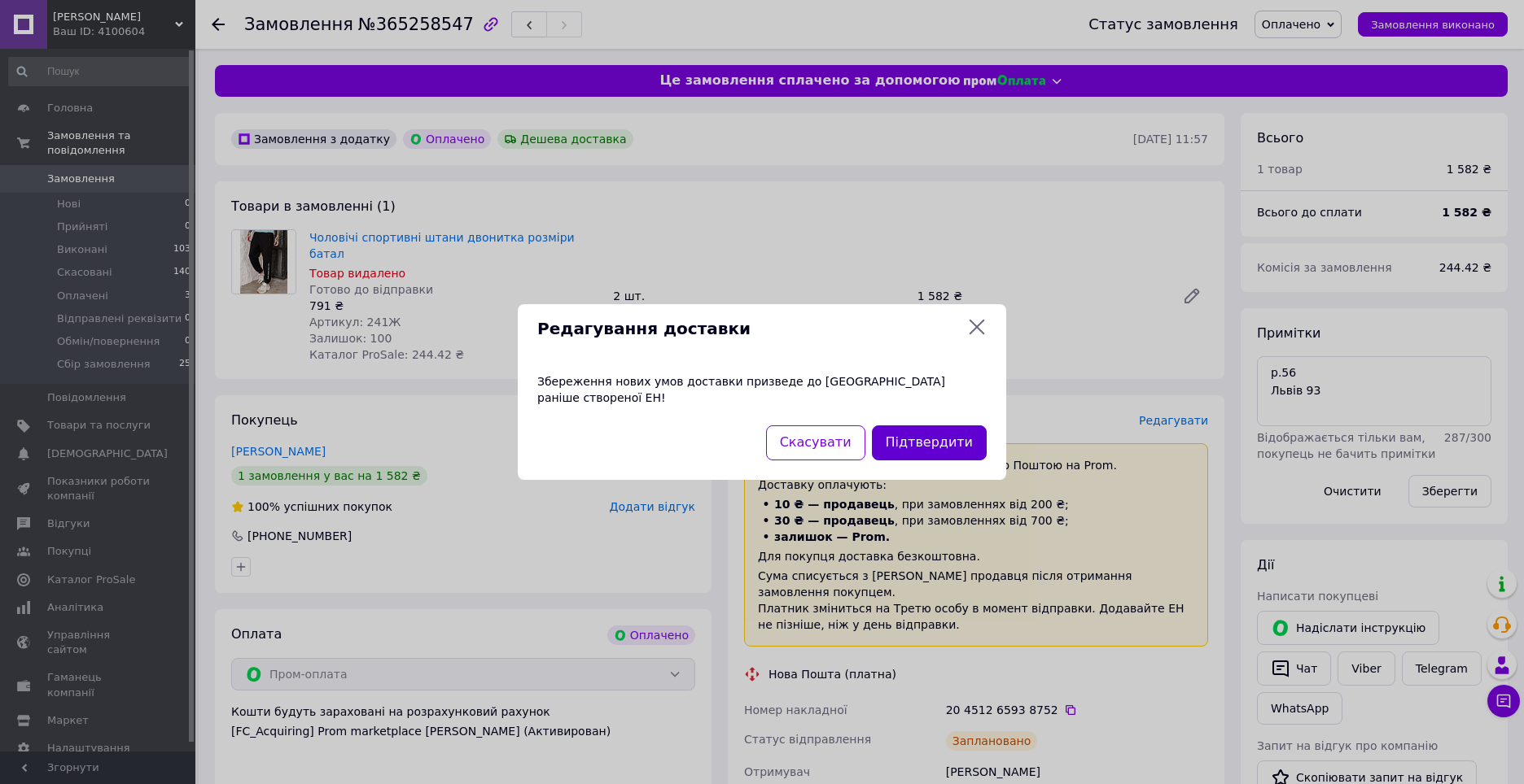
click at [978, 434] on button "Підтвердити" at bounding box center [929, 443] width 114 height 35
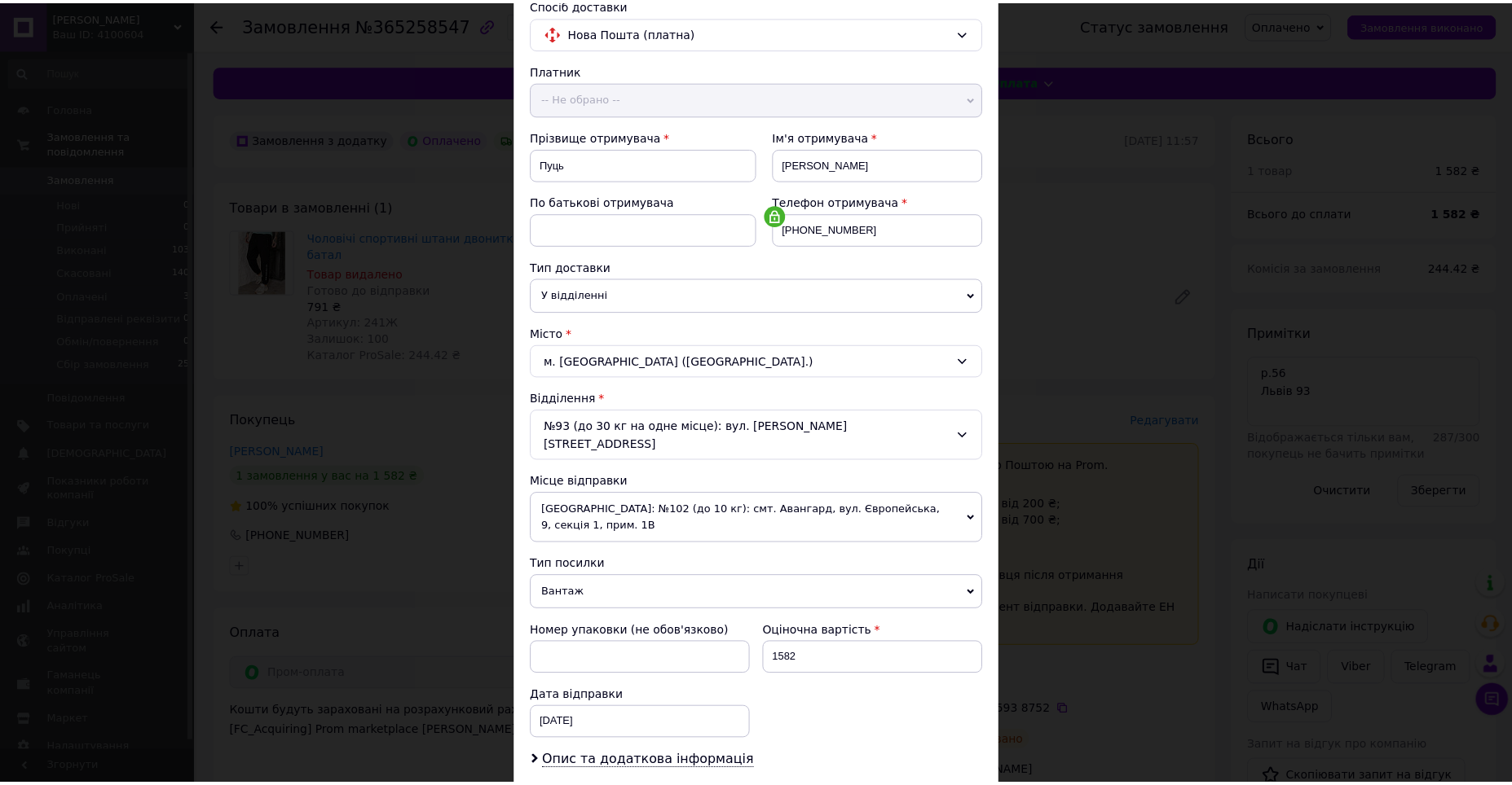
scroll to position [296, 0]
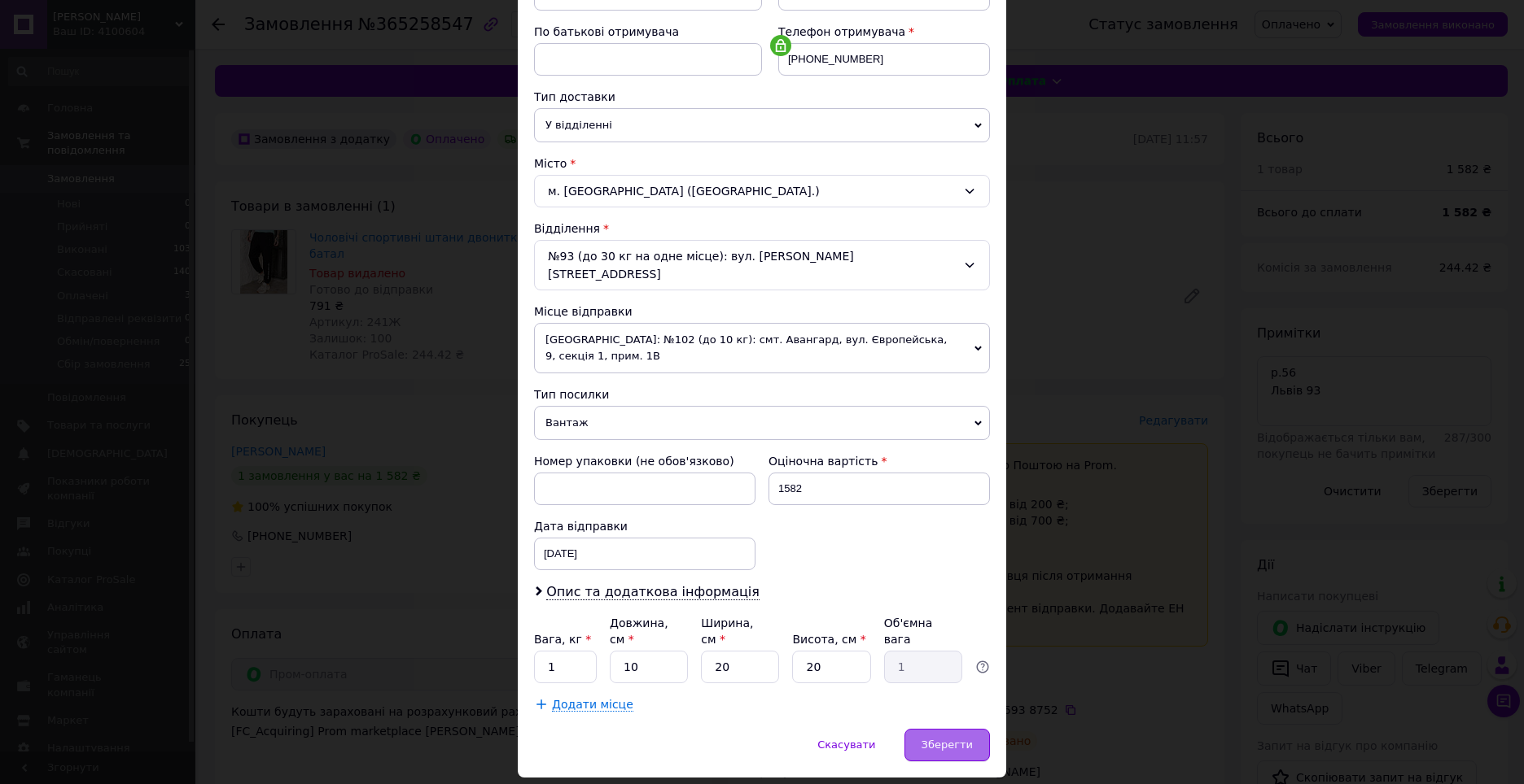
click at [939, 738] on span "Зберегти" at bounding box center [946, 744] width 51 height 12
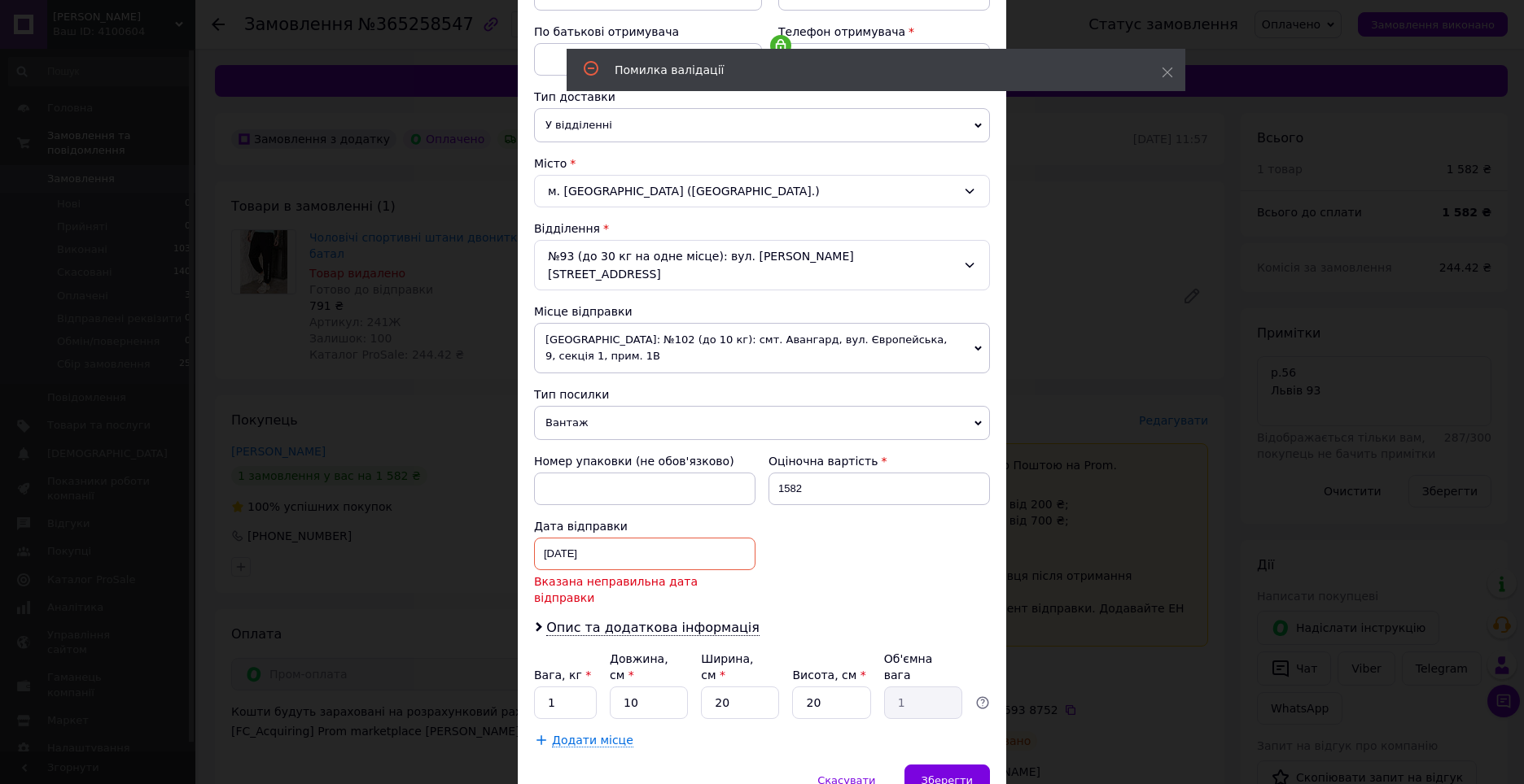
click at [676, 538] on div "[DATE] < 2025 > < Октябрь > Пн Вт Ср Чт Пт Сб Вс 29 30 1 2 3 4 5 6 7 8 9 10 11 …" at bounding box center [645, 553] width 221 height 33
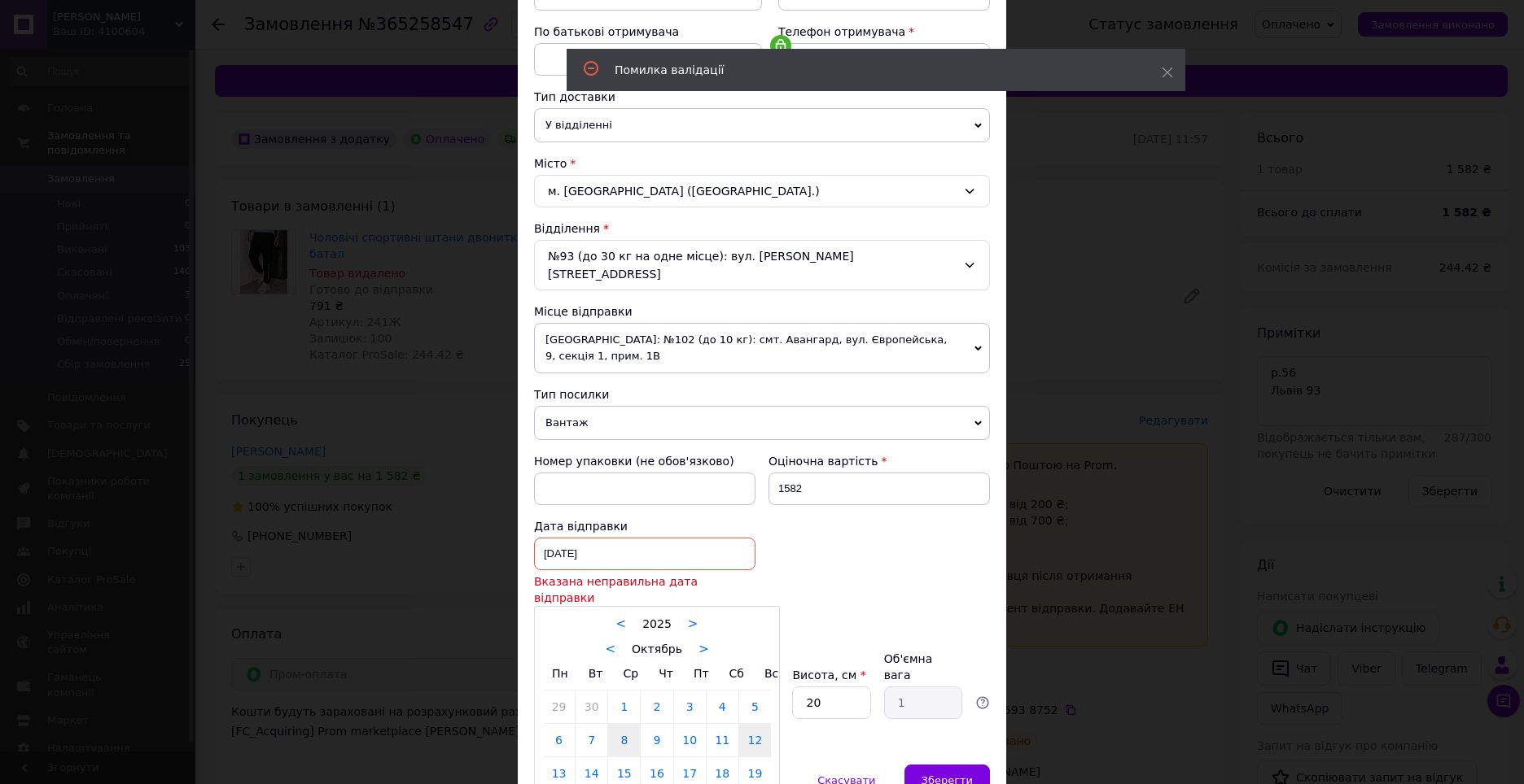
click at [754, 724] on link "12" at bounding box center [755, 740] width 32 height 33
type input "[DATE]"
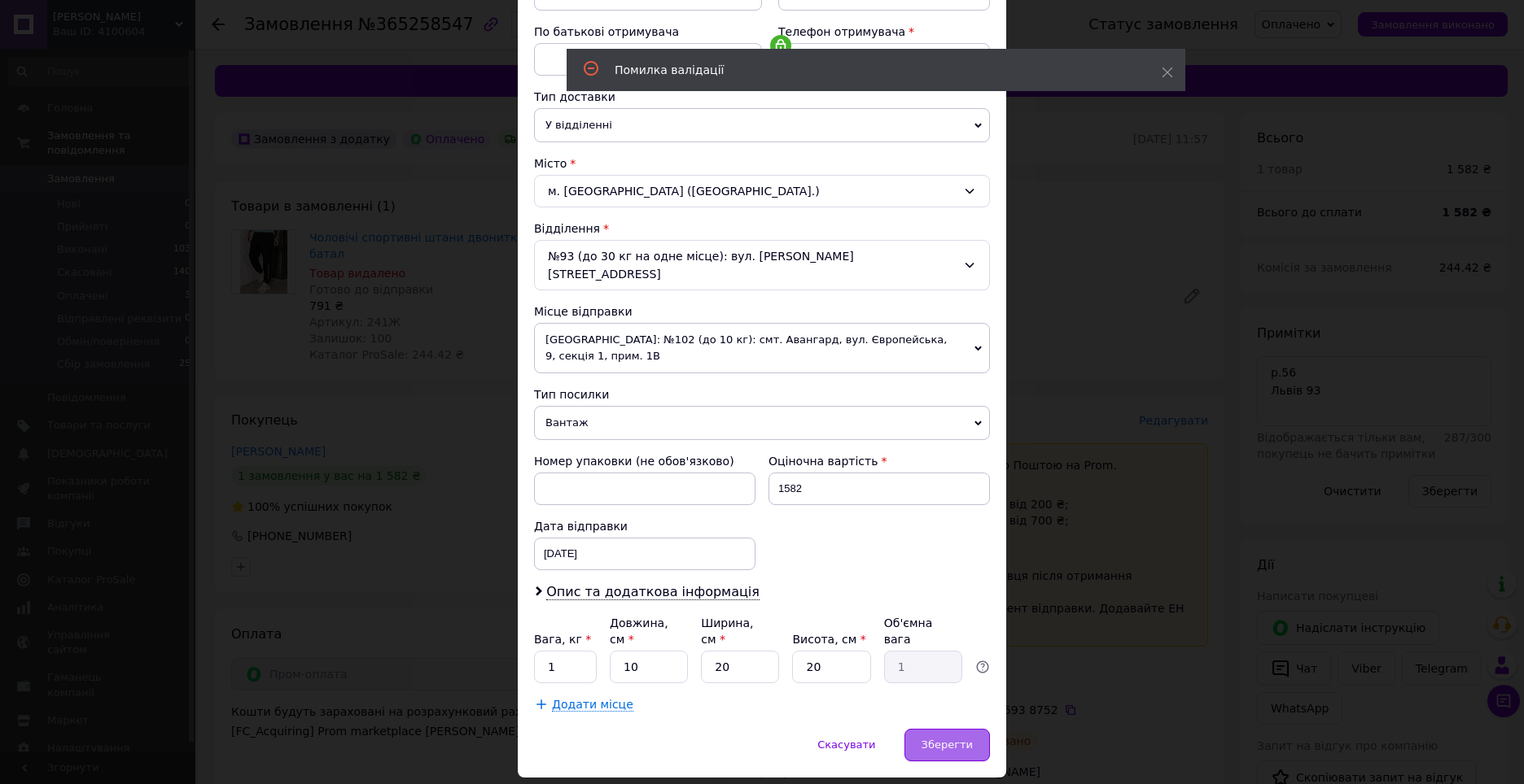
click at [926, 738] on span "Зберегти" at bounding box center [946, 744] width 51 height 12
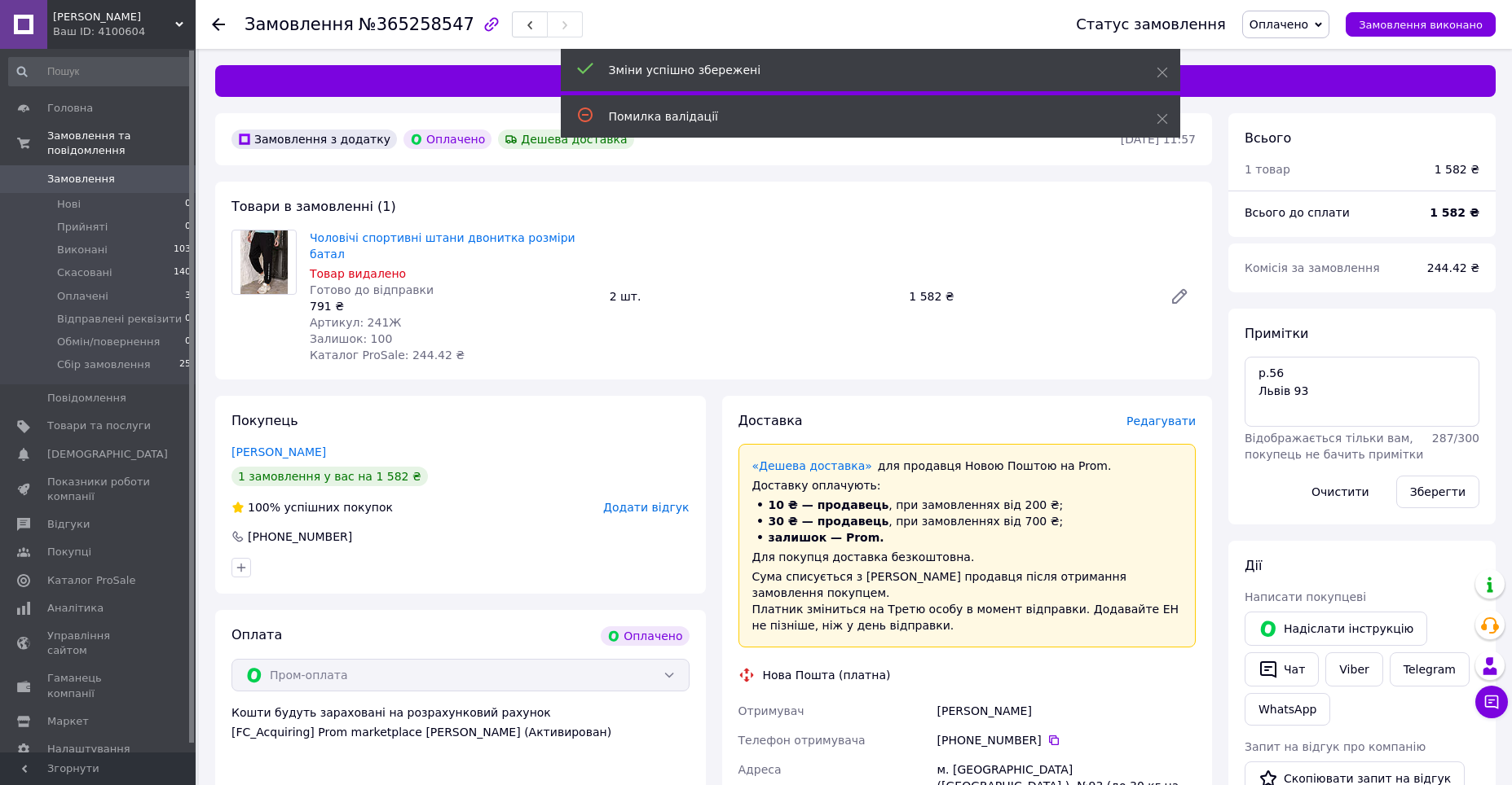
scroll to position [117, 0]
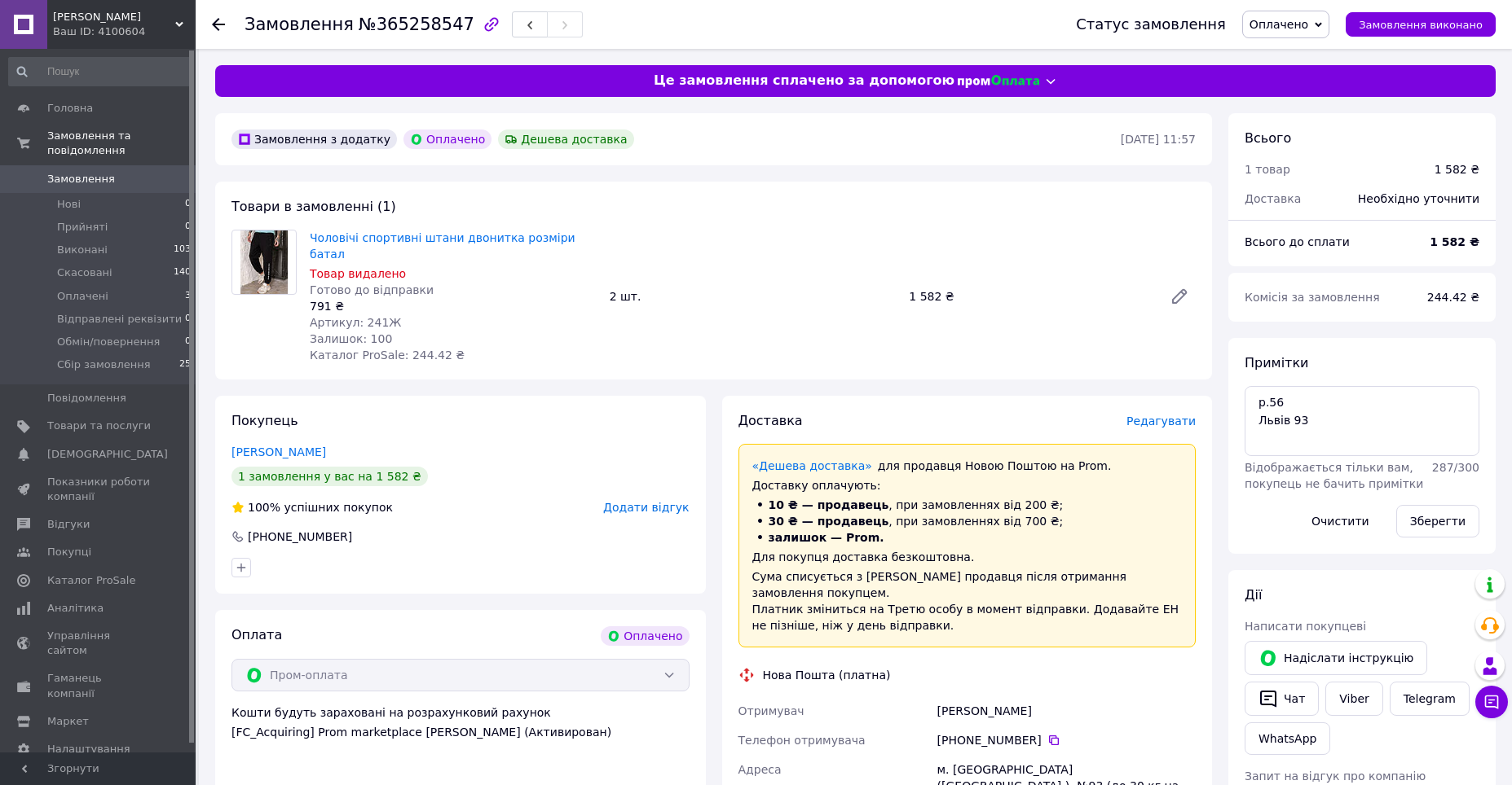
click at [482, 23] on icon "button" at bounding box center [491, 24] width 20 height 20
click at [218, 22] on icon at bounding box center [218, 24] width 13 height 13
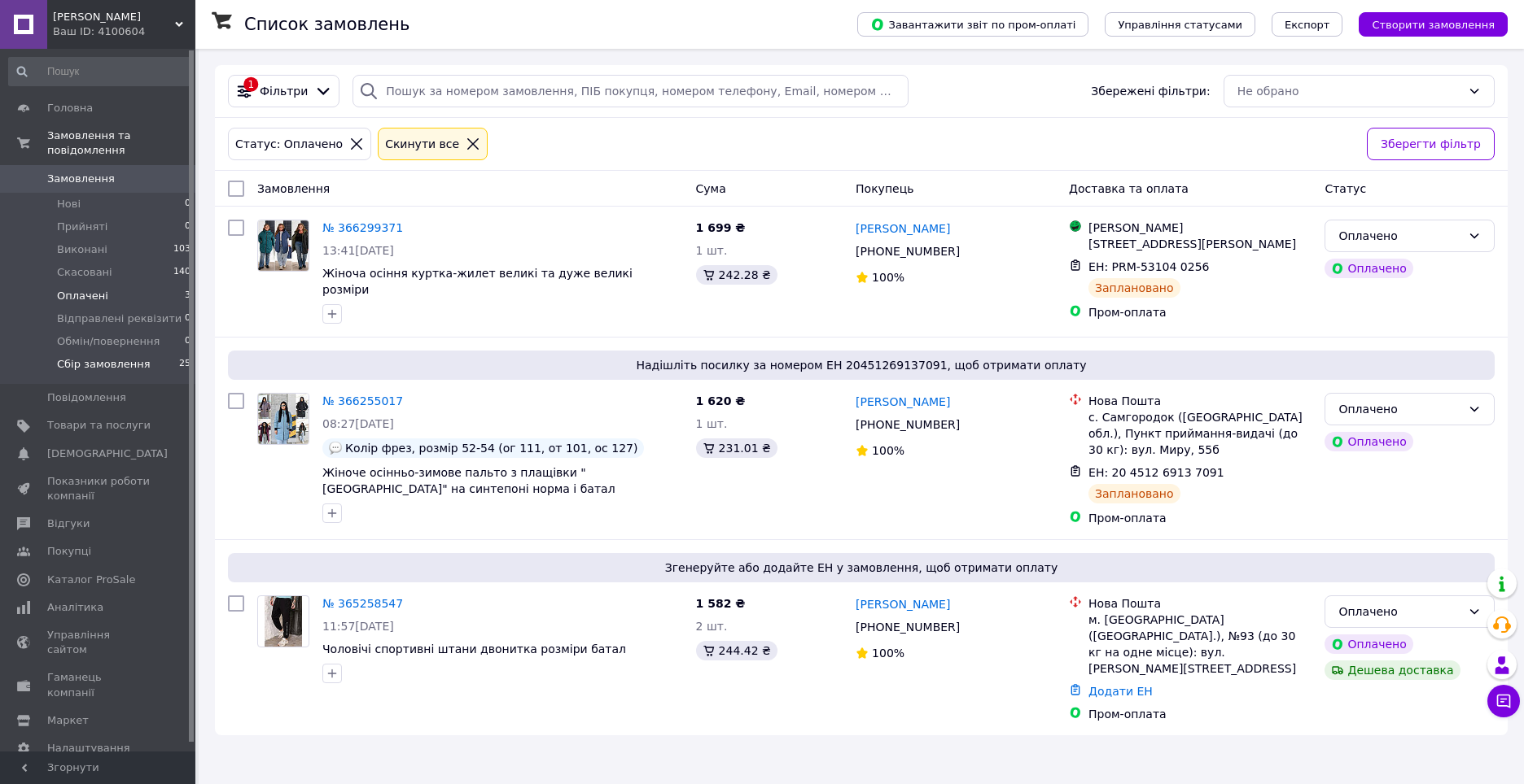
click at [142, 353] on li "Сбір замовлення 25" at bounding box center [100, 368] width 200 height 31
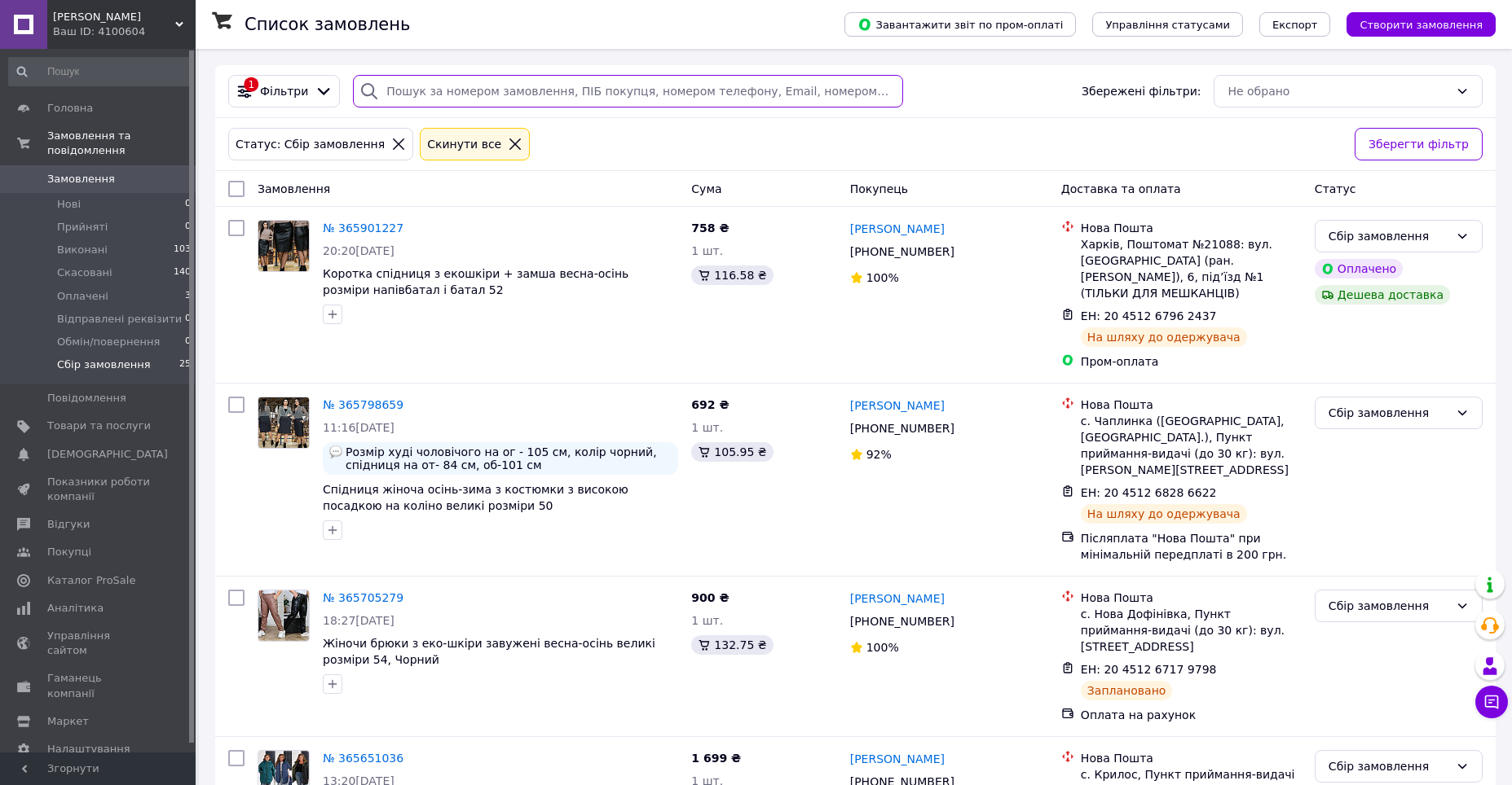
click at [580, 88] on input "search" at bounding box center [628, 90] width 550 height 33
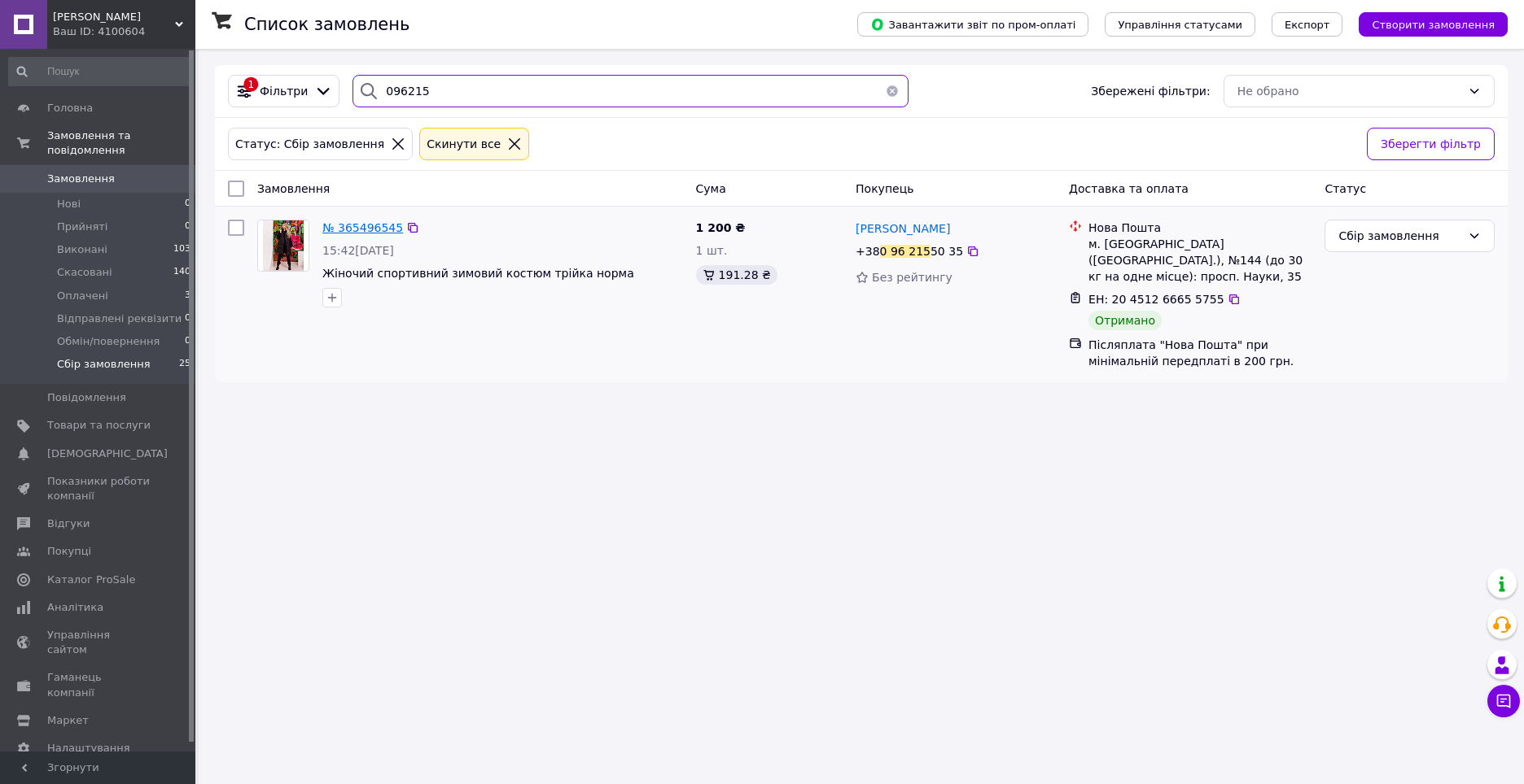
type input "096215"
click at [361, 225] on span "№ 365496545" at bounding box center [362, 228] width 81 height 13
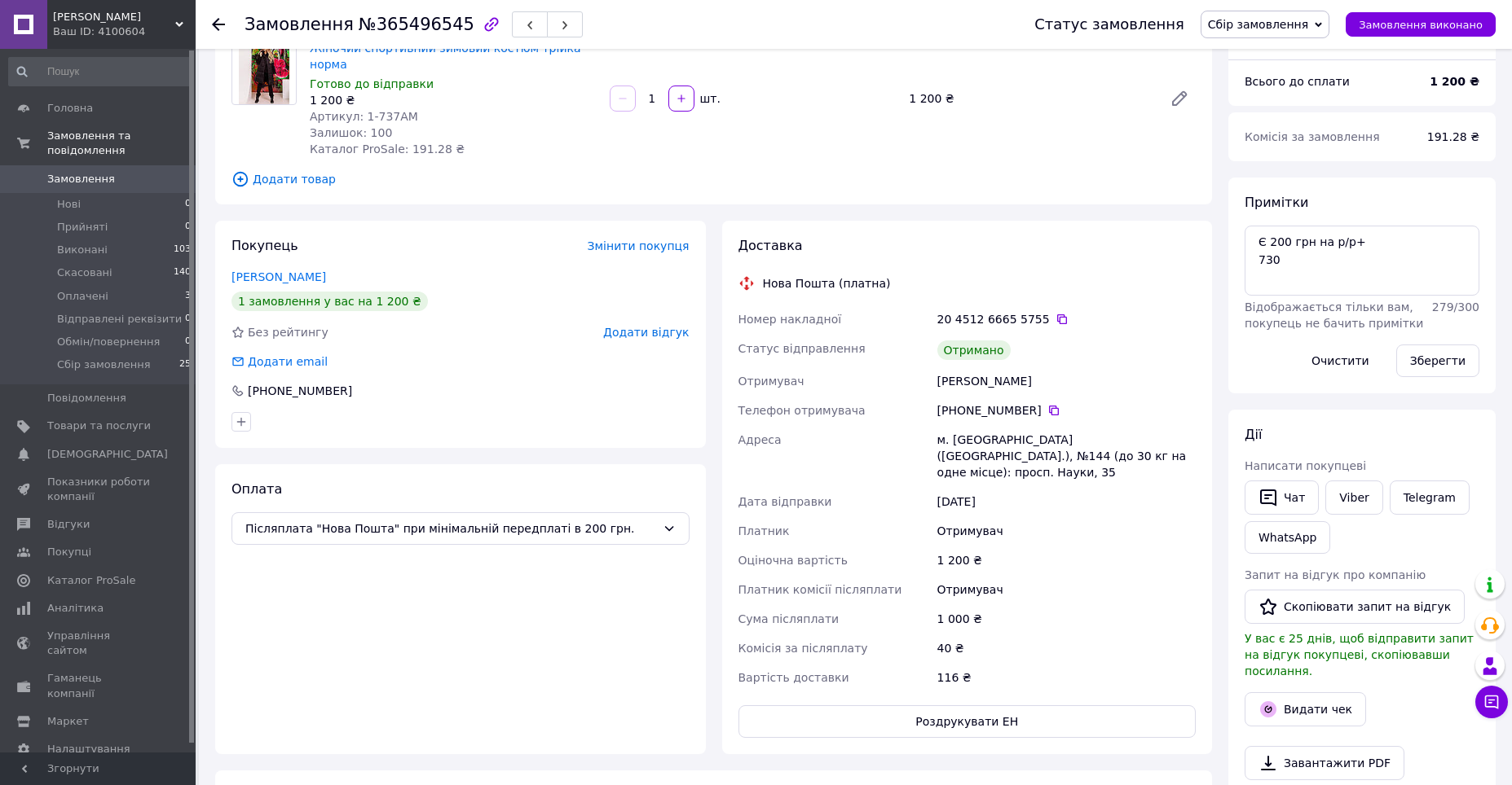
scroll to position [163, 0]
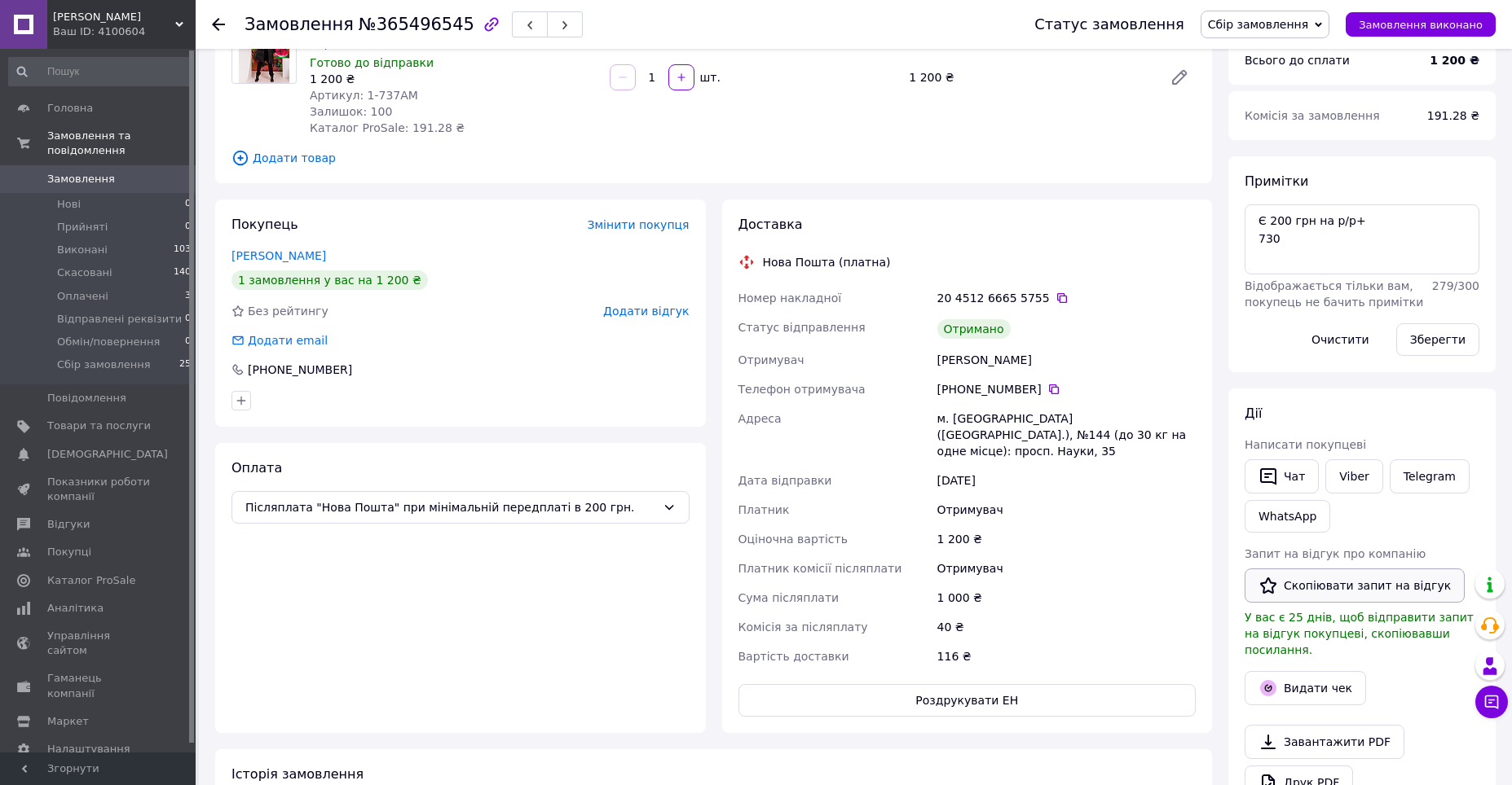
click at [1351, 588] on button "Скопіювати запит на відгук" at bounding box center [1355, 586] width 220 height 34
